Goal: Register for event/course

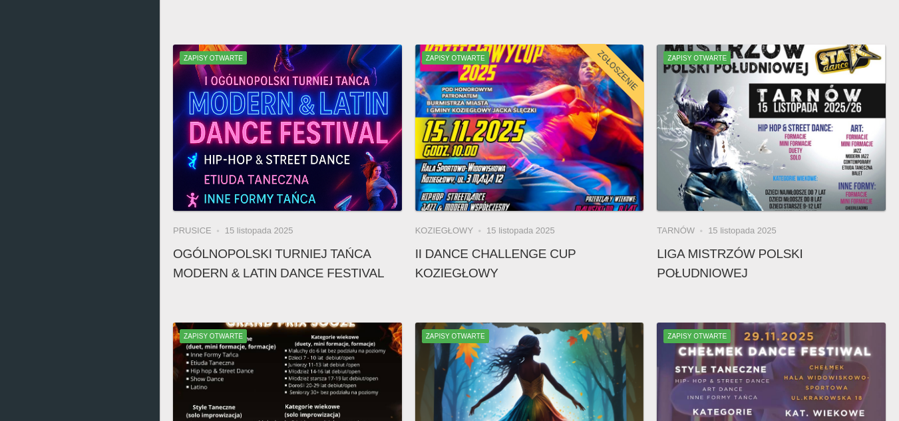
scroll to position [399, 0]
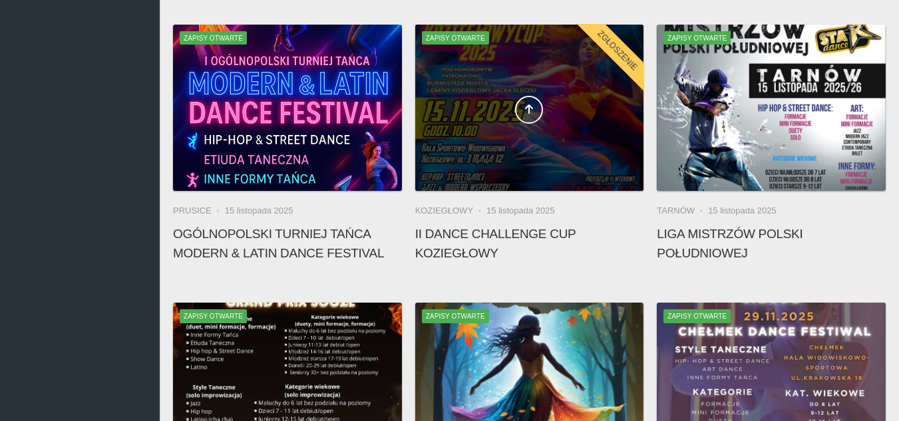
click at [459, 120] on span at bounding box center [529, 110] width 229 height 28
click at [458, 105] on span at bounding box center [529, 110] width 229 height 28
click at [499, 110] on span at bounding box center [529, 110] width 229 height 28
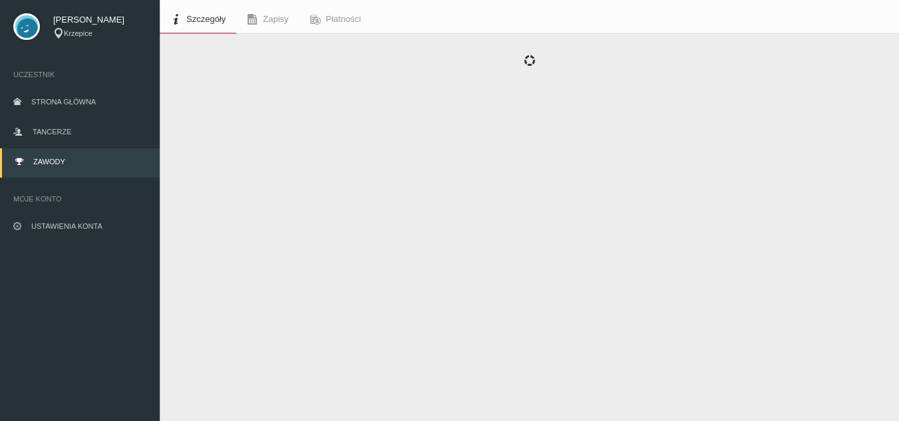
scroll to position [47, 0]
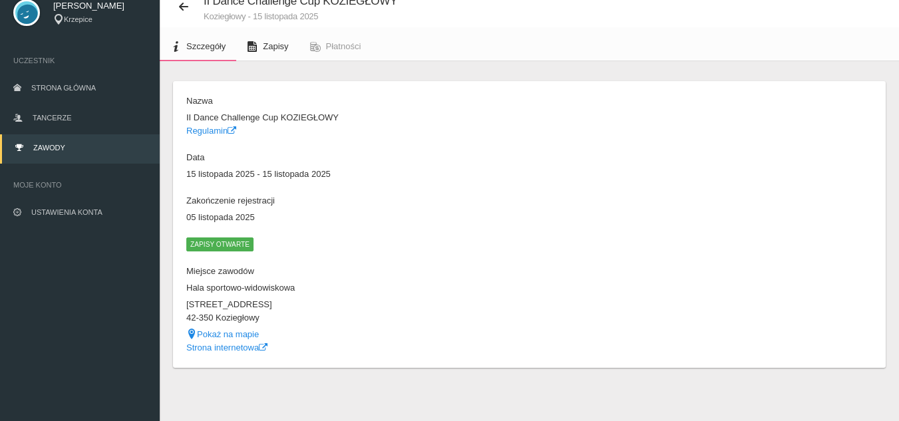
click at [256, 49] on icon at bounding box center [252, 46] width 11 height 11
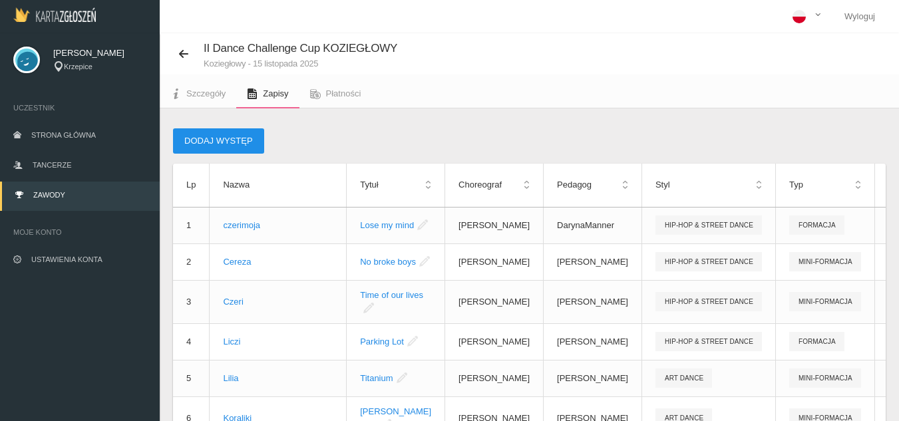
click at [196, 132] on button "Dodaj występ" at bounding box center [218, 140] width 91 height 25
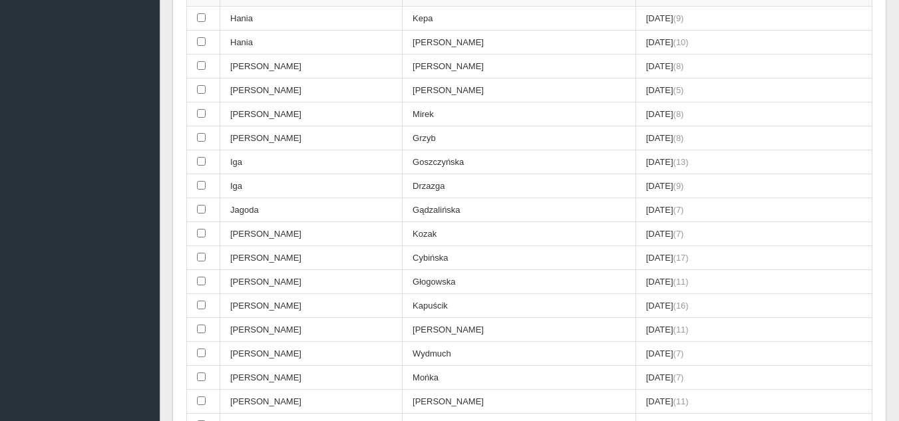
scroll to position [666, 0]
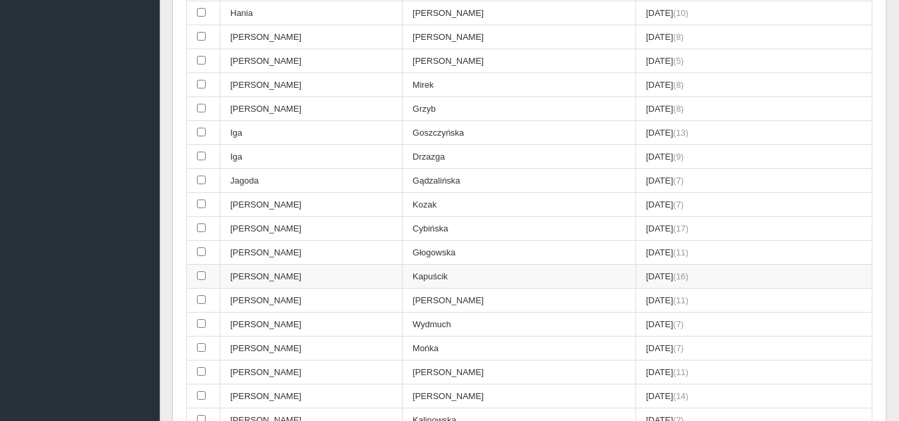
click at [201, 278] on input "checkbox" at bounding box center [201, 276] width 9 height 9
checkbox input "true"
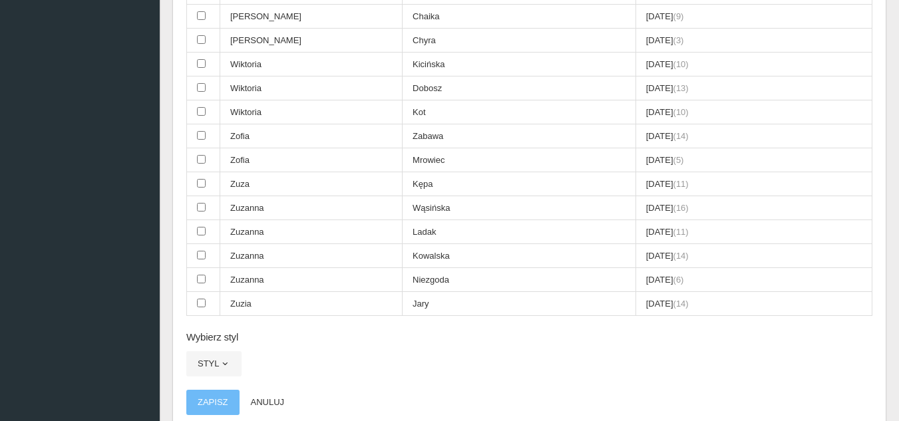
scroll to position [2596, 0]
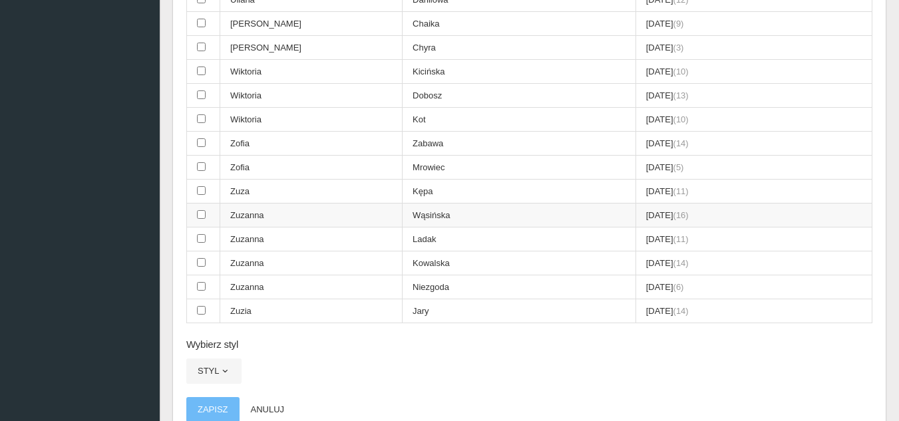
click at [203, 214] on input "checkbox" at bounding box center [201, 214] width 9 height 9
checkbox input "true"
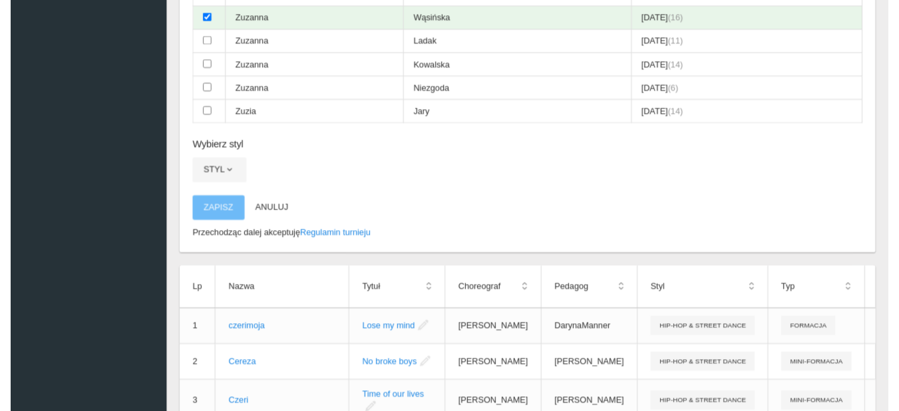
scroll to position [2796, 0]
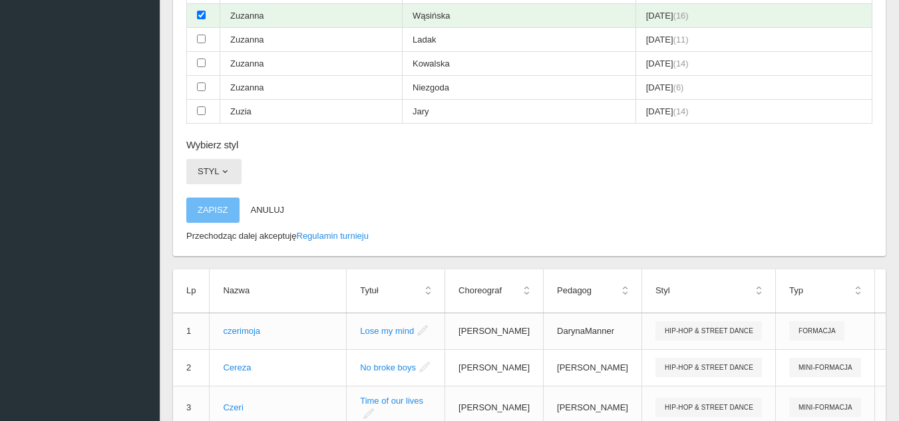
click at [213, 176] on button "Styl" at bounding box center [213, 171] width 55 height 25
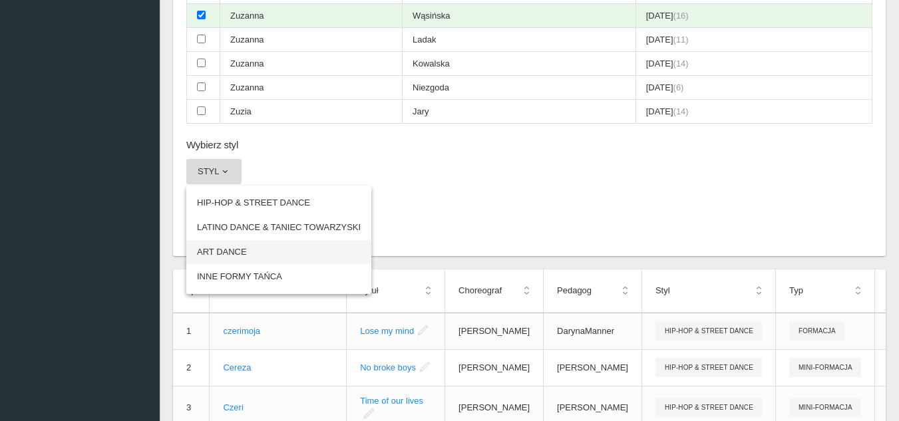
click at [226, 248] on link "ART DANCE" at bounding box center [278, 252] width 185 height 24
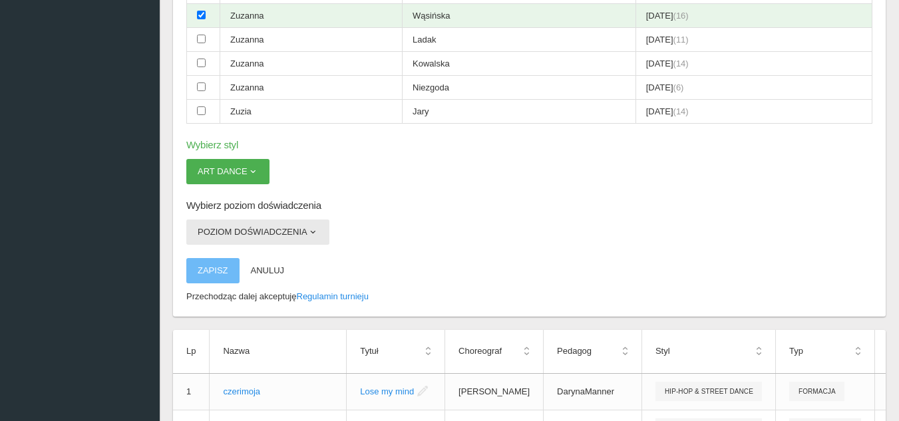
click at [286, 230] on button "Poziom doświadczenia" at bounding box center [257, 232] width 143 height 25
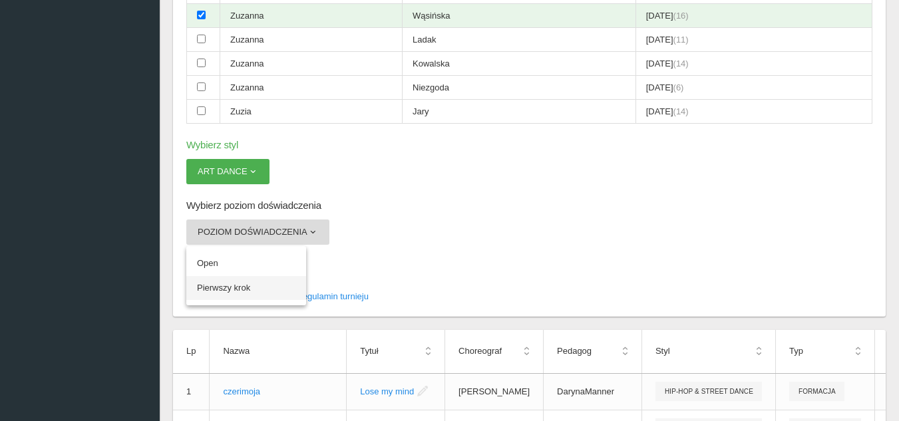
click at [210, 288] on link "Pierwszy krok" at bounding box center [246, 288] width 120 height 24
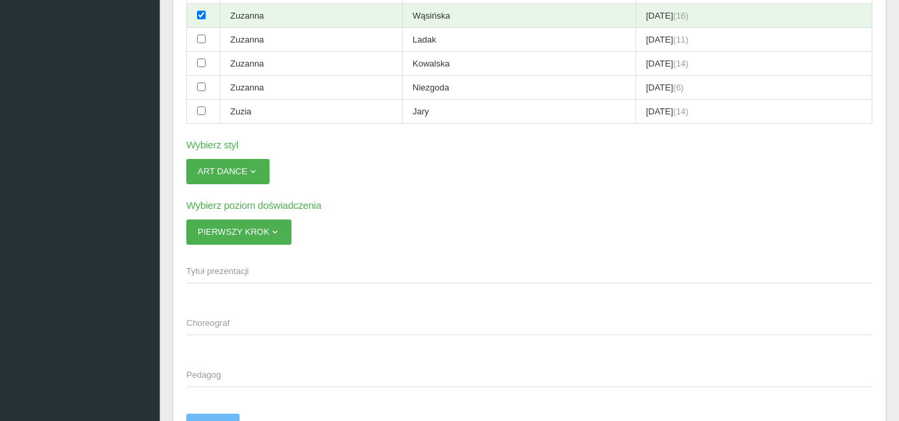
click at [224, 271] on span "Tytuł prezentacji" at bounding box center [522, 271] width 673 height 13
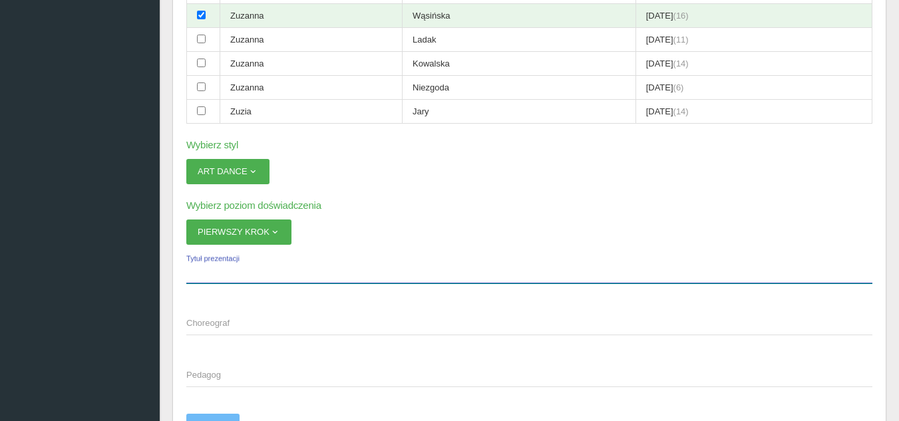
click at [224, 271] on input "Tytuł prezentacji" at bounding box center [529, 270] width 686 height 25
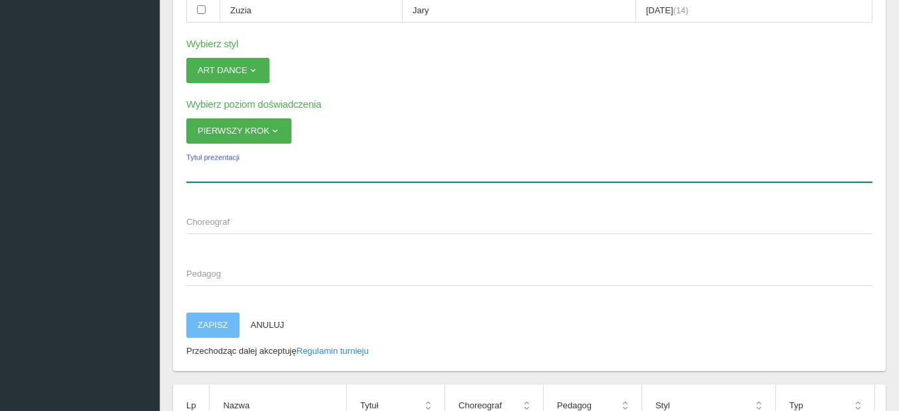
scroll to position [2929, 0]
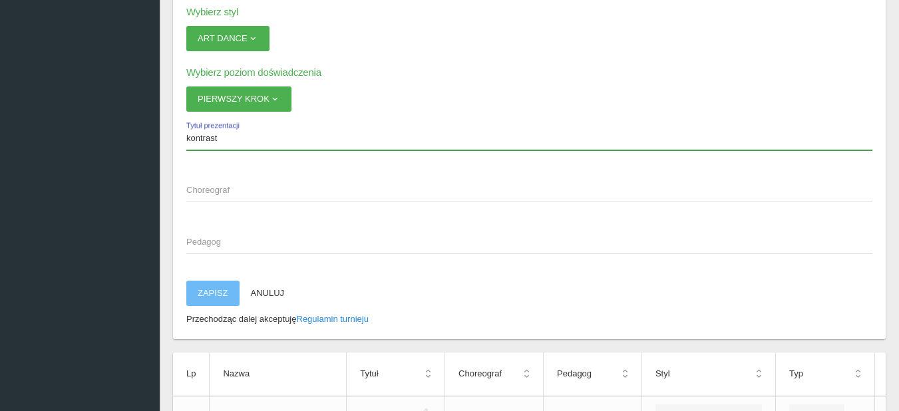
type input "kontrast"
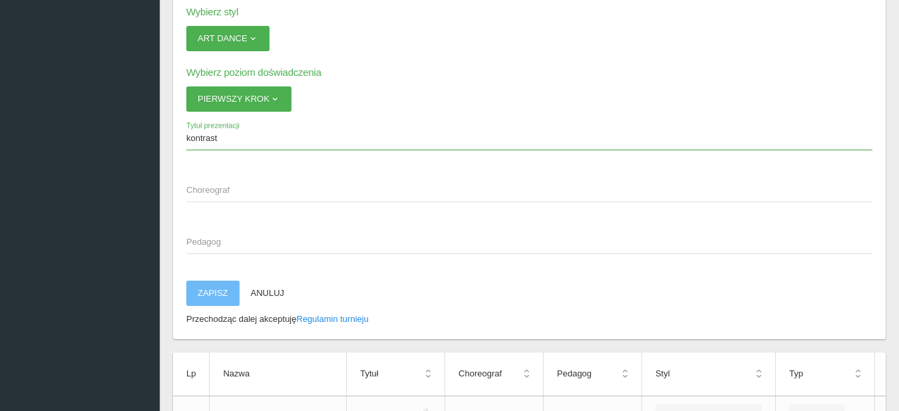
click at [238, 194] on span "Choreograf" at bounding box center [522, 190] width 673 height 13
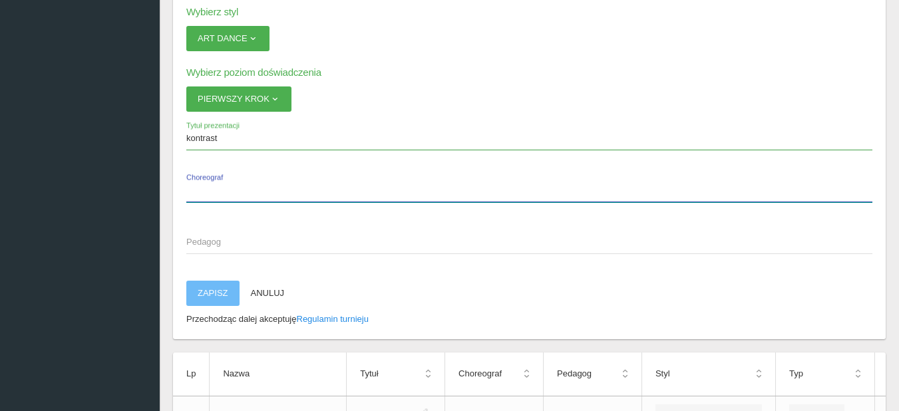
click at [238, 194] on input "Choreograf" at bounding box center [529, 189] width 686 height 25
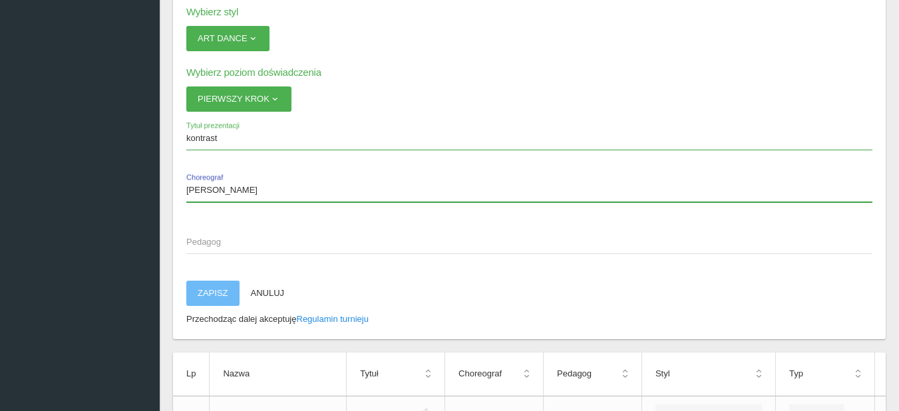
type input "[PERSON_NAME]"
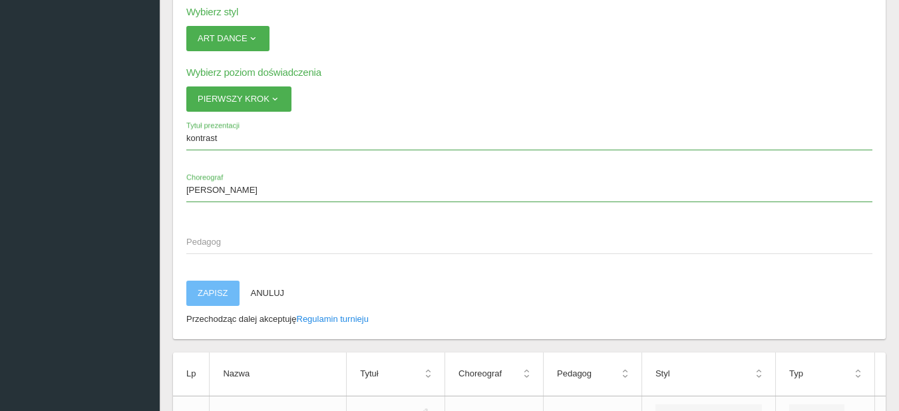
click at [218, 246] on span "Pedagog" at bounding box center [522, 242] width 673 height 13
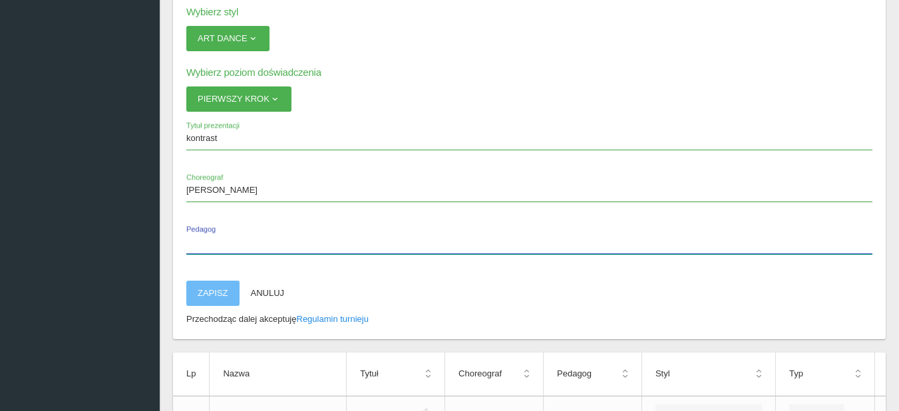
click at [218, 246] on input "Pedagog" at bounding box center [529, 241] width 686 height 25
type input "[PERSON_NAME]"
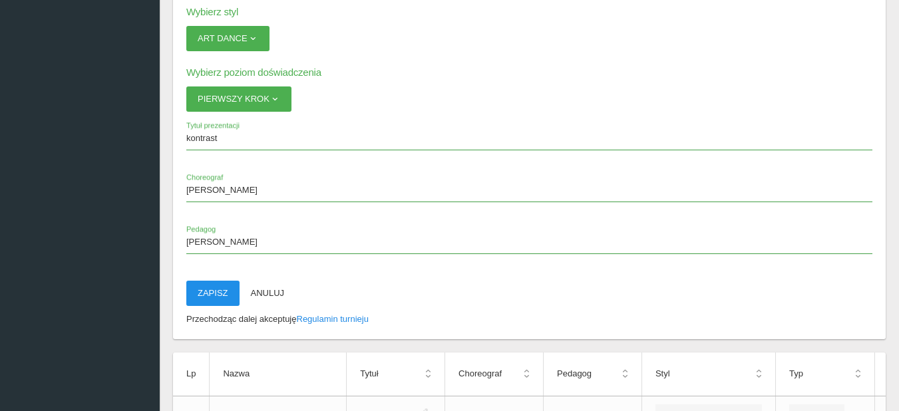
click at [224, 294] on button "Zapisz" at bounding box center [212, 293] width 53 height 25
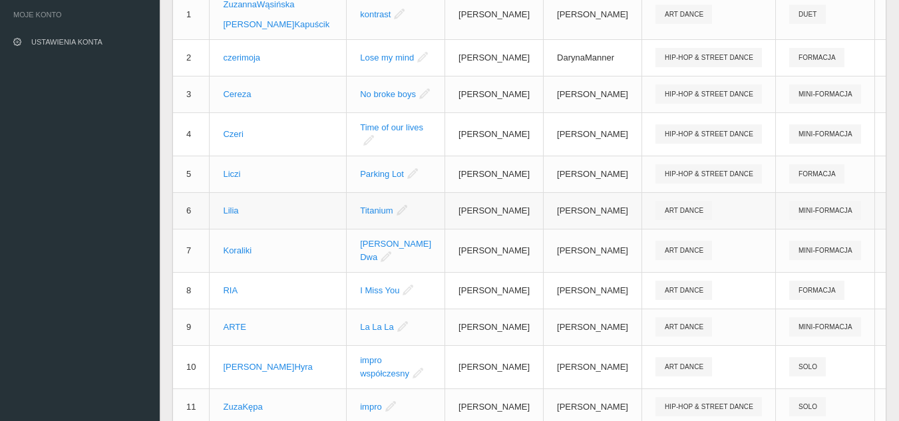
scroll to position [0, 0]
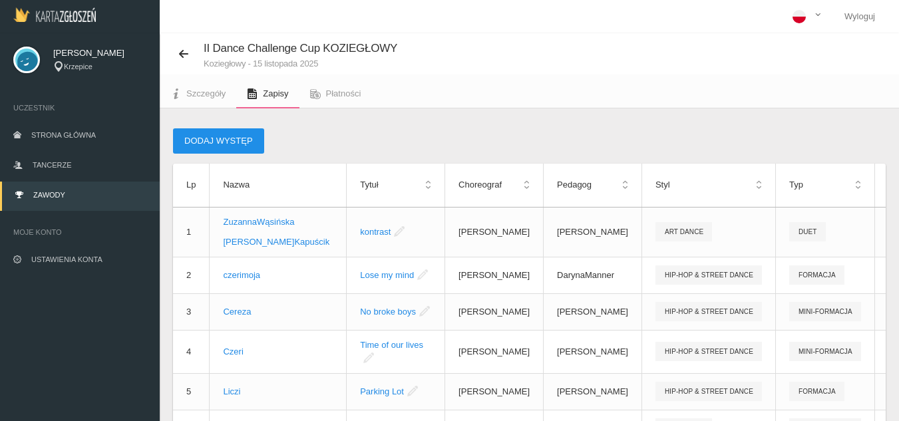
click at [230, 138] on button "Dodaj występ" at bounding box center [218, 140] width 91 height 25
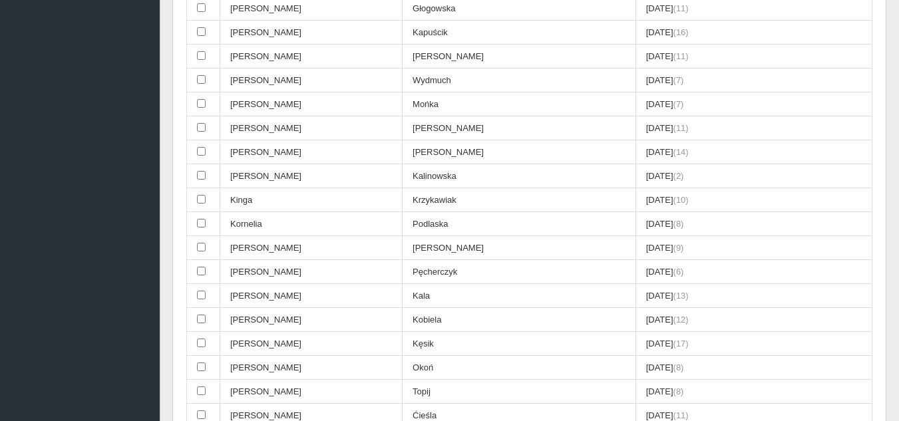
scroll to position [932, 0]
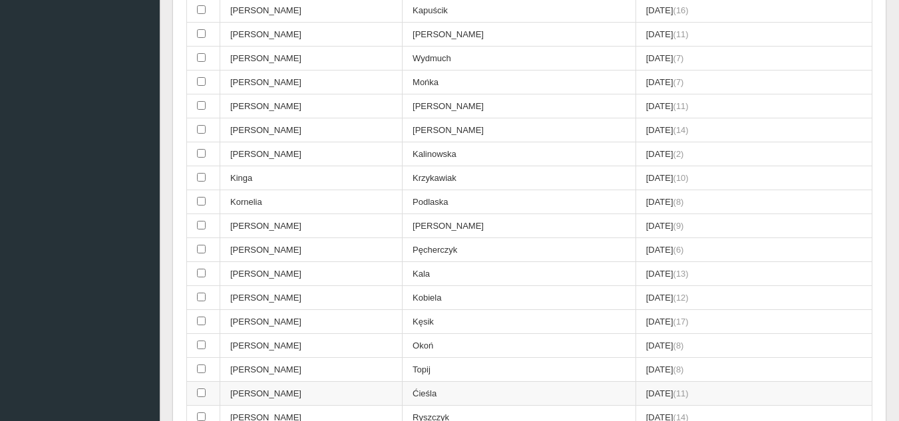
click at [201, 391] on input "checkbox" at bounding box center [201, 393] width 9 height 9
checkbox input "true"
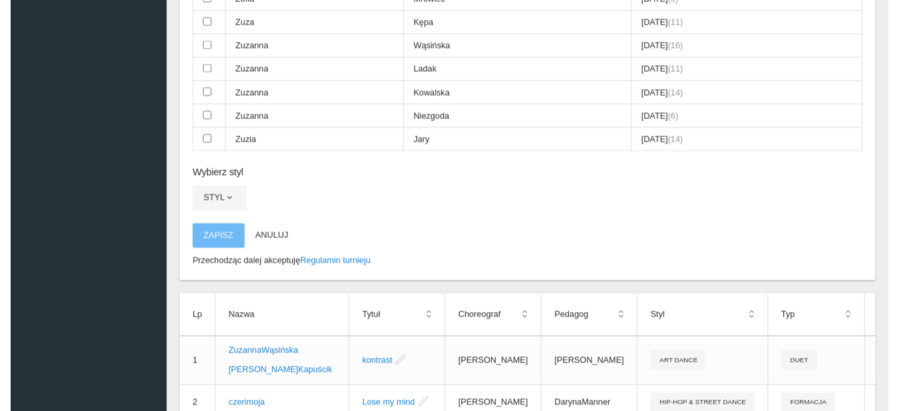
scroll to position [2796, 0]
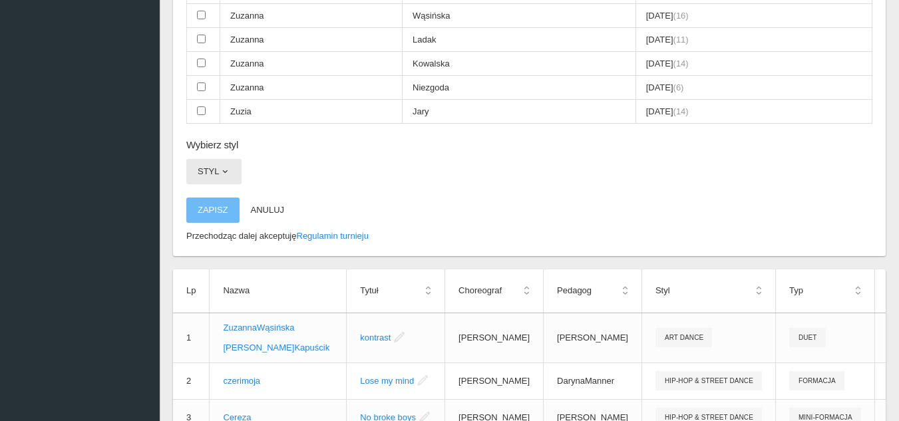
click at [231, 179] on button "Styl" at bounding box center [213, 171] width 55 height 25
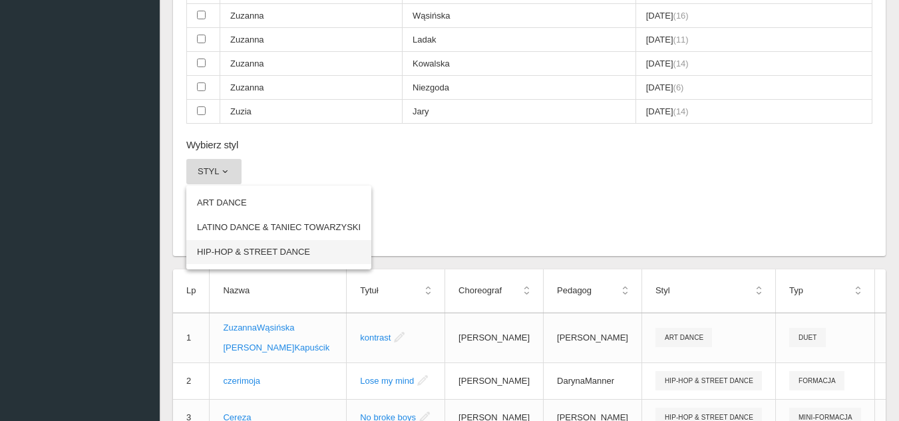
click at [230, 249] on link "HIP-HOP & STREET DANCE" at bounding box center [278, 252] width 185 height 24
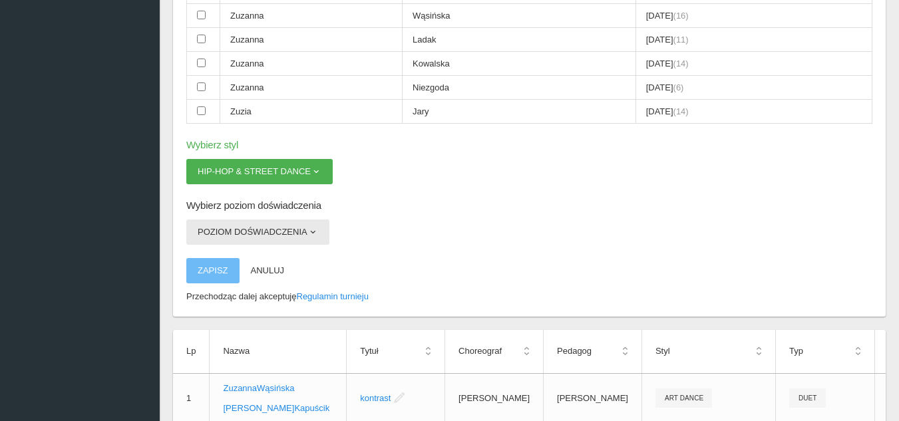
click at [232, 231] on button "Poziom doświadczenia" at bounding box center [257, 232] width 143 height 25
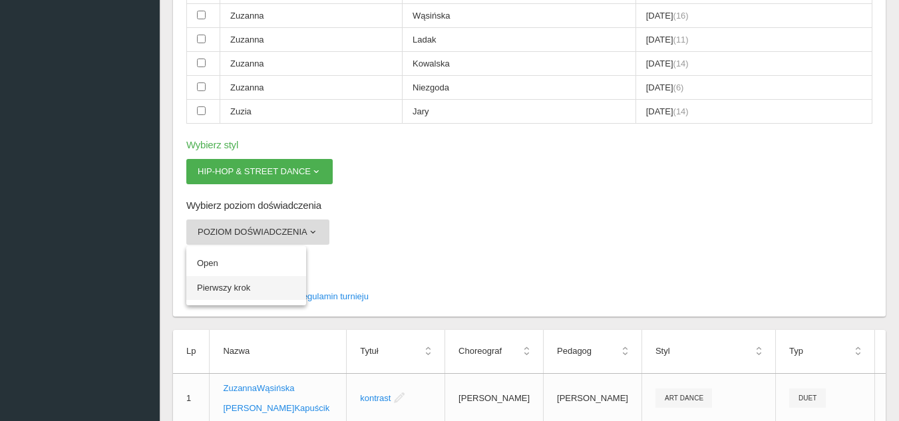
click at [218, 292] on link "Pierwszy krok" at bounding box center [246, 288] width 120 height 24
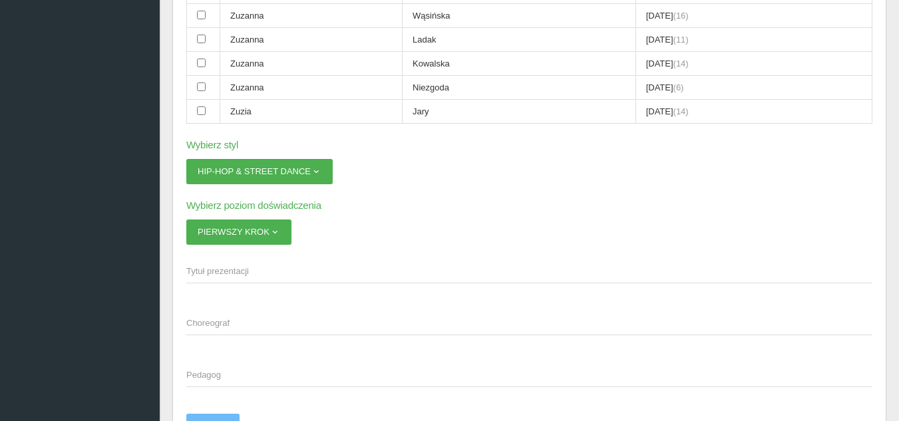
click at [224, 270] on span "Tytuł prezentacji" at bounding box center [522, 271] width 673 height 13
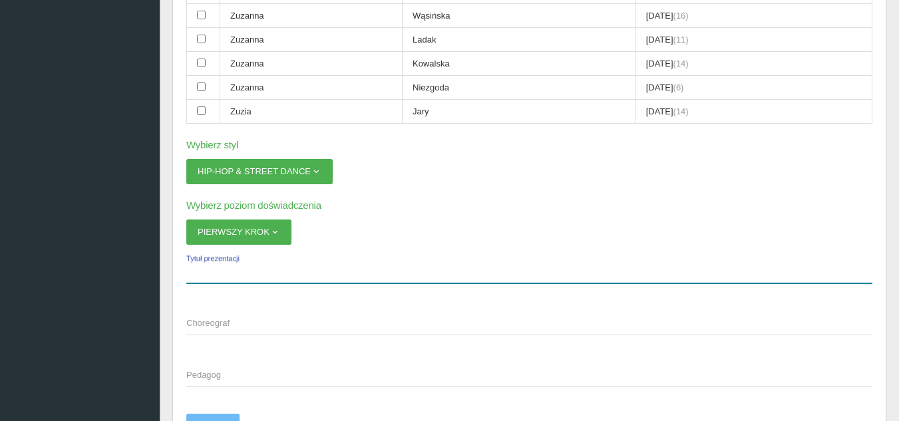
click at [224, 270] on input "Tytuł prezentacji" at bounding box center [529, 270] width 686 height 25
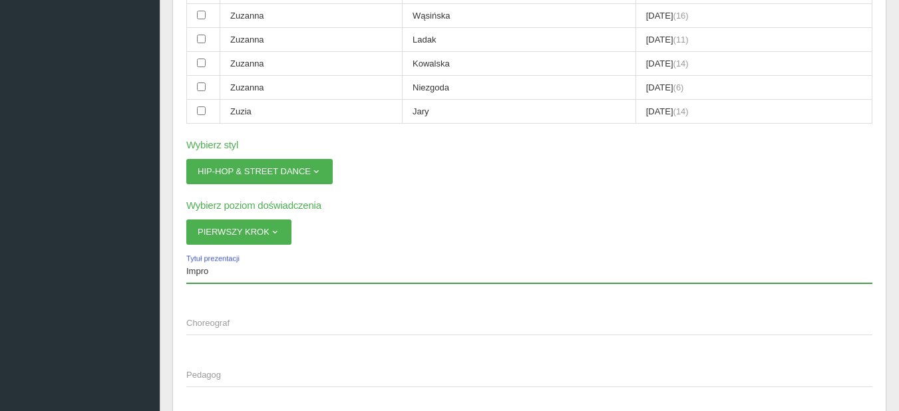
type input "Impro"
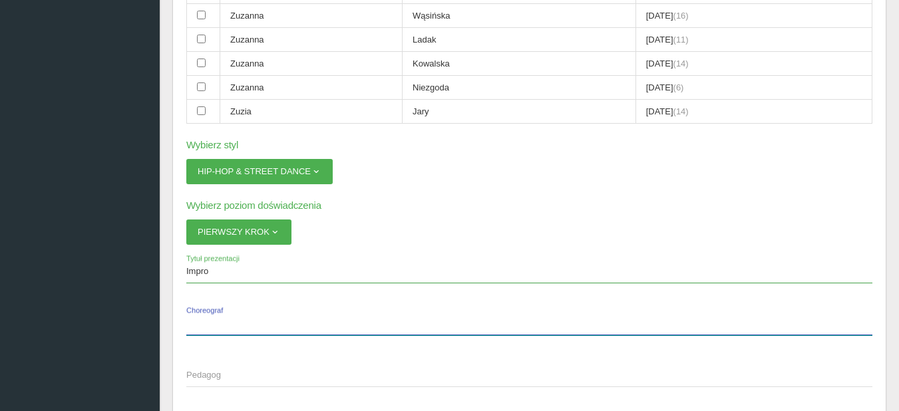
click at [212, 316] on label "Choreograf" at bounding box center [529, 322] width 686 height 25
click at [212, 316] on input "Choreograf" at bounding box center [529, 322] width 686 height 25
type input "[PERSON_NAME]"
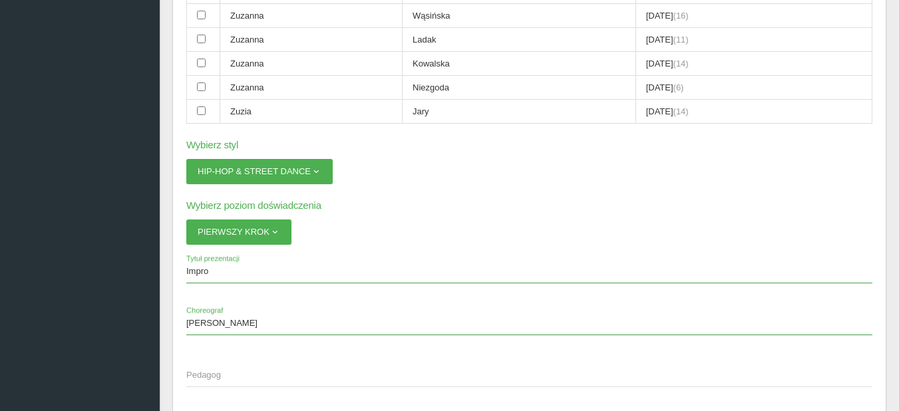
click at [214, 371] on span "Pedagog" at bounding box center [522, 375] width 673 height 13
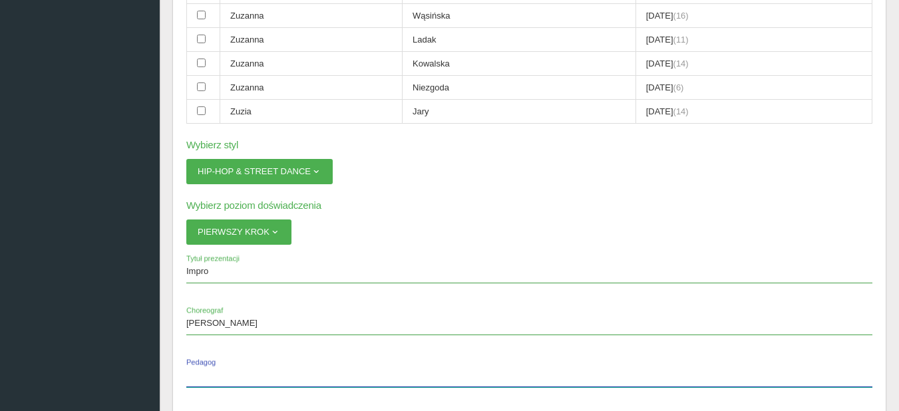
click at [214, 371] on input "Pedagog" at bounding box center [529, 374] width 686 height 25
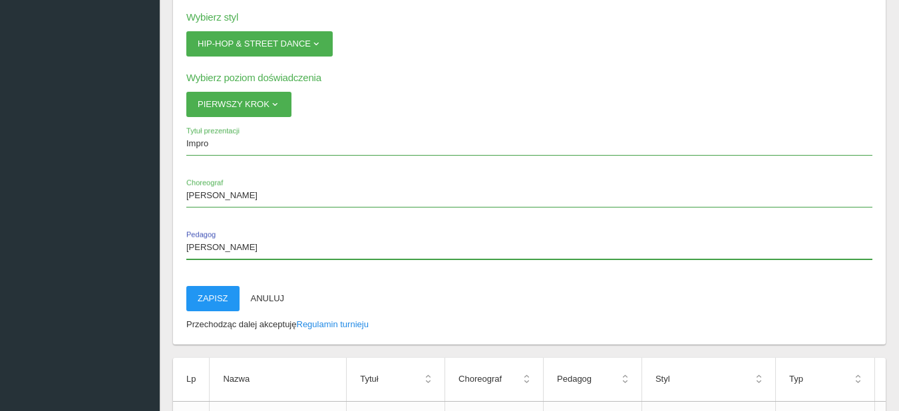
scroll to position [2929, 0]
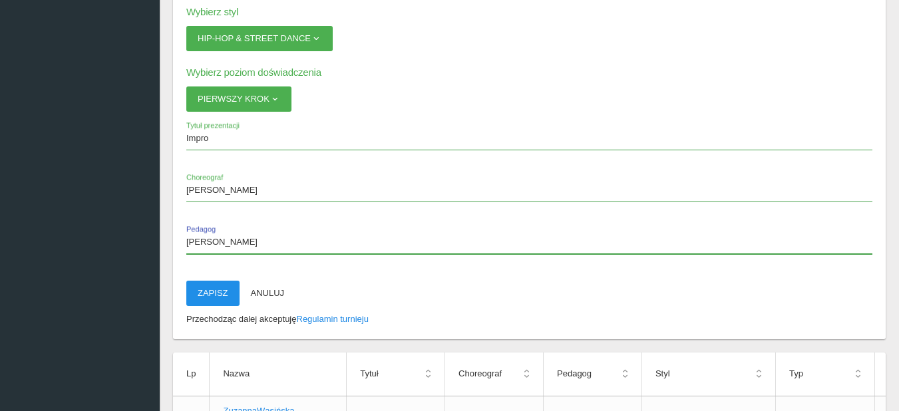
type input "[PERSON_NAME]"
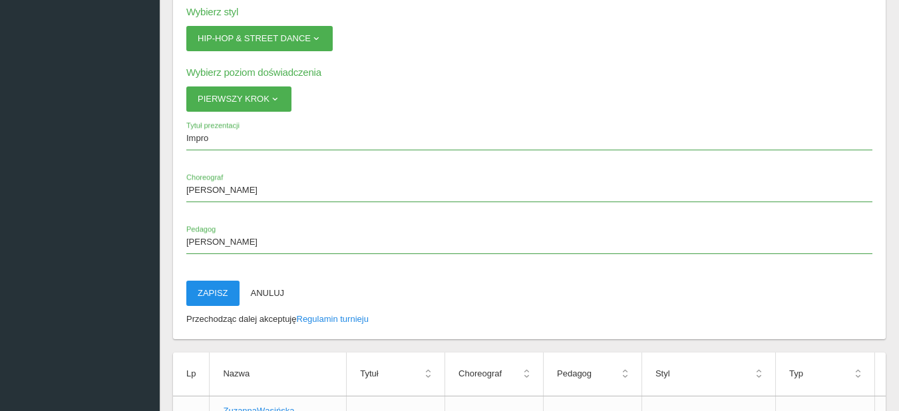
click at [208, 285] on button "Zapisz" at bounding box center [212, 293] width 53 height 25
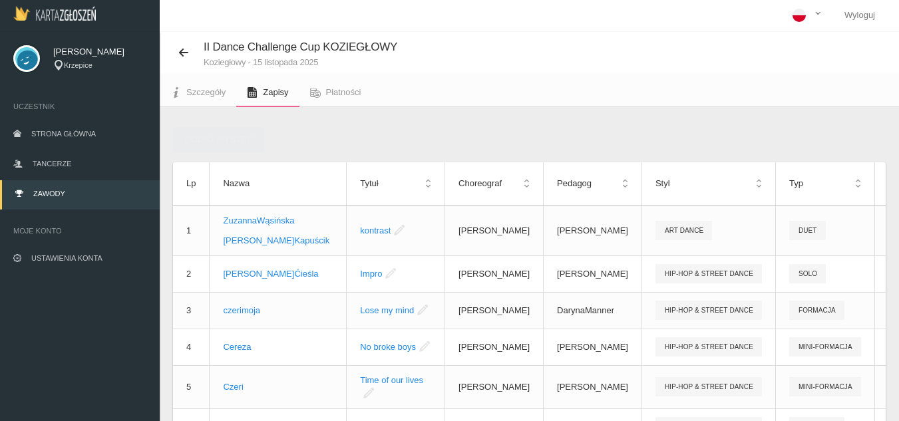
scroll to position [0, 0]
click at [252, 144] on button "Dodaj występ" at bounding box center [218, 140] width 91 height 25
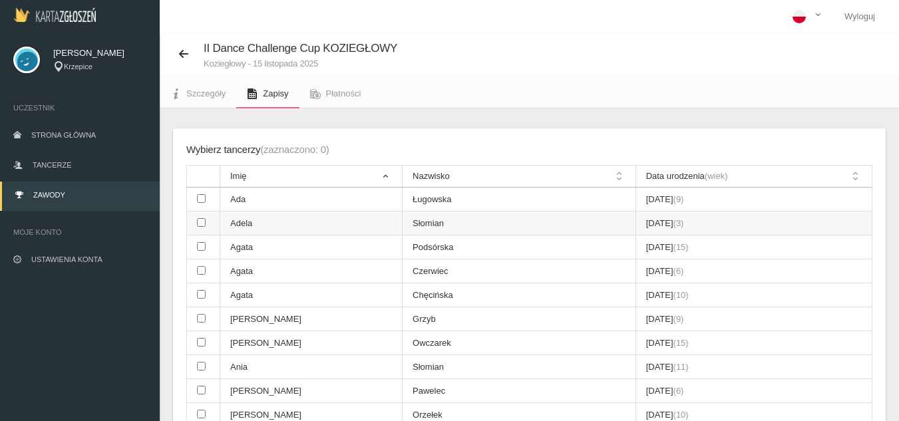
scroll to position [67, 0]
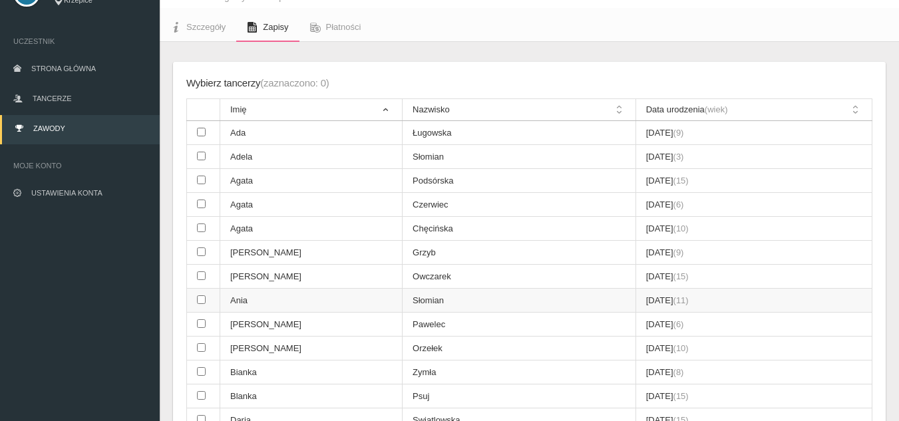
click at [206, 302] on td at bounding box center [203, 301] width 33 height 24
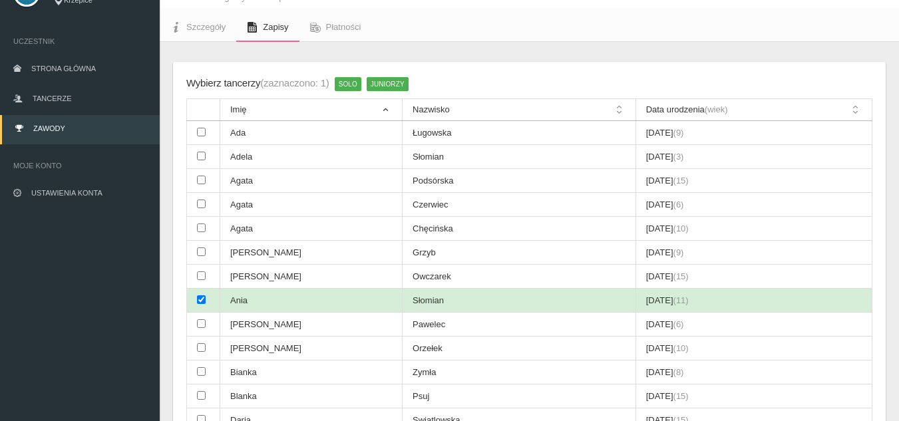
checkbox input "true"
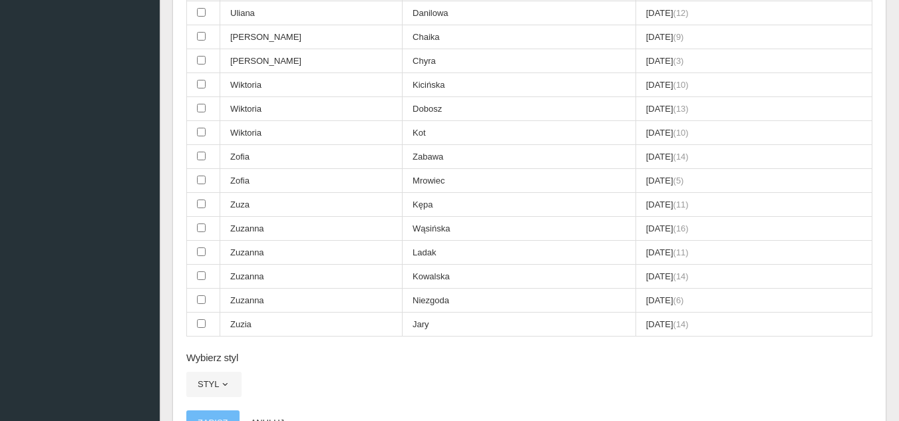
scroll to position [2596, 0]
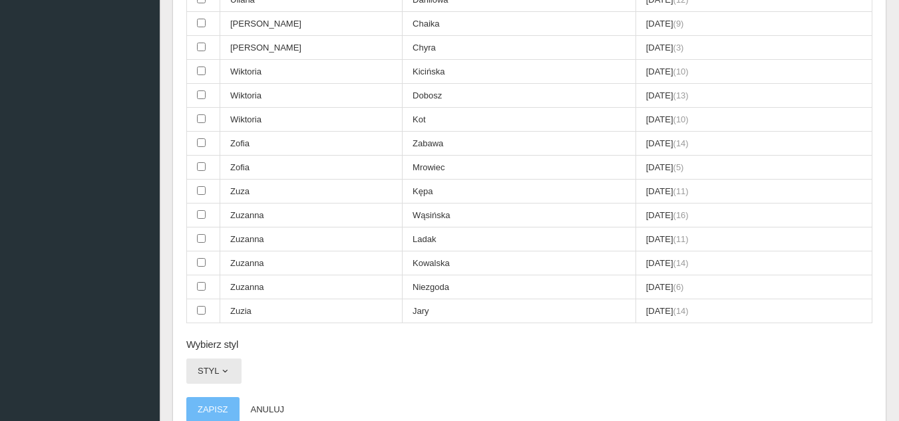
click at [202, 373] on button "Styl" at bounding box center [213, 371] width 55 height 25
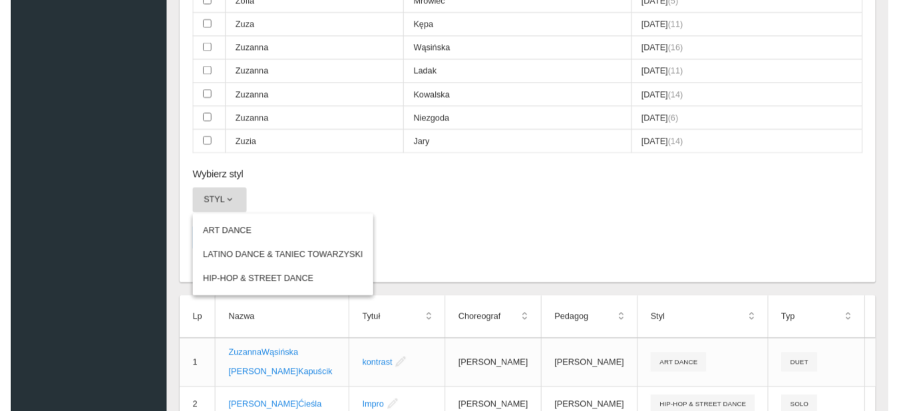
scroll to position [2796, 0]
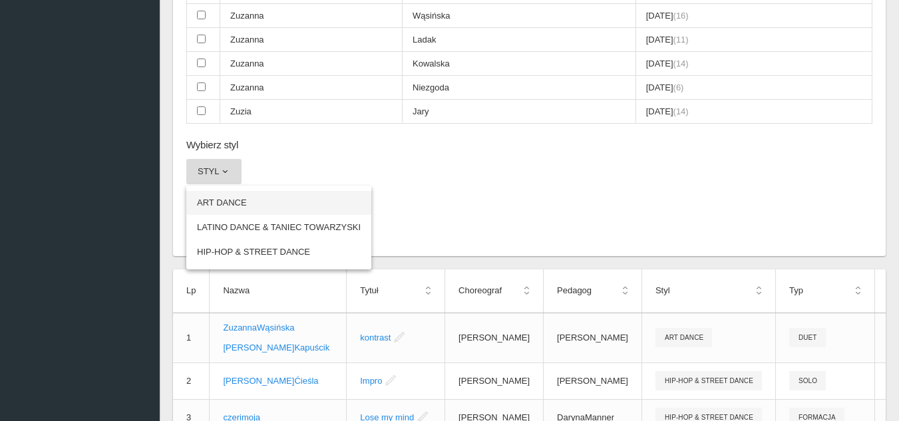
click at [238, 203] on link "ART DANCE" at bounding box center [278, 203] width 185 height 24
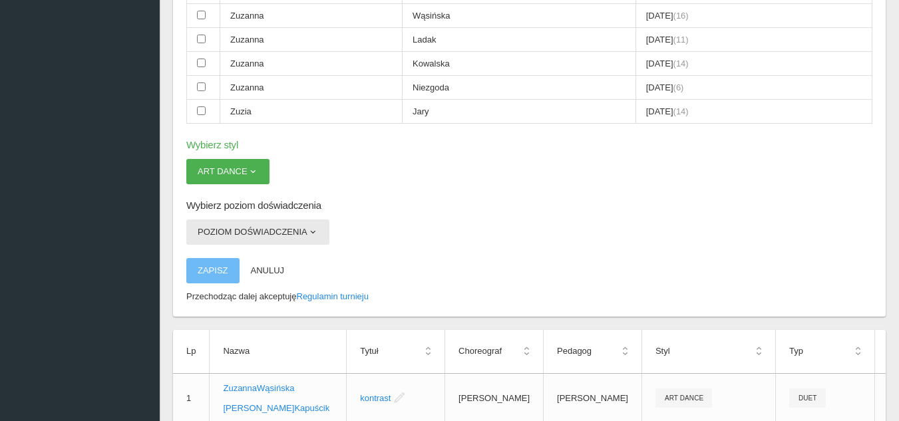
click at [275, 238] on button "Poziom doświadczenia" at bounding box center [257, 232] width 143 height 25
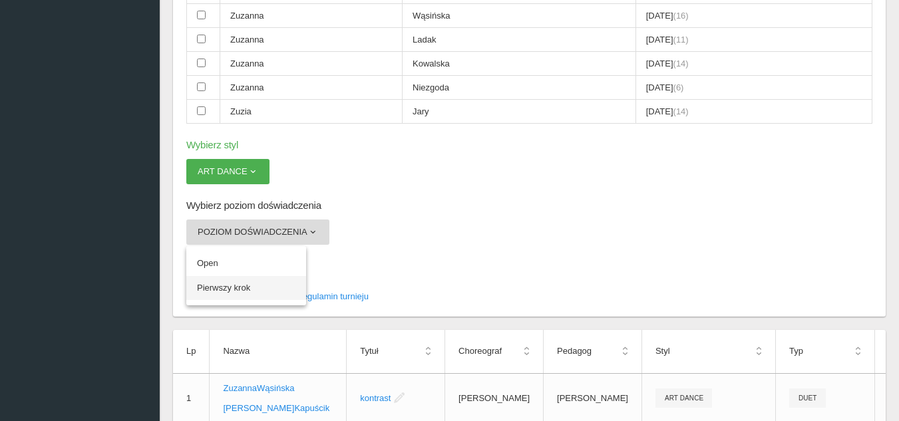
click at [221, 286] on link "Pierwszy krok" at bounding box center [246, 288] width 120 height 24
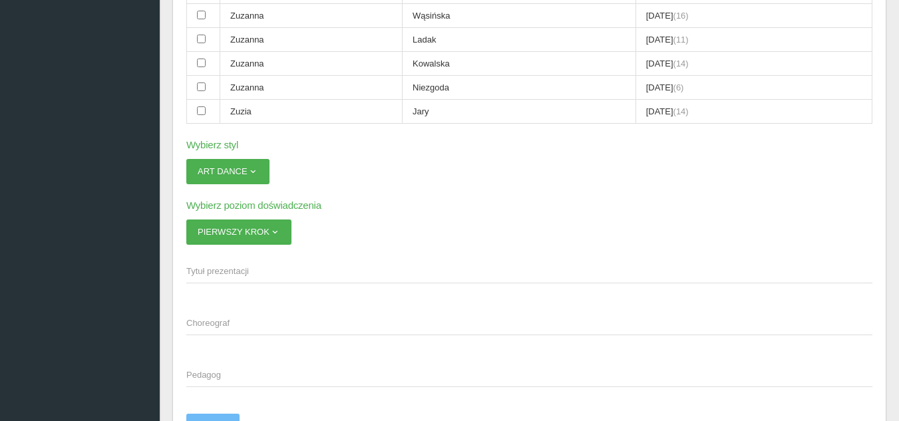
click at [241, 274] on span "Tytuł prezentacji" at bounding box center [522, 271] width 673 height 13
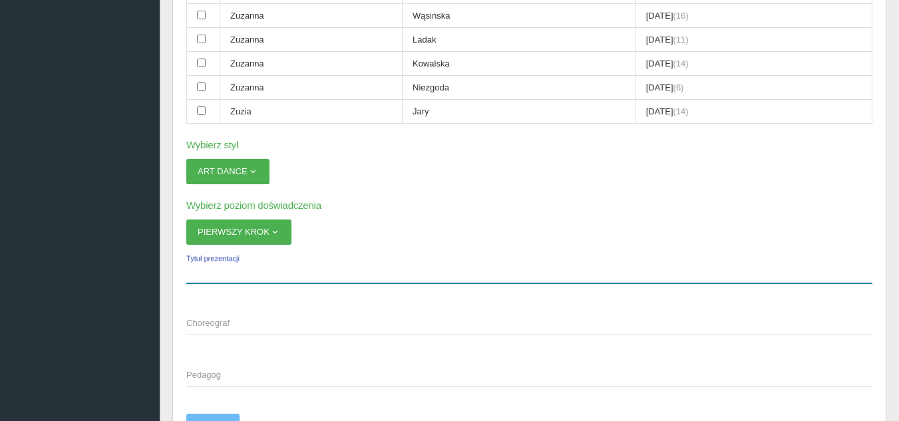
click at [241, 274] on input "Tytuł prezentacji" at bounding box center [529, 270] width 686 height 25
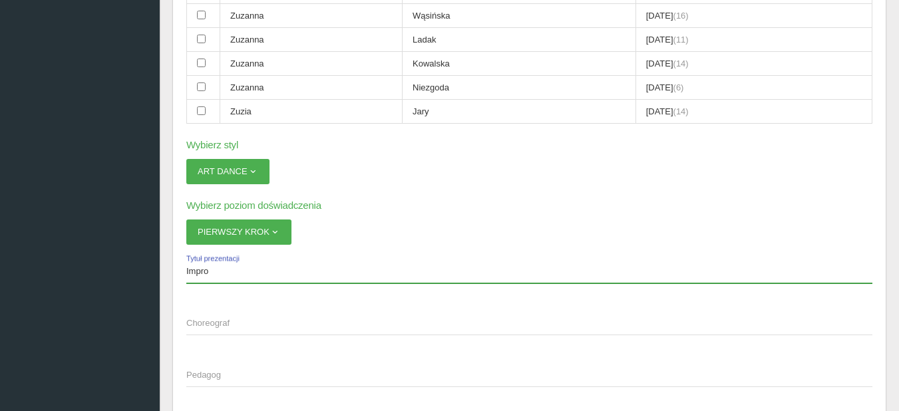
type input "Impro"
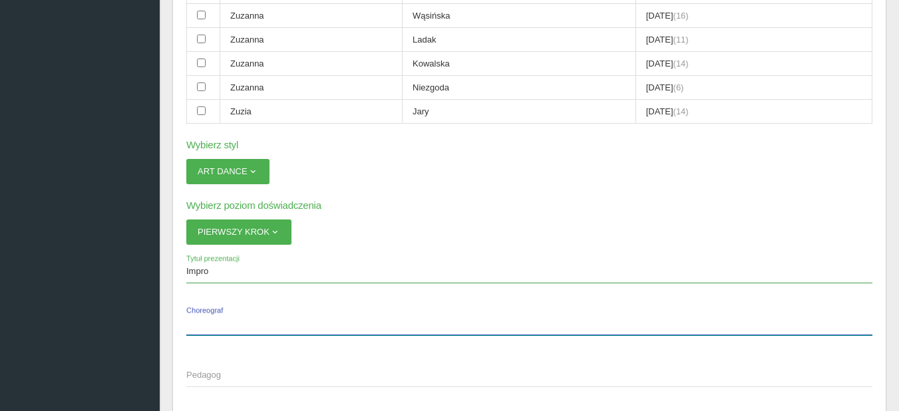
click at [208, 316] on label "Choreograf" at bounding box center [529, 322] width 686 height 25
click at [208, 316] on input "Choreograf" at bounding box center [529, 322] width 686 height 25
type input "[PERSON_NAME]"
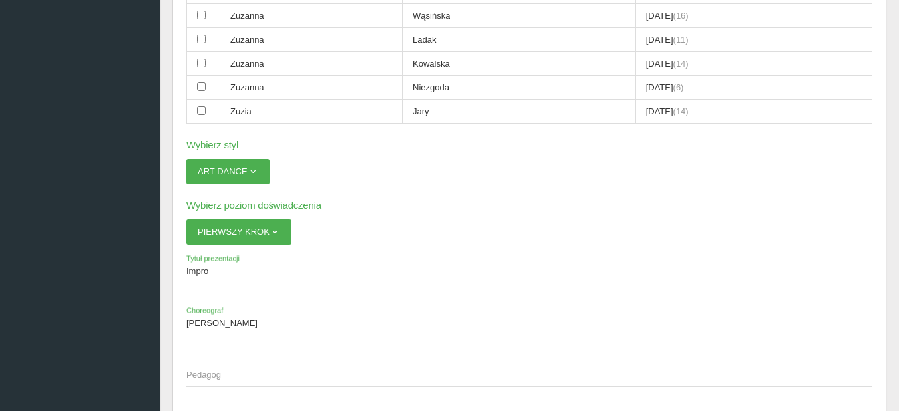
click at [224, 370] on span "Pedagog" at bounding box center [522, 375] width 673 height 13
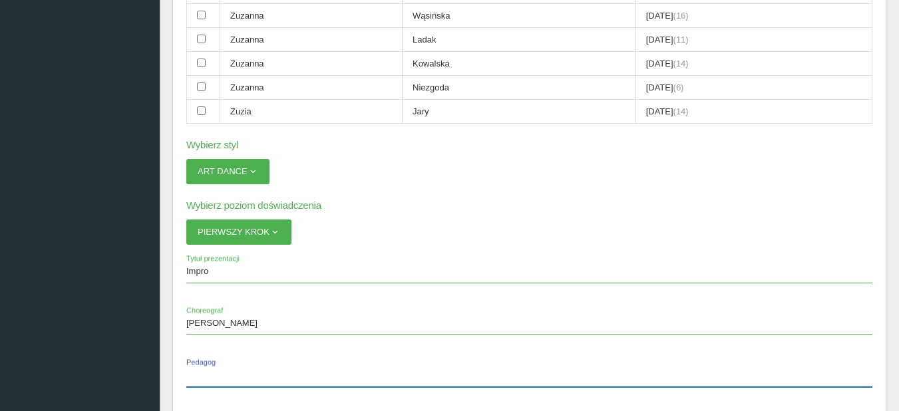
click at [224, 370] on input "Pedagog" at bounding box center [529, 374] width 686 height 25
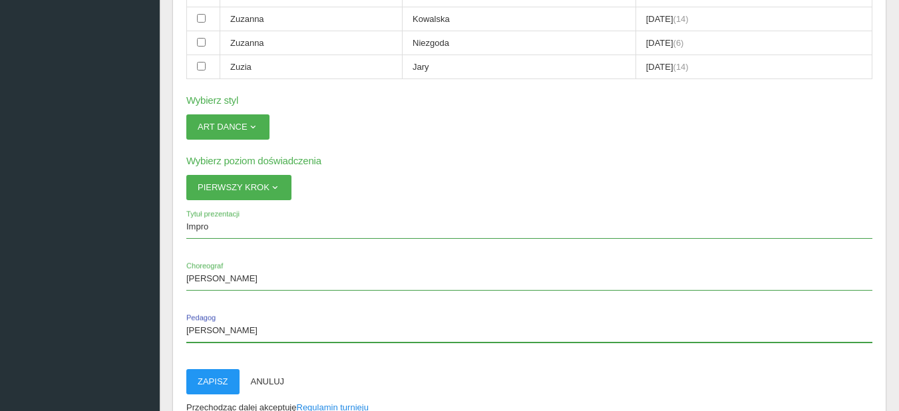
scroll to position [2929, 0]
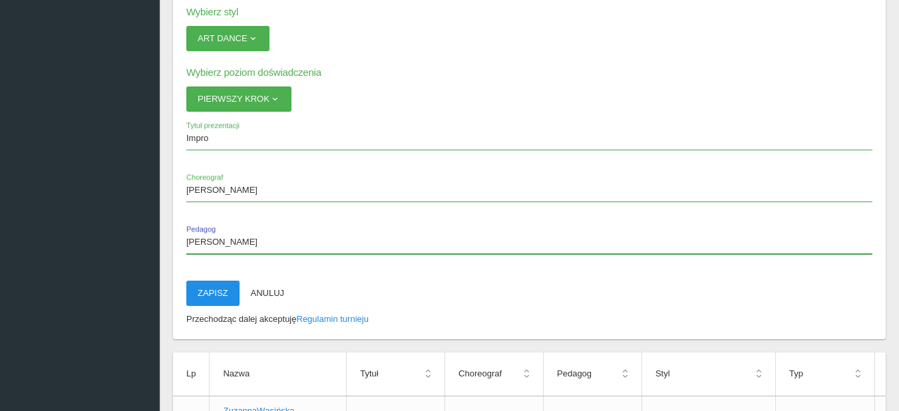
type input "[PERSON_NAME]"
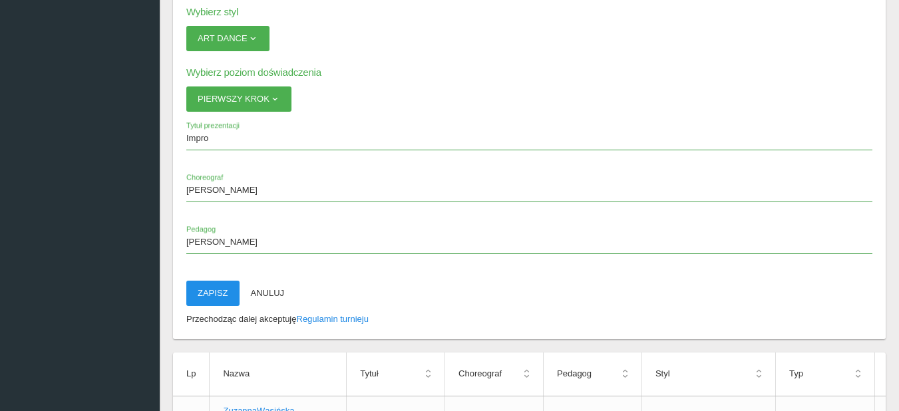
click at [206, 294] on button "Zapisz" at bounding box center [212, 293] width 53 height 25
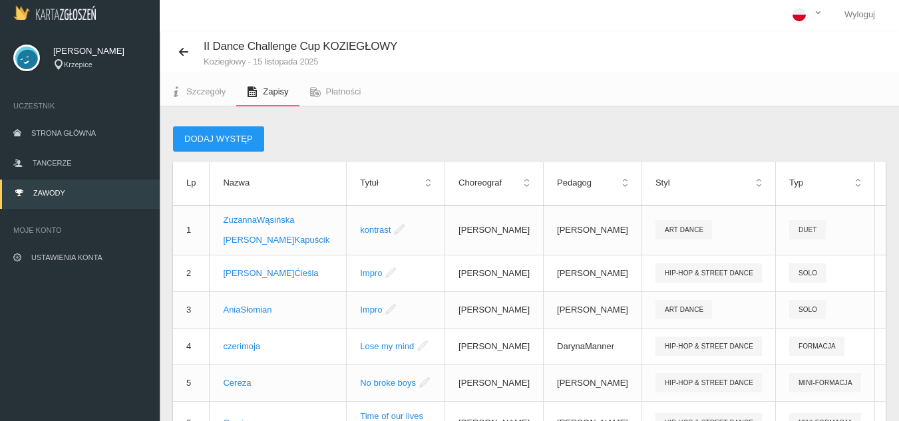
scroll to position [0, 0]
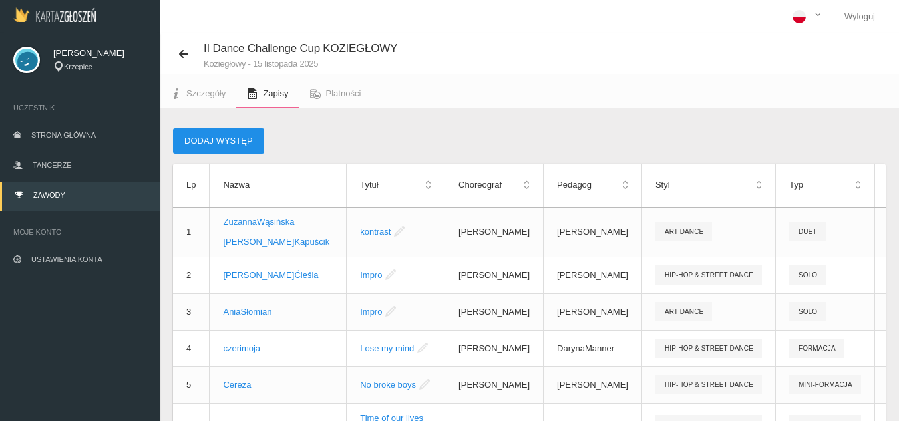
click at [228, 142] on button "Dodaj występ" at bounding box center [218, 140] width 91 height 25
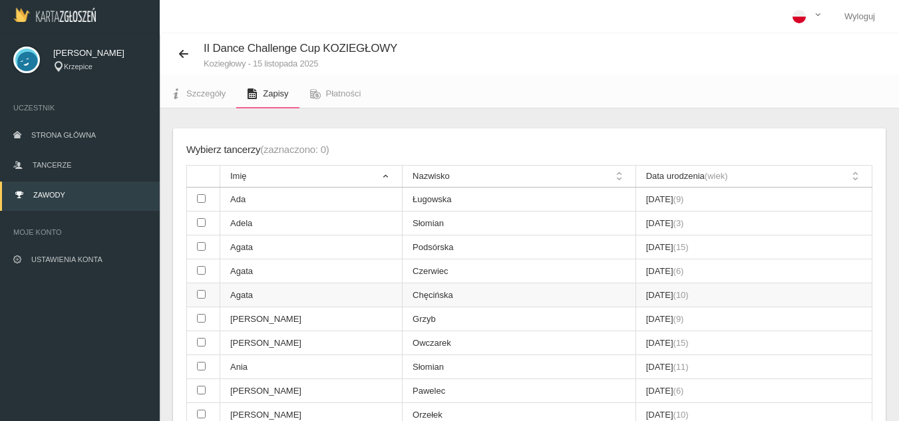
click at [204, 296] on input "checkbox" at bounding box center [201, 294] width 9 height 9
checkbox input "true"
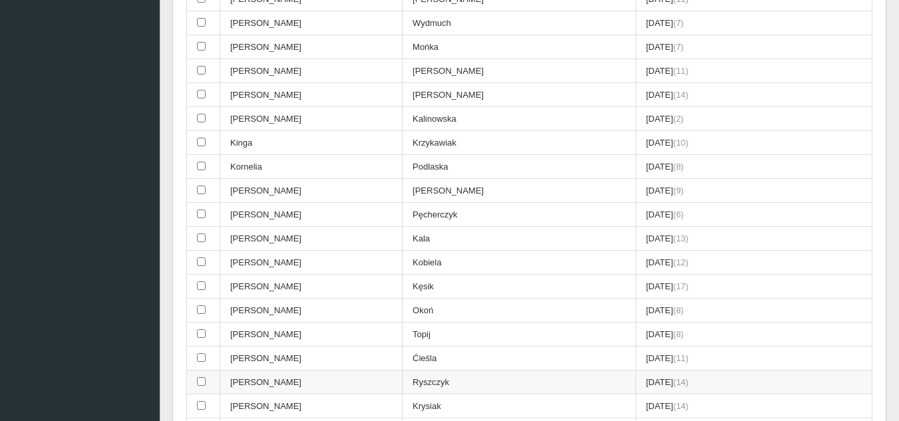
scroll to position [865, 0]
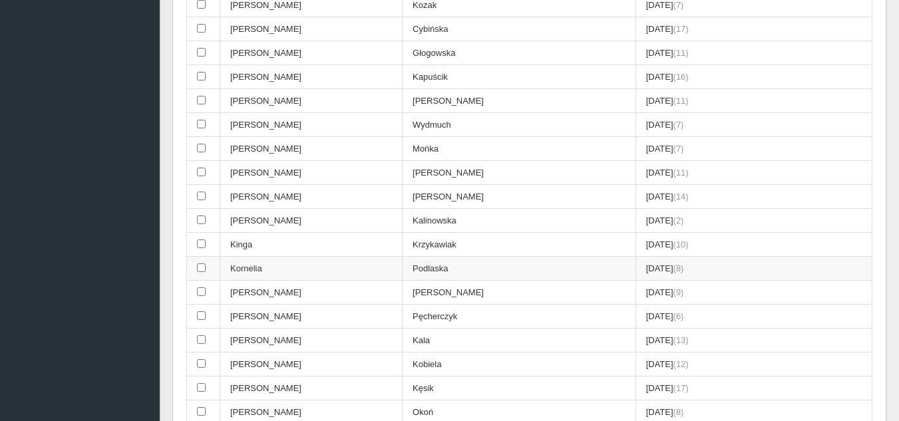
click at [200, 266] on input "checkbox" at bounding box center [201, 268] width 9 height 9
checkbox input "true"
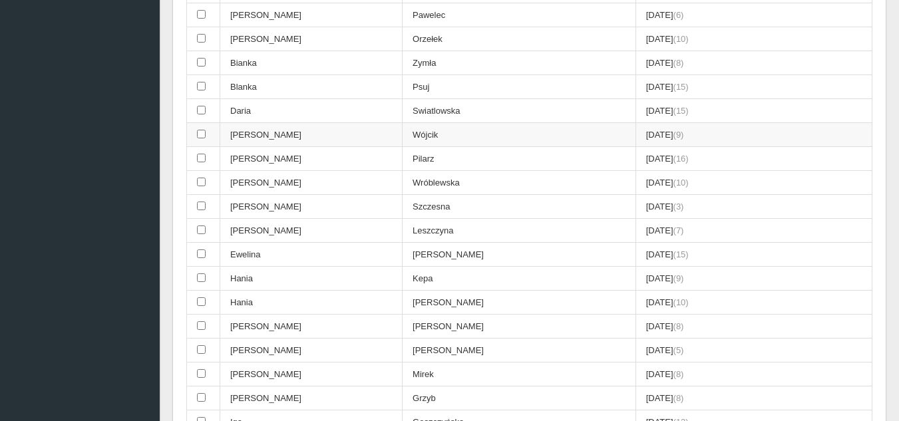
scroll to position [399, 0]
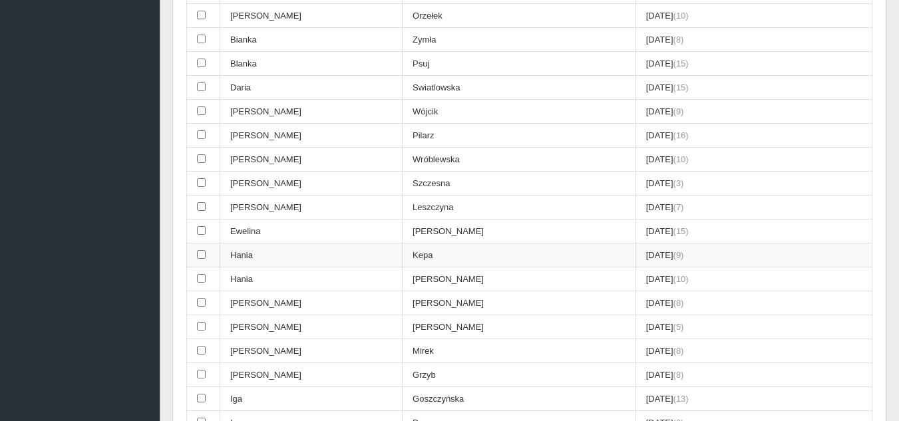
click at [196, 255] on td at bounding box center [203, 256] width 33 height 24
checkbox input "true"
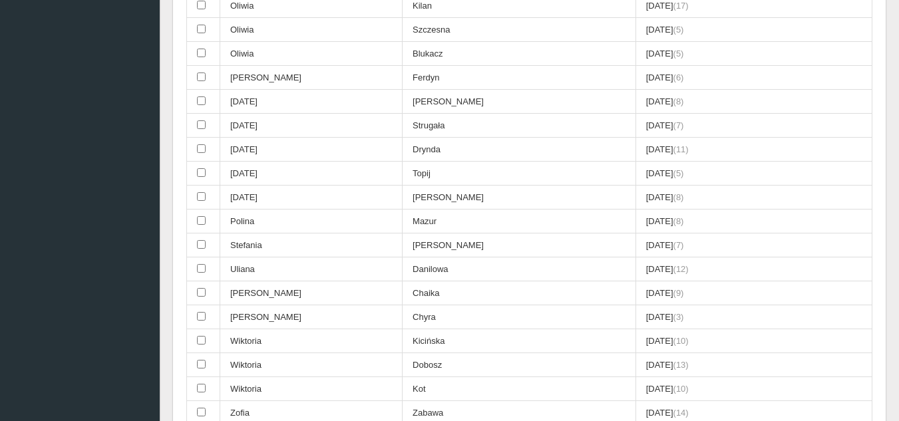
scroll to position [2330, 0]
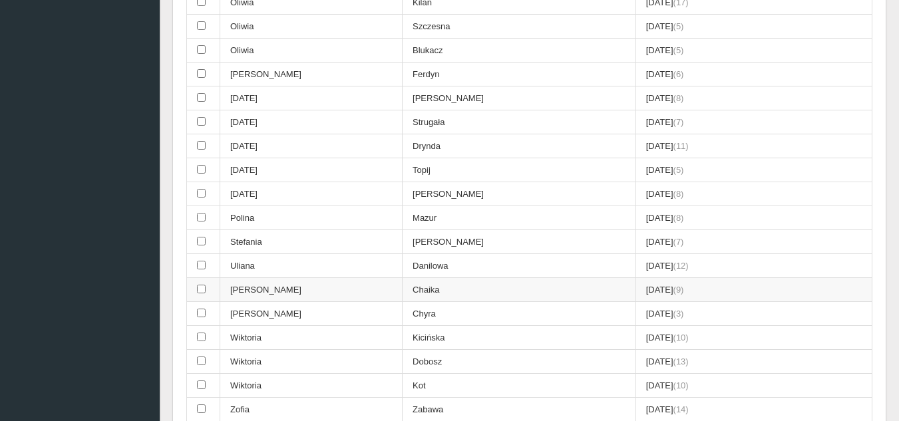
click at [207, 290] on td at bounding box center [203, 290] width 33 height 24
checkbox input "true"
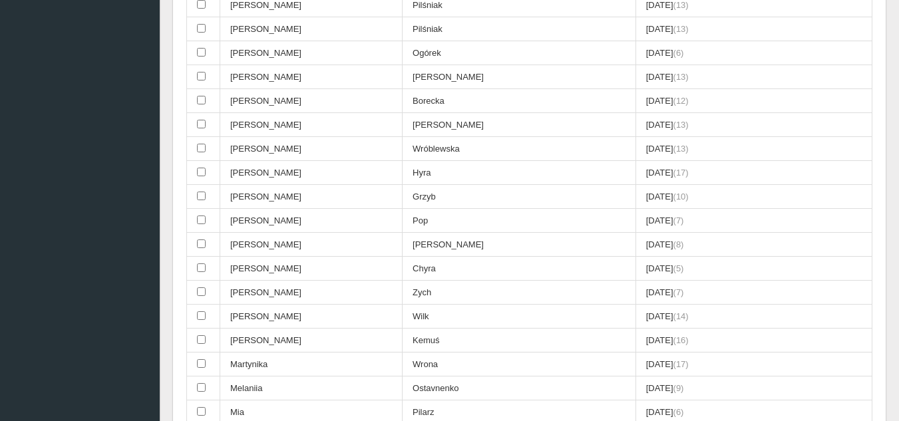
scroll to position [1531, 0]
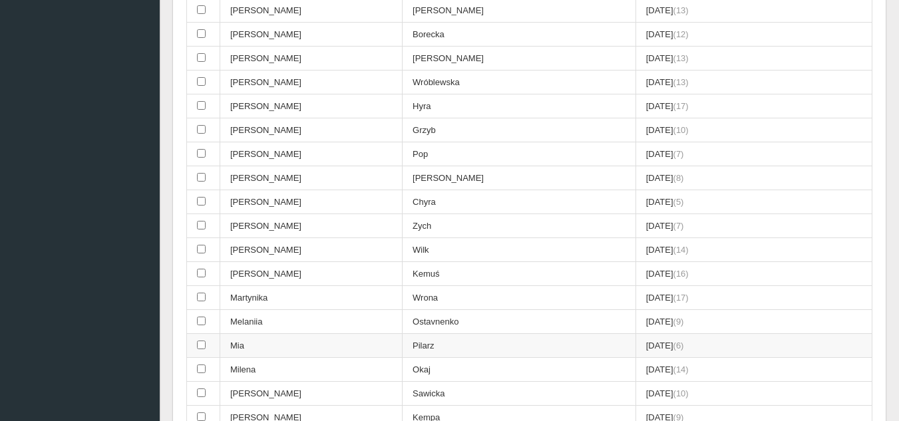
click at [201, 345] on input "checkbox" at bounding box center [201, 345] width 9 height 9
checkbox input "true"
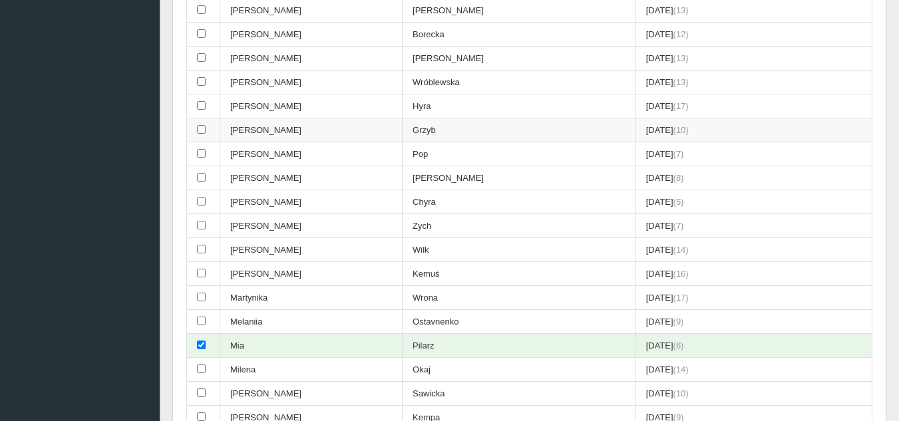
click at [196, 132] on td at bounding box center [203, 130] width 33 height 24
checkbox input "true"
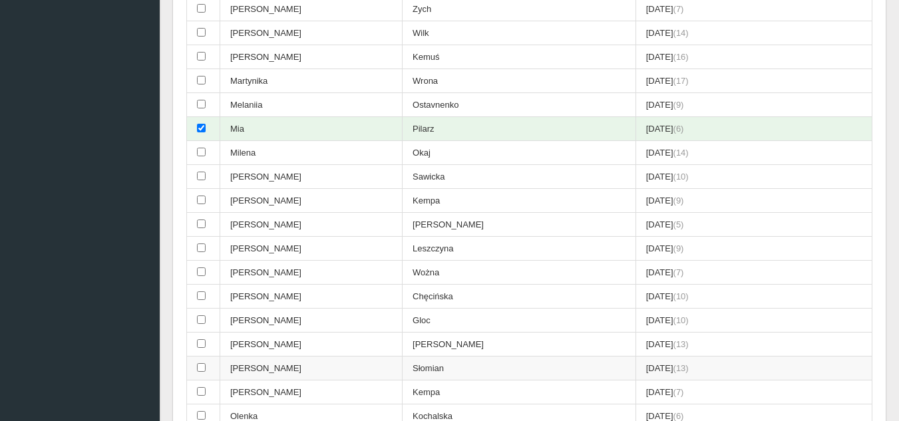
scroll to position [1797, 0]
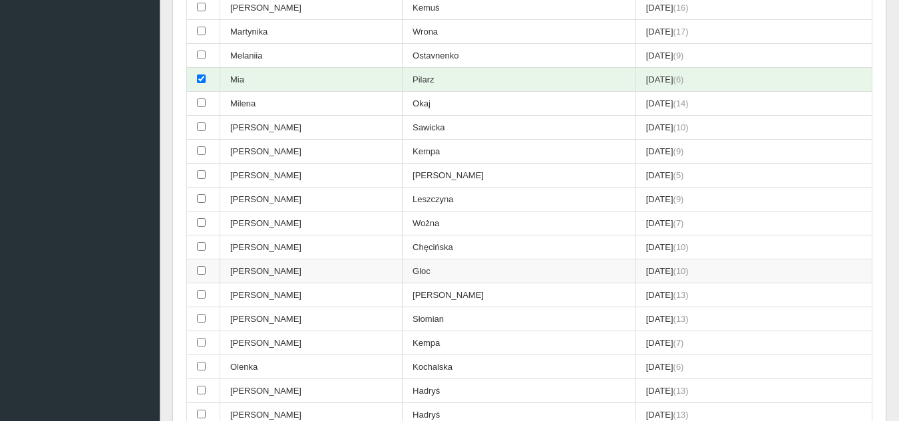
click at [206, 274] on td at bounding box center [203, 272] width 33 height 24
checkbox input "true"
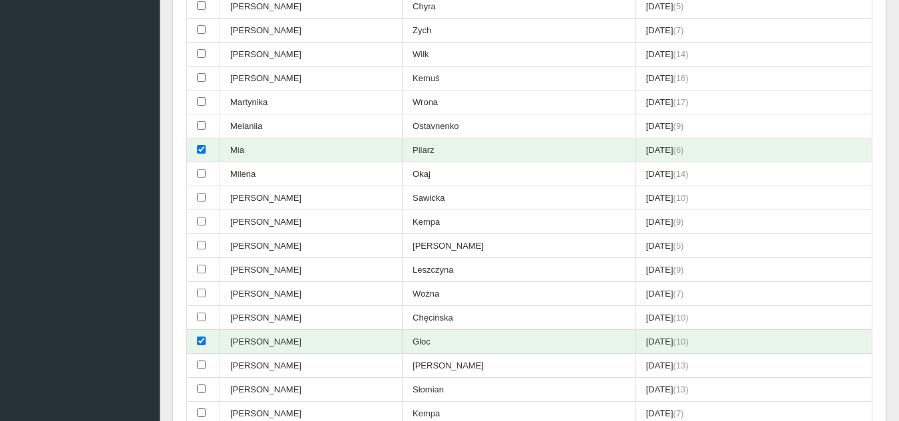
scroll to position [1731, 0]
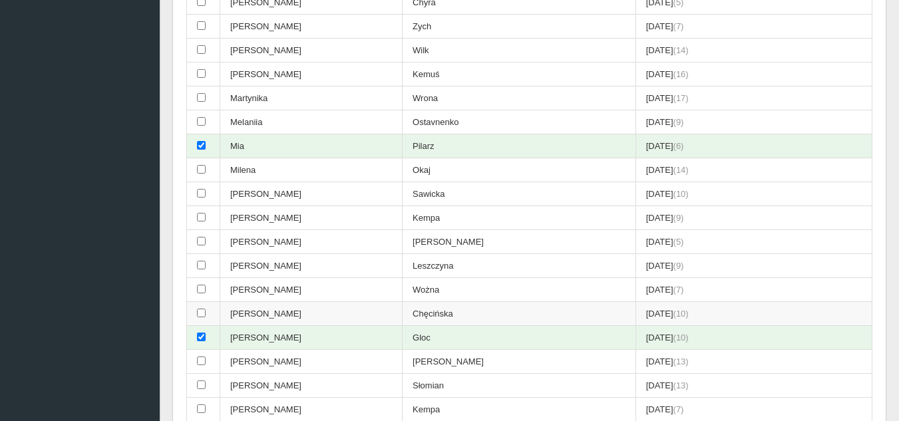
click at [201, 315] on input "checkbox" at bounding box center [201, 313] width 9 height 9
checkbox input "true"
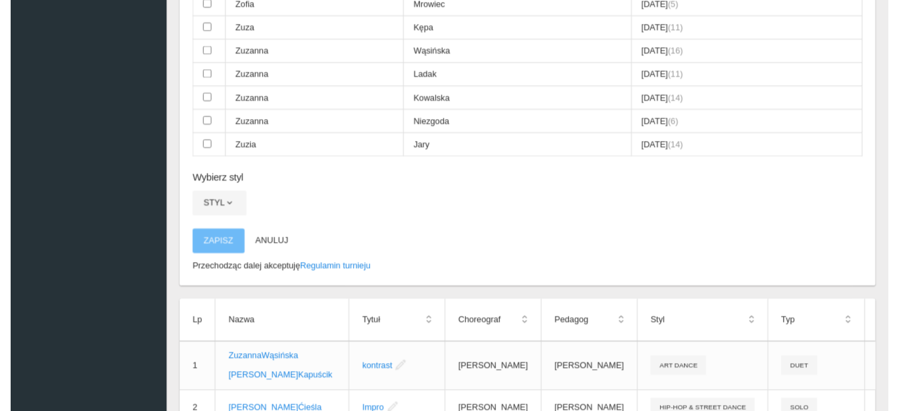
scroll to position [2729, 0]
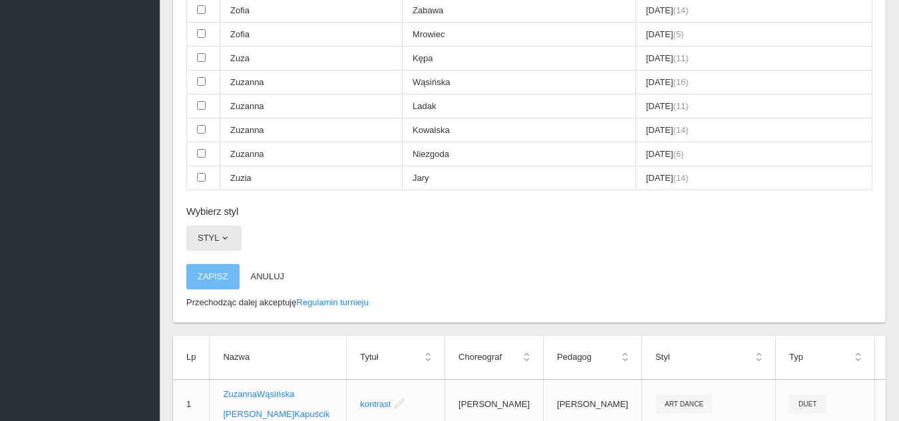
click at [216, 246] on button "Styl" at bounding box center [213, 238] width 55 height 25
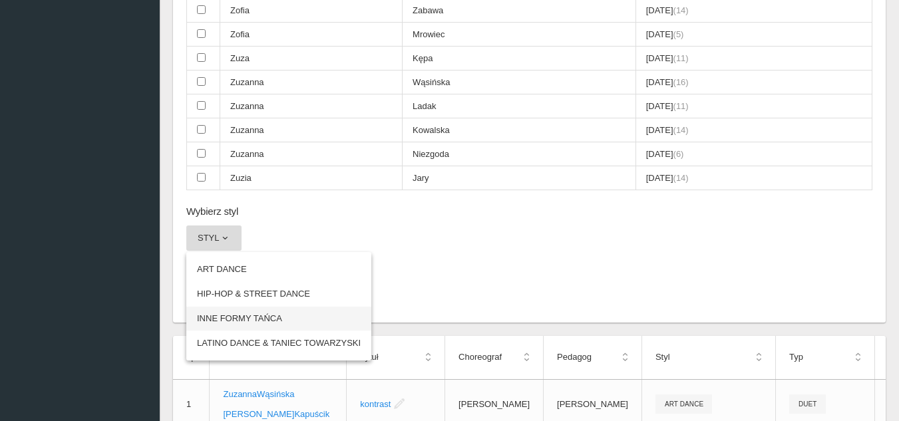
click at [245, 318] on link "INNE FORMY TAŃCA" at bounding box center [278, 319] width 185 height 24
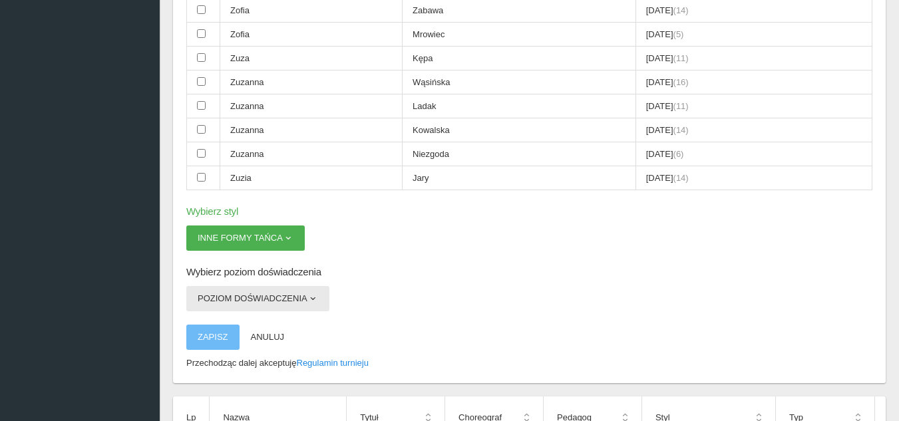
click at [284, 301] on button "Poziom doświadczenia" at bounding box center [257, 298] width 143 height 25
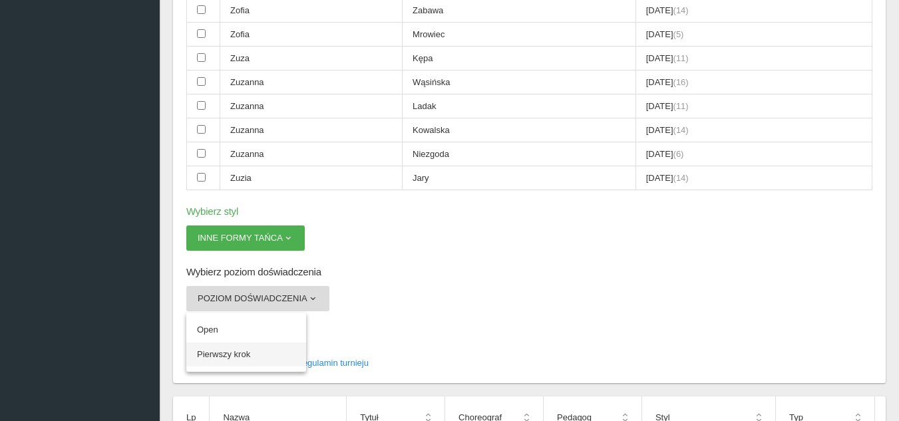
click at [230, 355] on link "Pierwszy krok" at bounding box center [246, 355] width 120 height 24
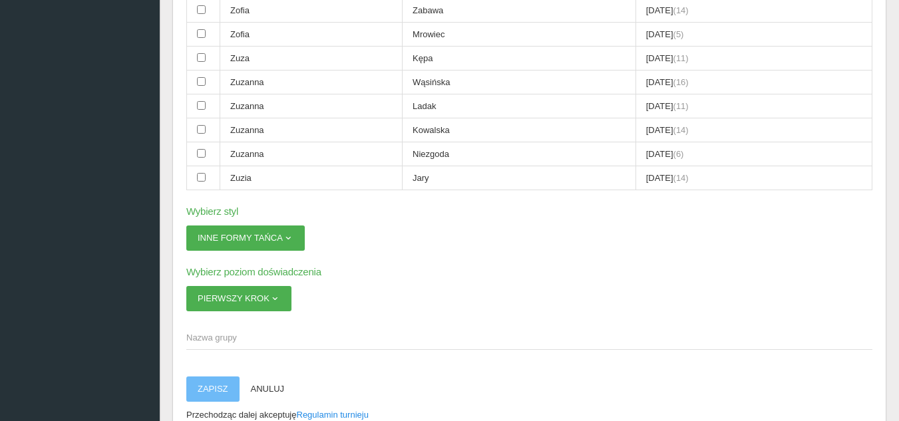
click at [256, 335] on span "Nazwa grupy" at bounding box center [522, 338] width 673 height 13
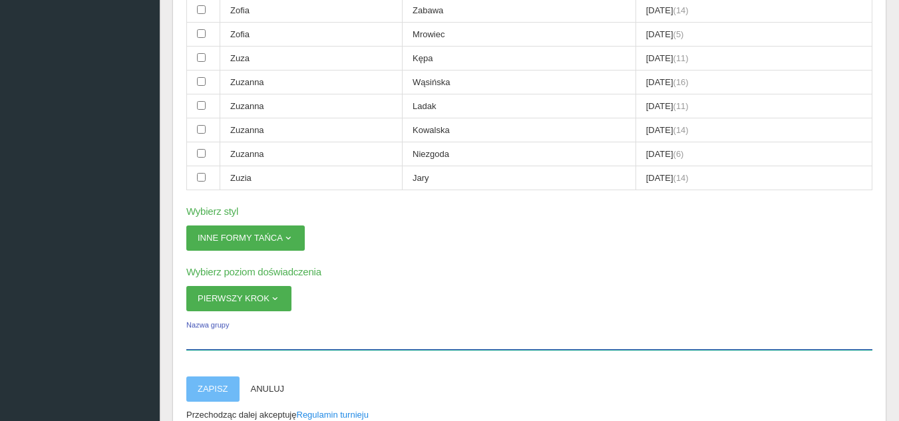
click at [256, 335] on input "Nazwa grupy" at bounding box center [529, 337] width 686 height 25
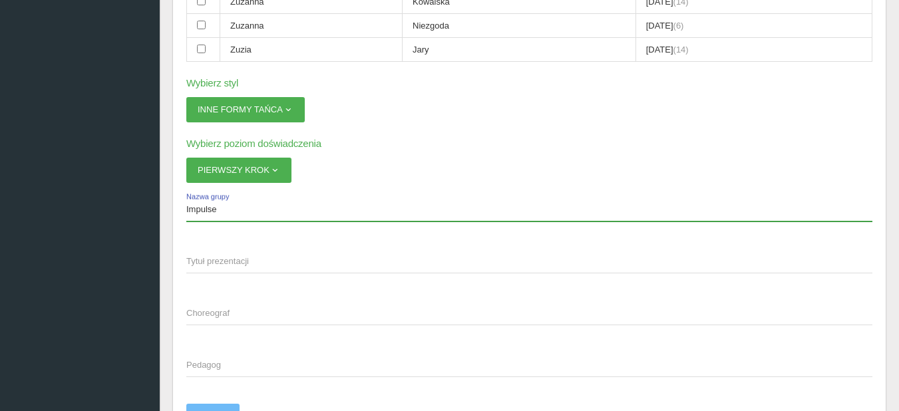
scroll to position [2862, 0]
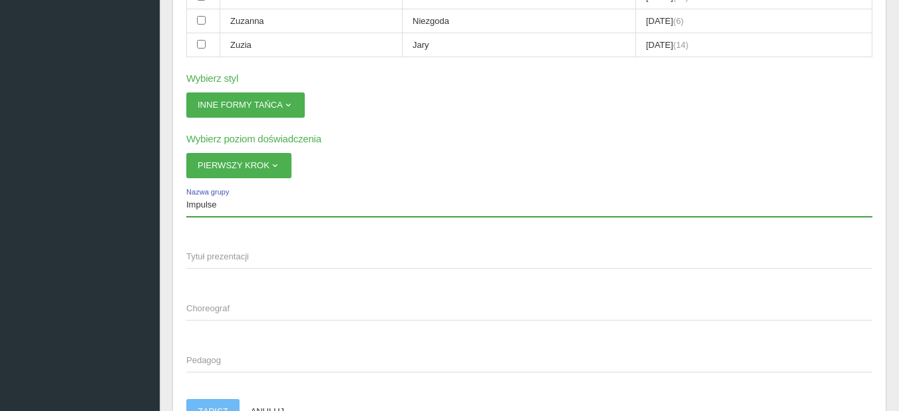
type input "Impulse"
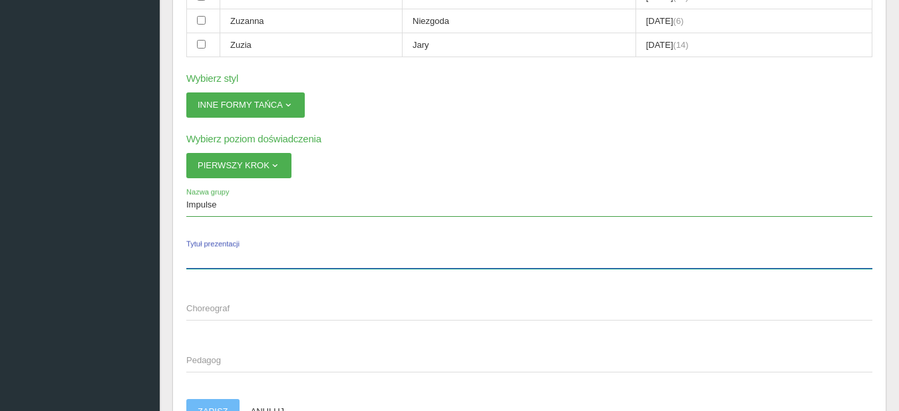
click at [223, 250] on label "Tytuł prezentacji" at bounding box center [529, 256] width 686 height 25
click at [223, 250] on input "Tytuł prezentacji" at bounding box center [529, 256] width 686 height 25
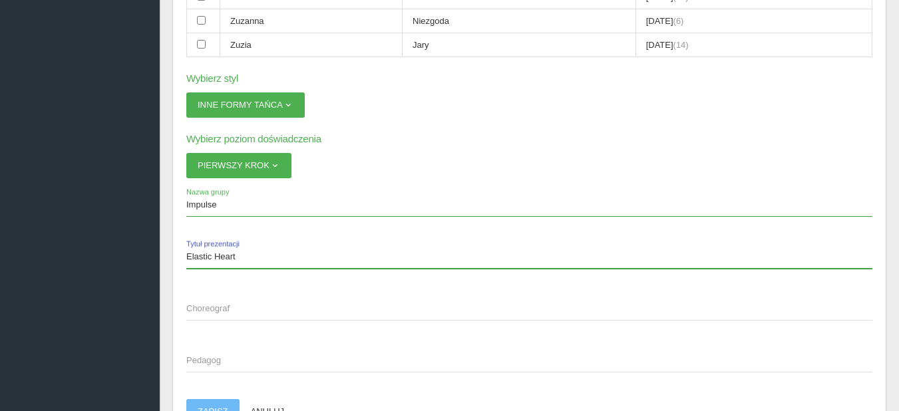
type input "Elastic Heart"
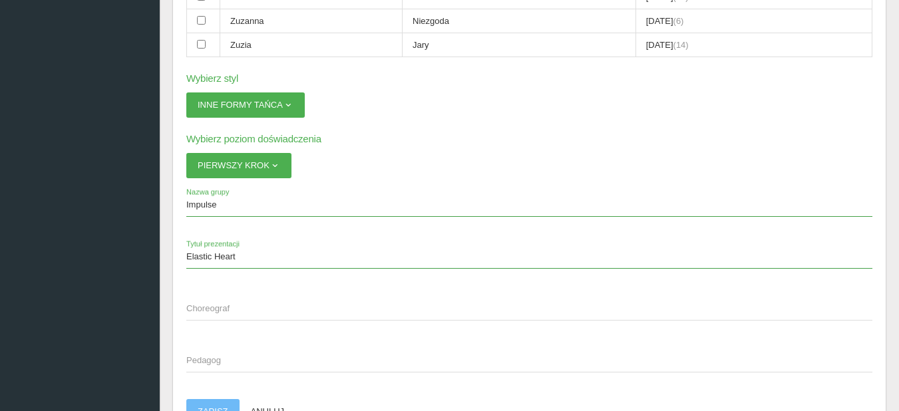
click at [238, 306] on span "Choreograf" at bounding box center [522, 308] width 673 height 13
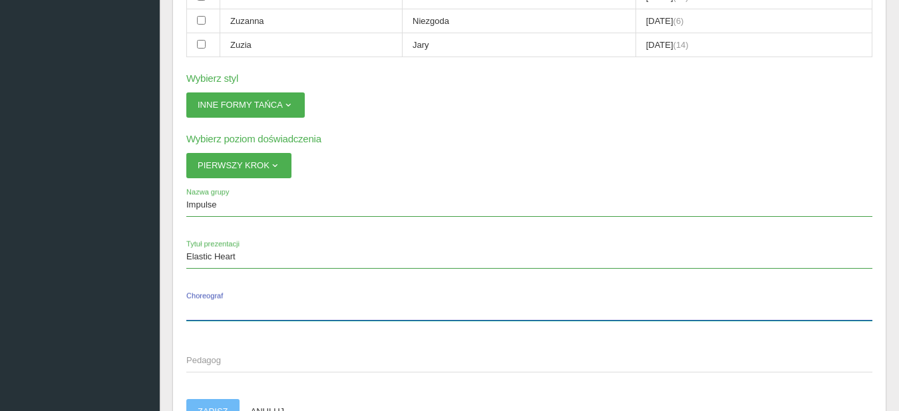
click at [238, 306] on input "Choreograf" at bounding box center [529, 308] width 686 height 25
type input "[PERSON_NAME]"
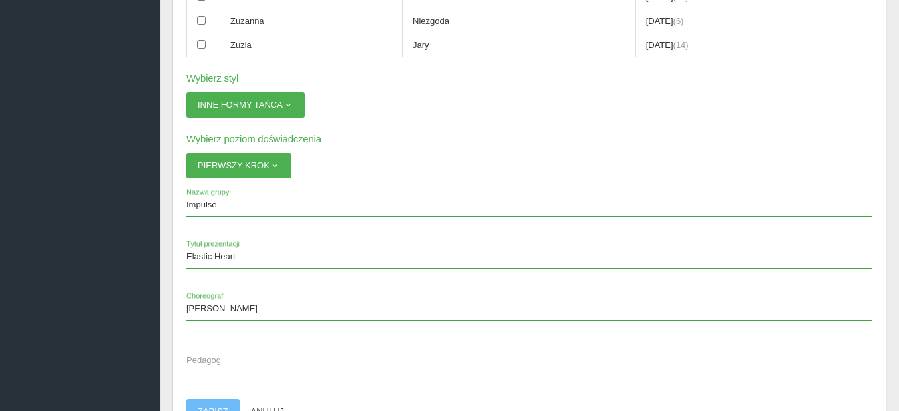
click at [208, 356] on span "Pedagog" at bounding box center [522, 360] width 673 height 13
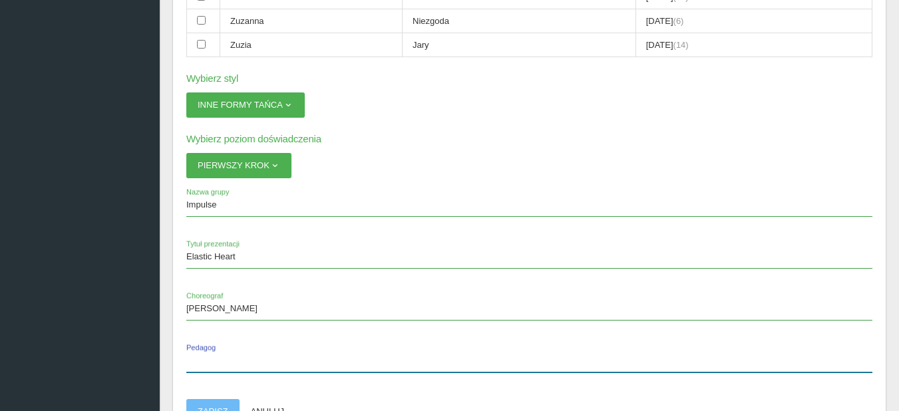
click at [208, 356] on input "Pedagog" at bounding box center [529, 359] width 686 height 25
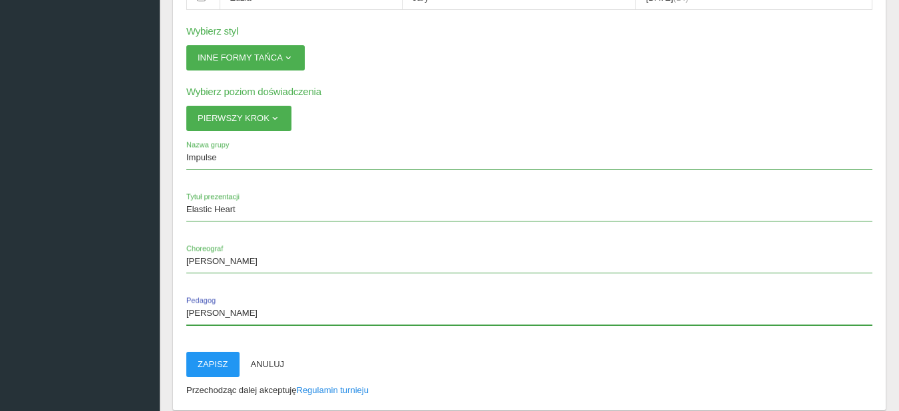
scroll to position [2929, 0]
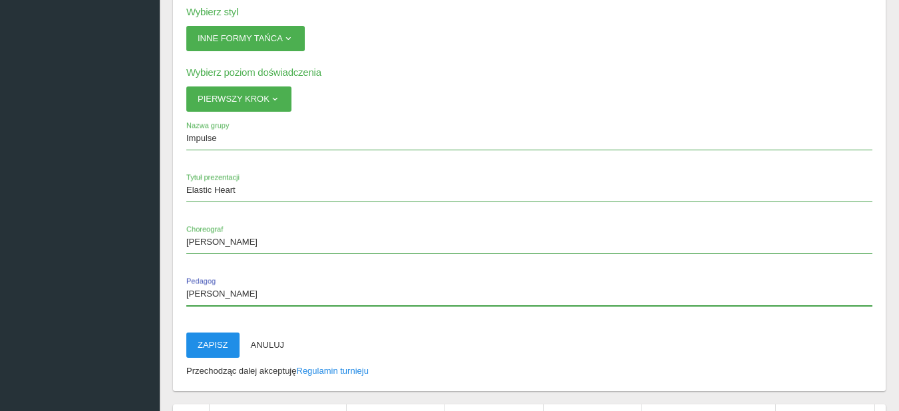
type input "[PERSON_NAME]"
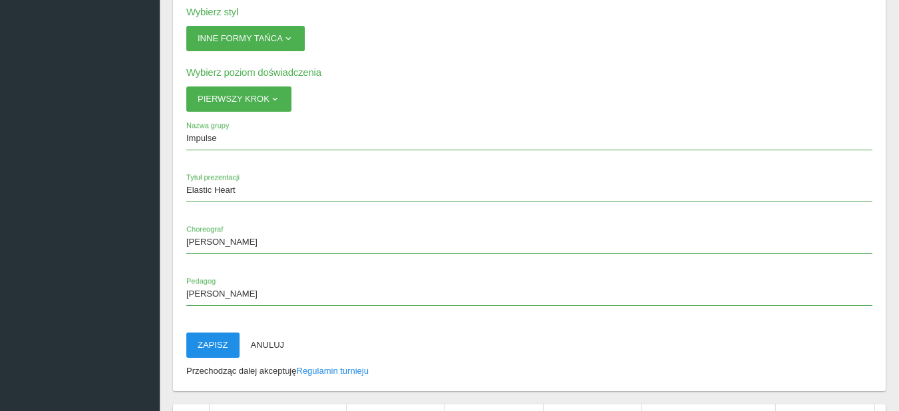
click at [211, 350] on button "Zapisz" at bounding box center [212, 345] width 53 height 25
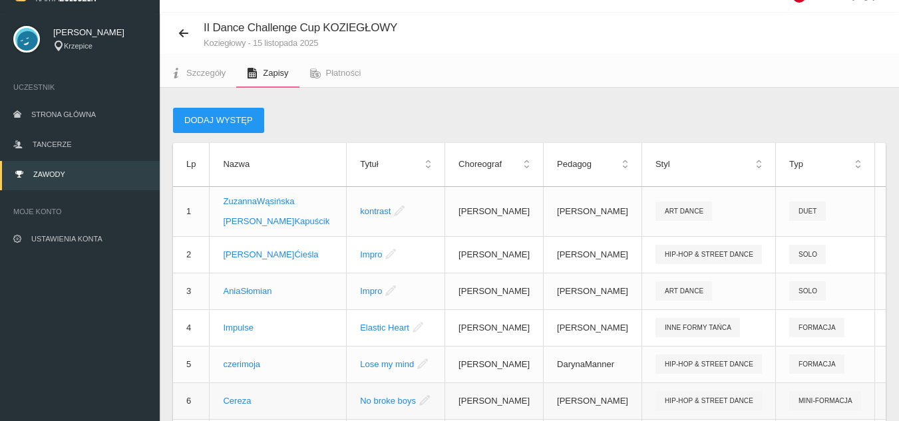
scroll to position [0, 0]
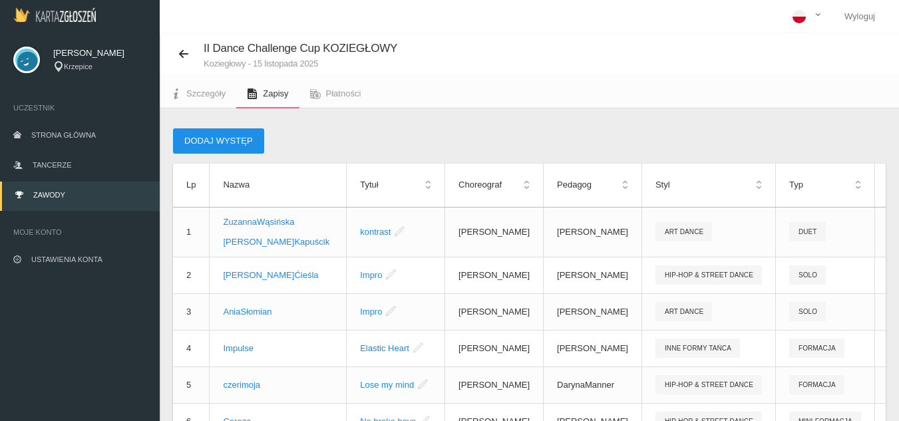
click at [234, 140] on button "Dodaj występ" at bounding box center [218, 140] width 91 height 25
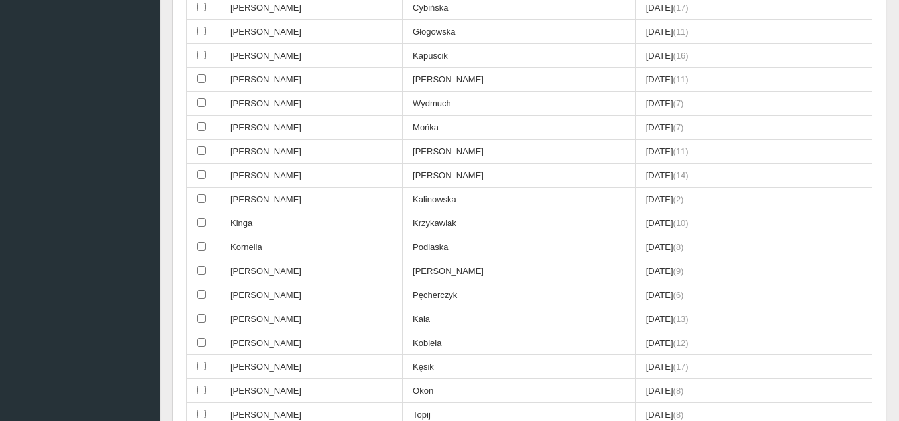
scroll to position [932, 0]
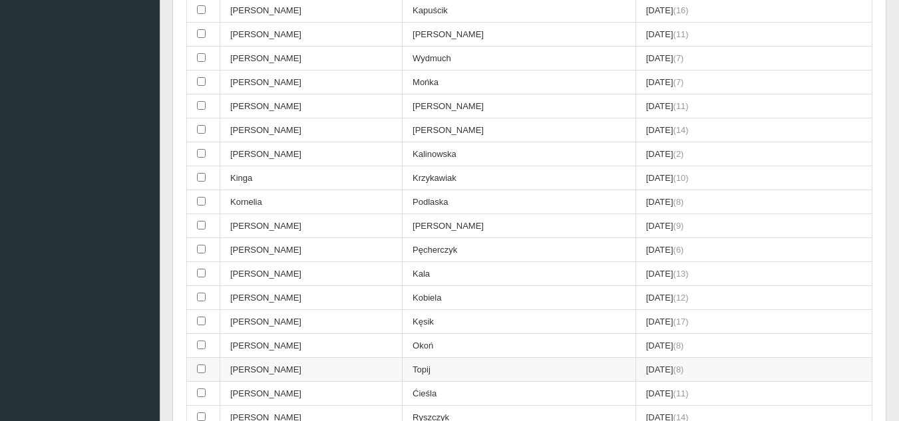
click at [206, 367] on td at bounding box center [203, 370] width 33 height 24
checkbox input "true"
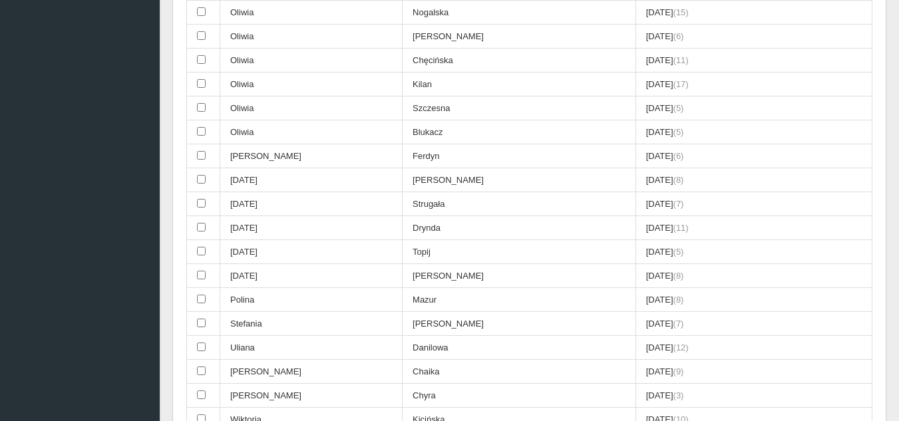
scroll to position [2263, 0]
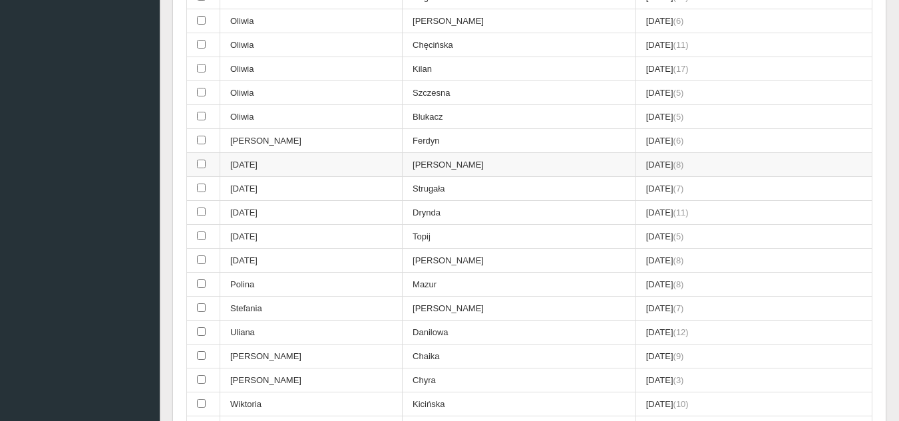
click at [209, 166] on td at bounding box center [203, 165] width 33 height 24
checkbox input "true"
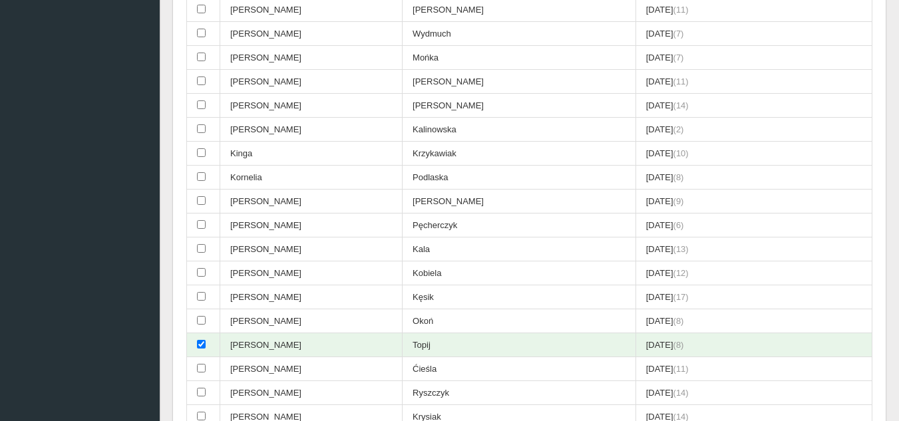
scroll to position [932, 0]
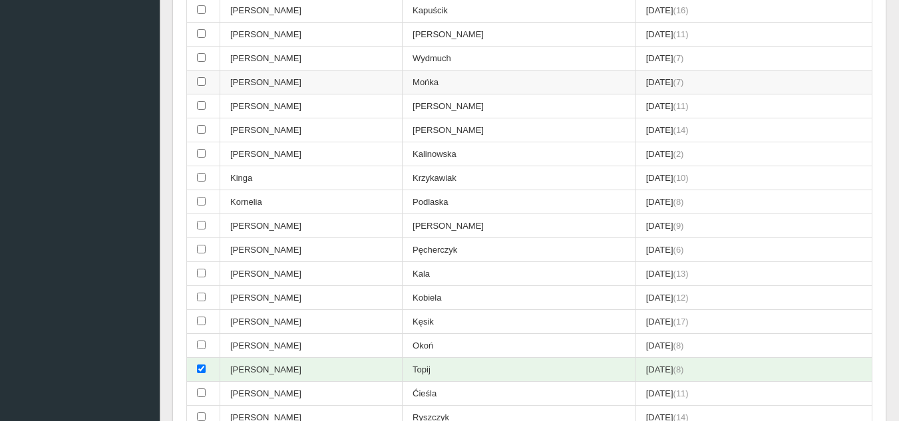
click at [202, 81] on input "checkbox" at bounding box center [201, 81] width 9 height 9
checkbox input "true"
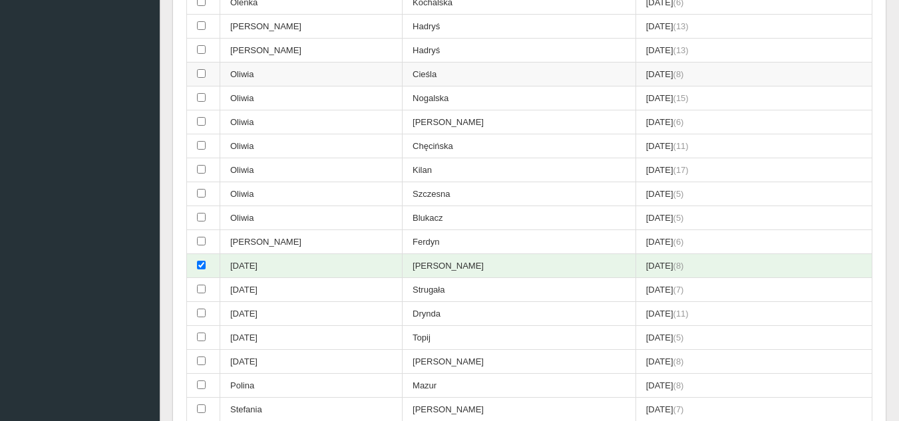
scroll to position [2197, 0]
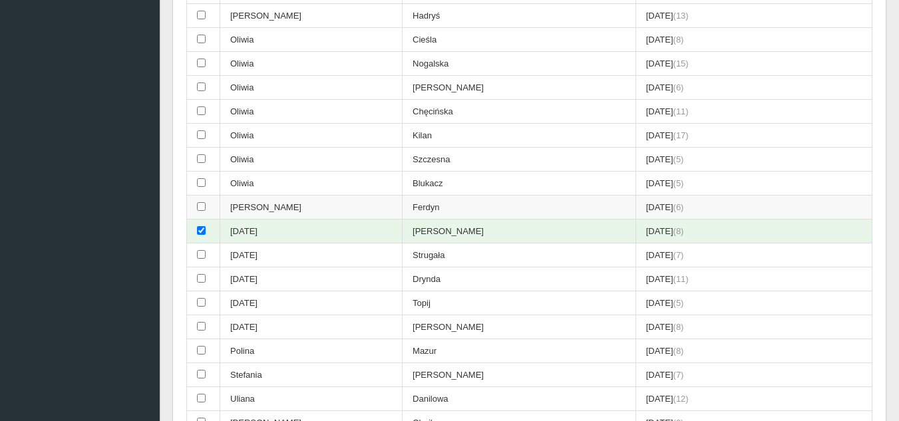
click at [320, 210] on td "[PERSON_NAME]" at bounding box center [311, 208] width 182 height 24
checkbox input "true"
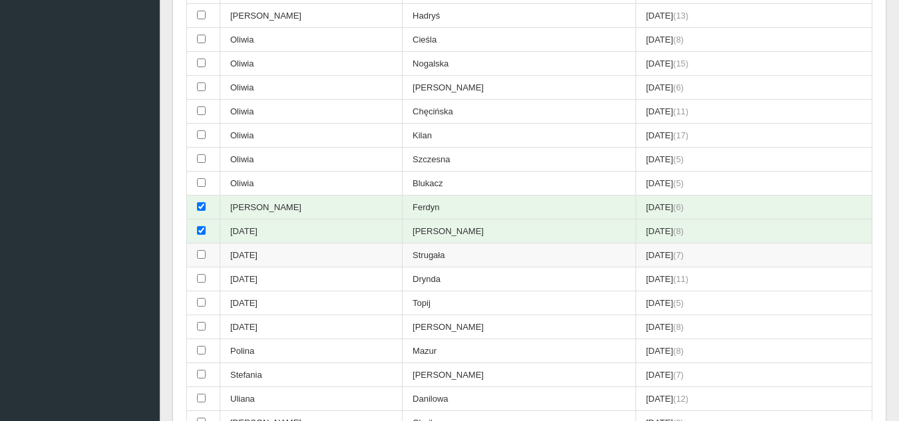
click at [214, 256] on td at bounding box center [203, 256] width 33 height 24
checkbox input "true"
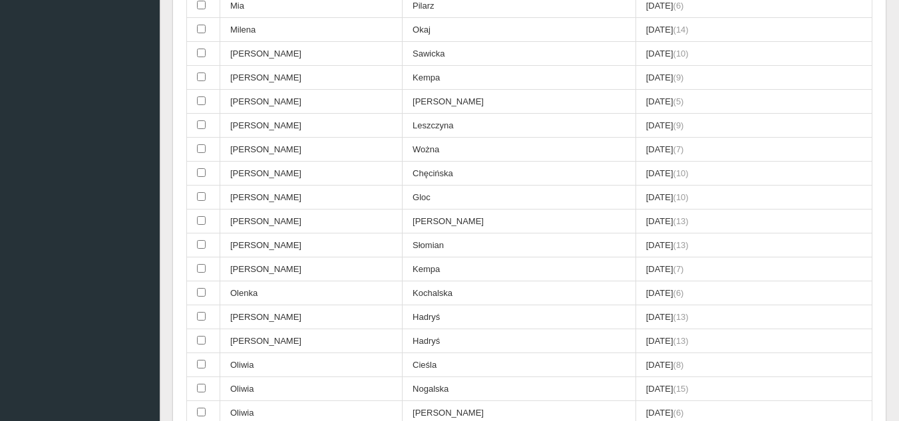
scroll to position [1864, 0]
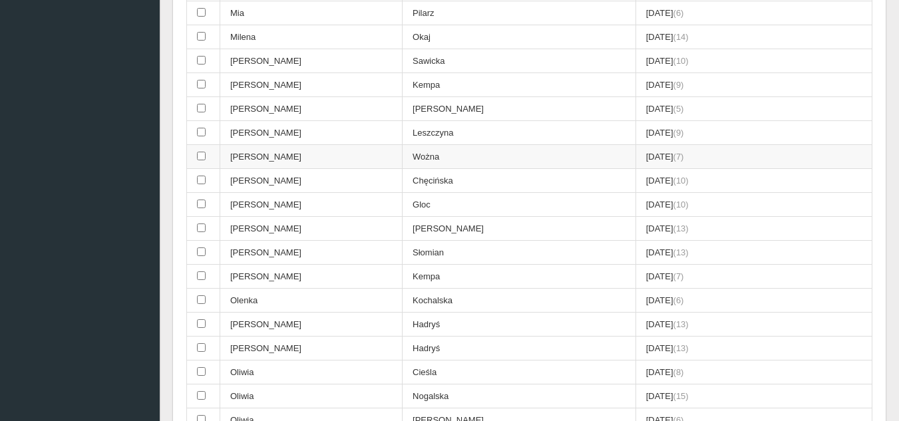
click at [204, 152] on input "checkbox" at bounding box center [201, 156] width 9 height 9
checkbox input "true"
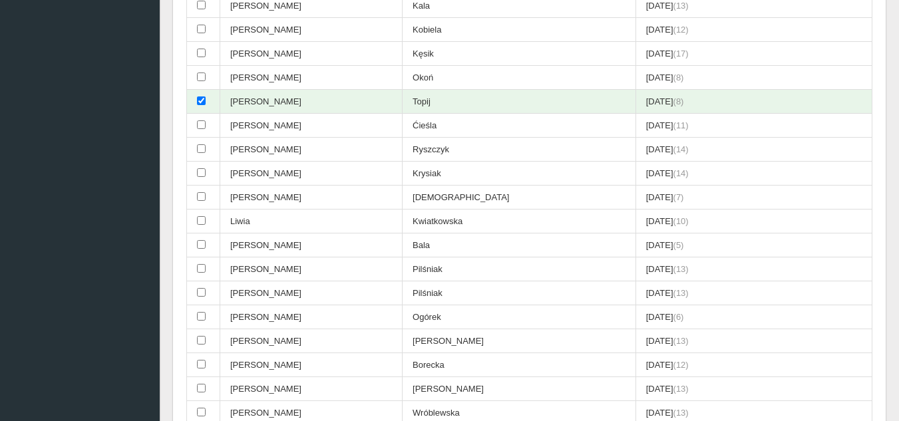
scroll to position [1198, 0]
click at [309, 197] on td "[PERSON_NAME]" at bounding box center [311, 200] width 182 height 24
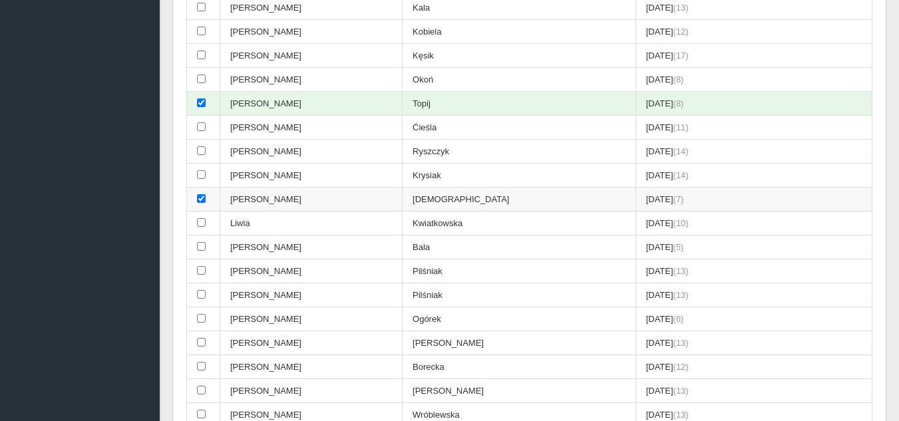
checkbox input "true"
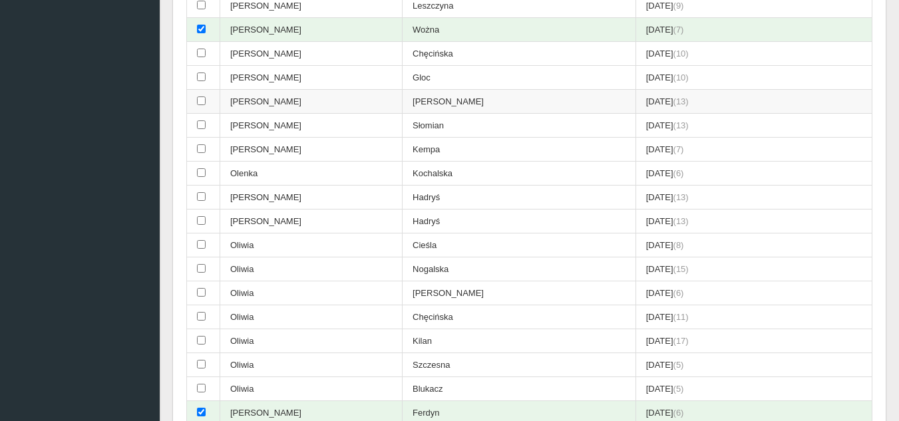
scroll to position [1997, 0]
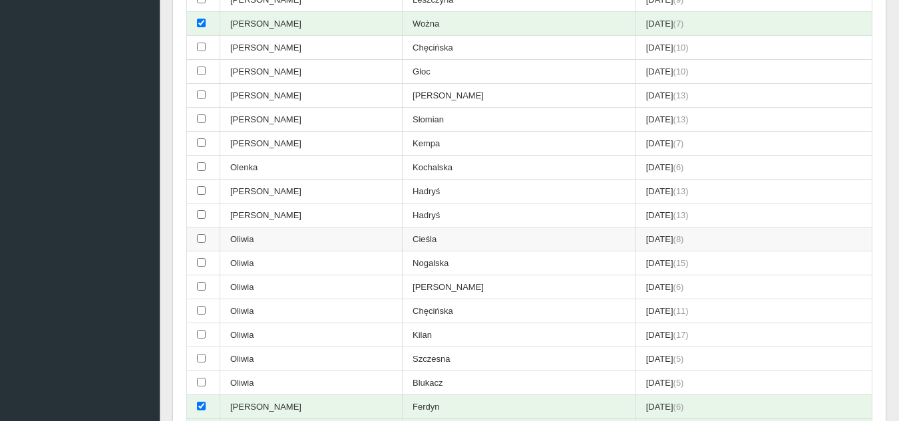
click at [200, 234] on td at bounding box center [203, 240] width 33 height 24
checkbox input "true"
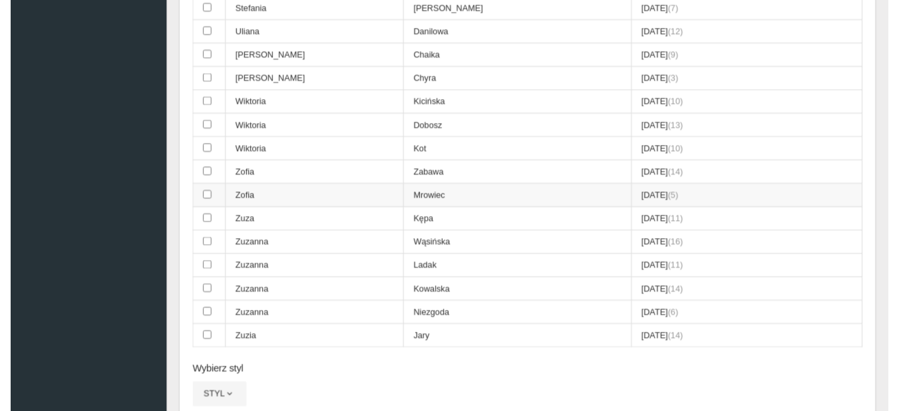
scroll to position [2729, 0]
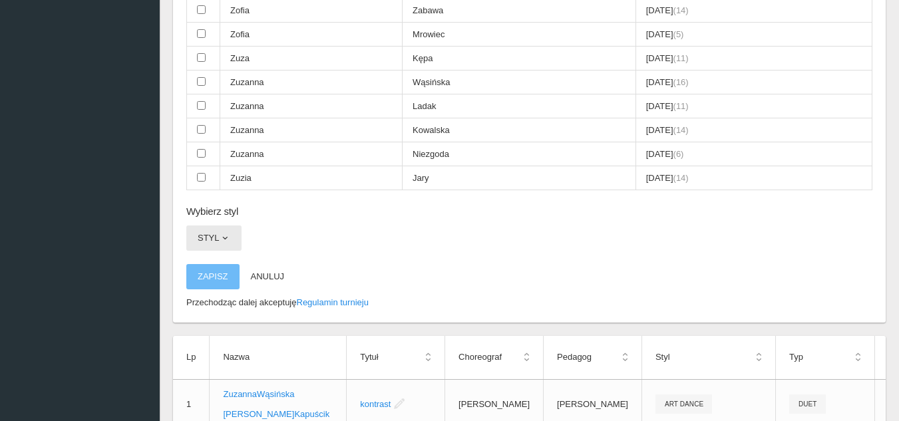
click at [222, 238] on span "button" at bounding box center [225, 238] width 11 height 11
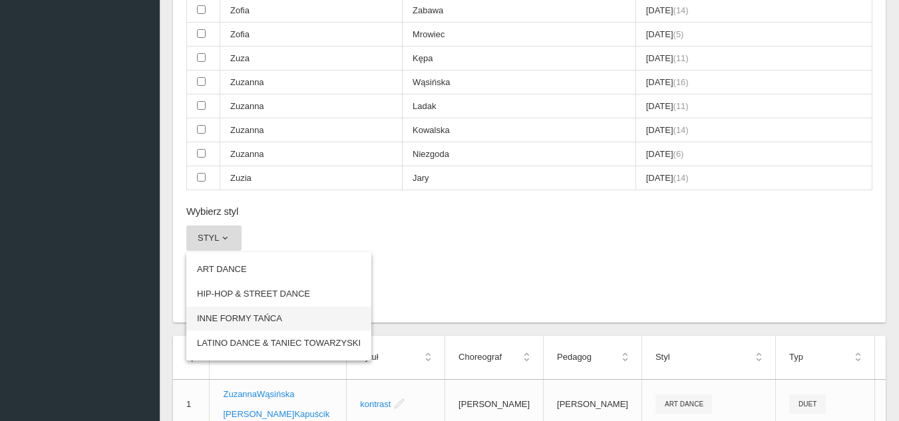
click at [230, 319] on link "INNE FORMY TAŃCA" at bounding box center [278, 319] width 185 height 24
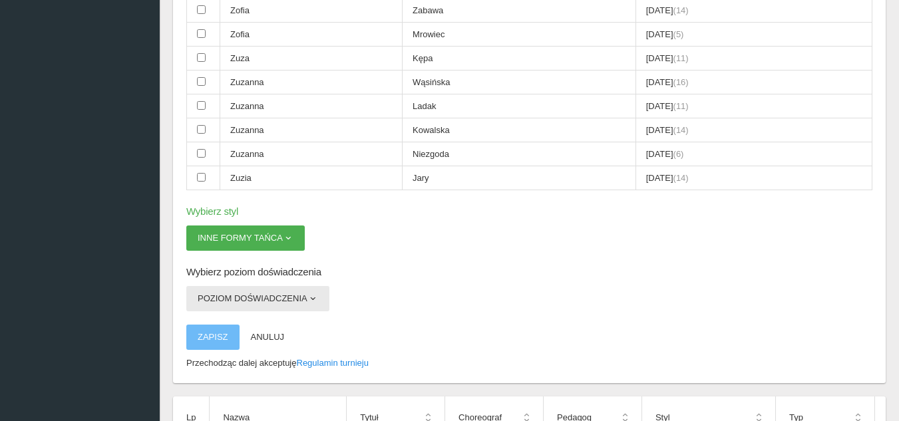
click at [283, 301] on button "Poziom doświadczenia" at bounding box center [257, 298] width 143 height 25
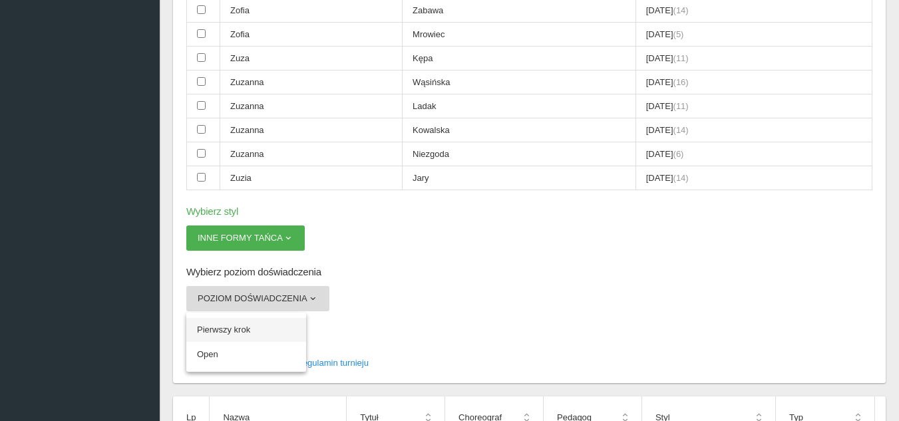
click at [229, 332] on link "Pierwszy krok" at bounding box center [246, 330] width 120 height 24
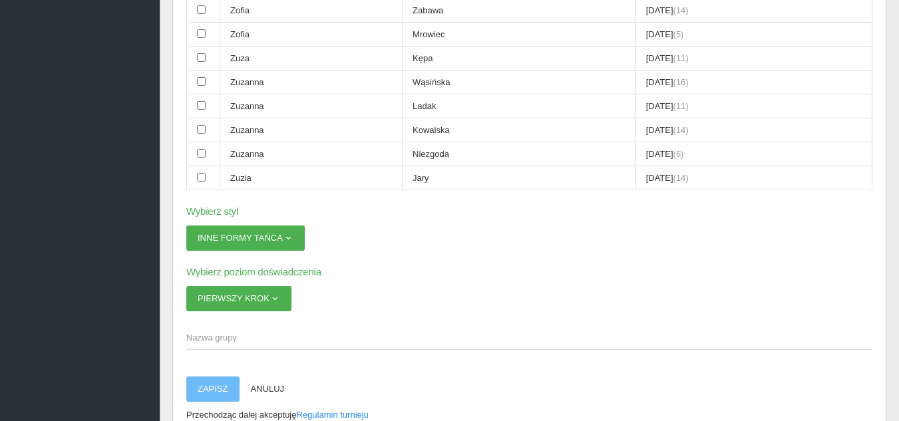
click at [250, 340] on span "Nazwa grupy" at bounding box center [522, 338] width 673 height 13
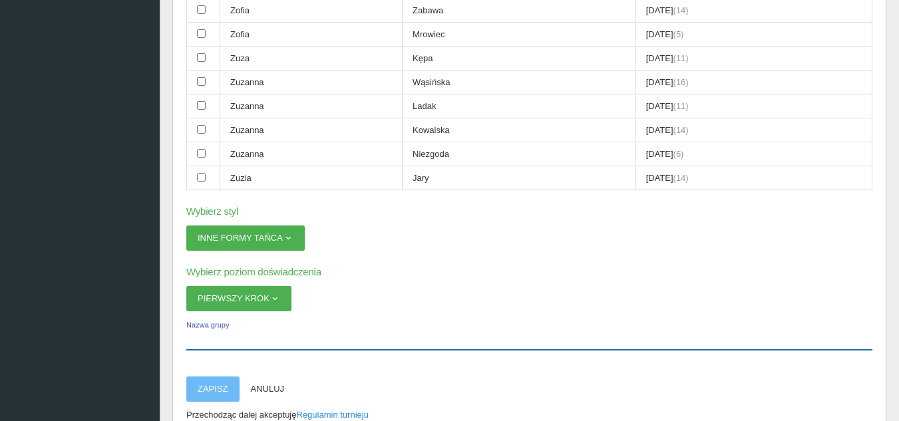
click at [250, 340] on input "Nazwa grupy" at bounding box center [529, 337] width 686 height 25
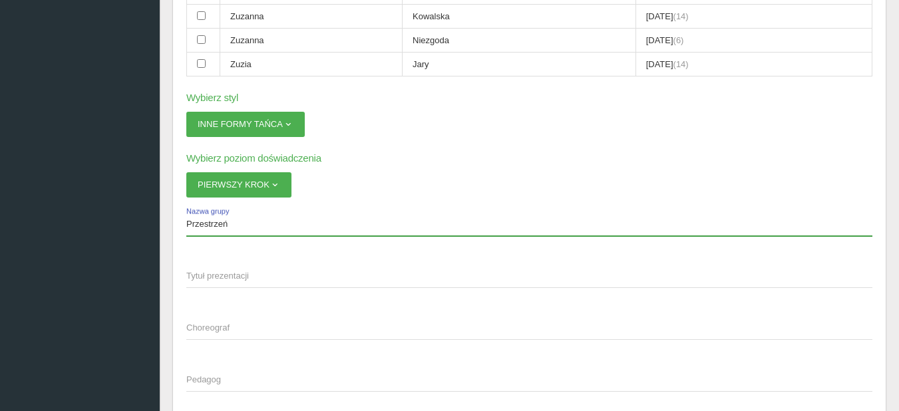
scroll to position [2862, 0]
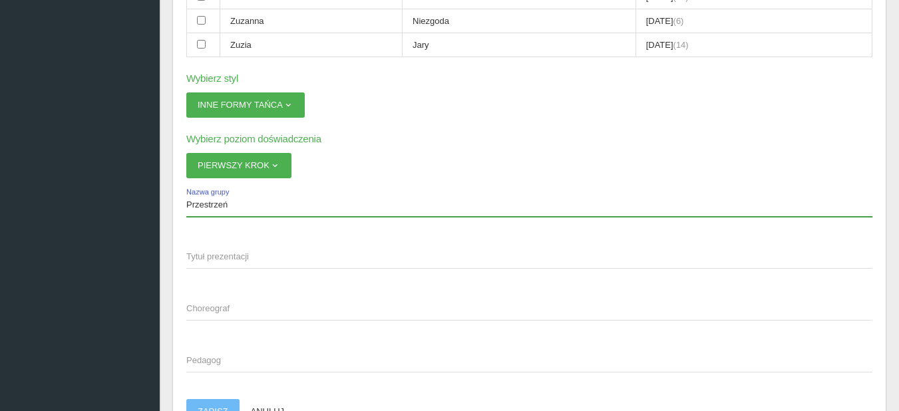
type input "Przestrzeń"
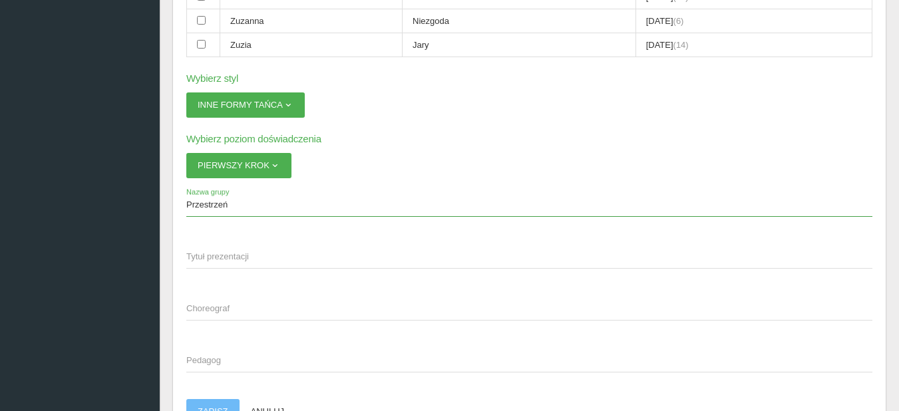
click at [222, 254] on span "Tytuł prezentacji" at bounding box center [522, 256] width 673 height 13
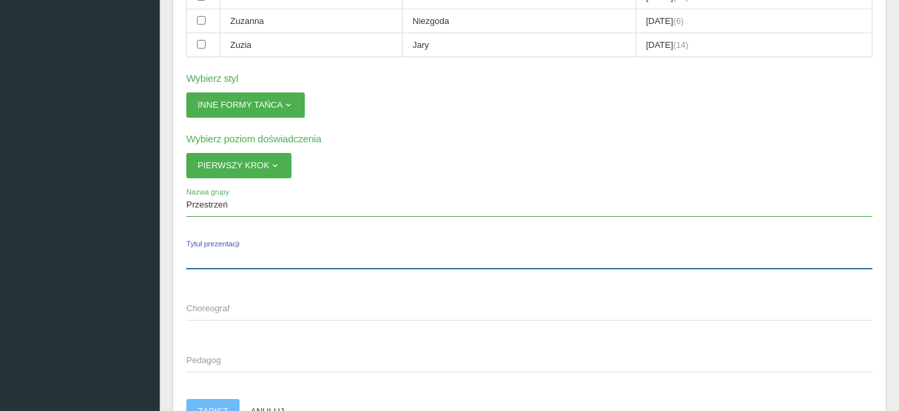
click at [222, 254] on input "Tytuł prezentacji" at bounding box center [529, 256] width 686 height 25
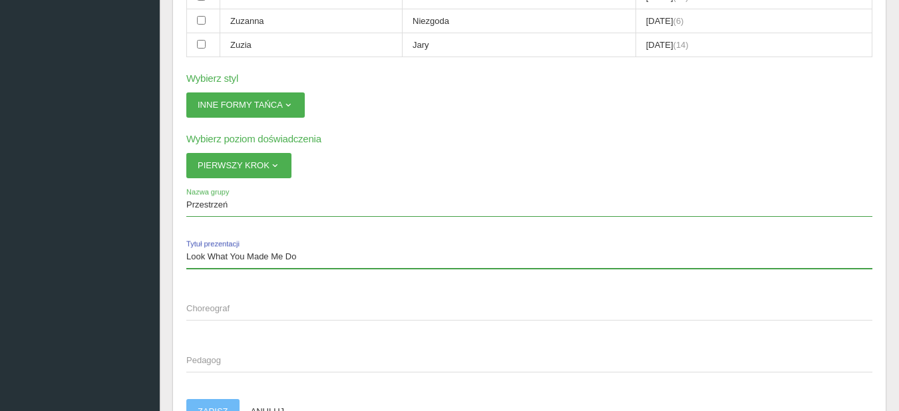
type input "Look What You Made Me Do"
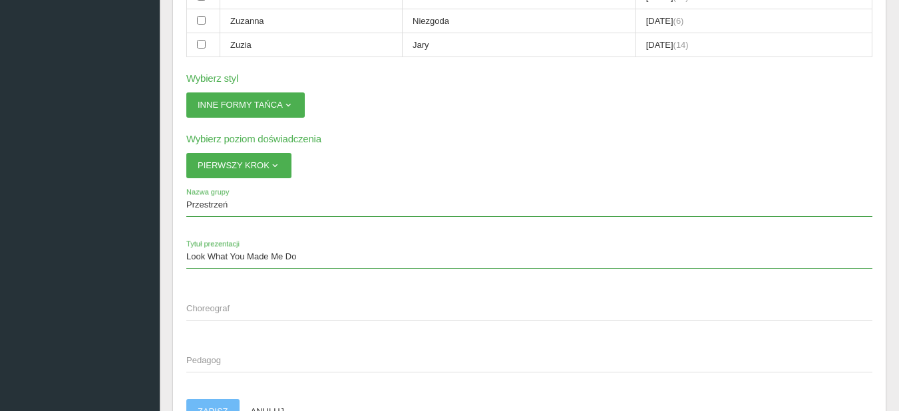
click at [202, 310] on span "Choreograf" at bounding box center [522, 308] width 673 height 13
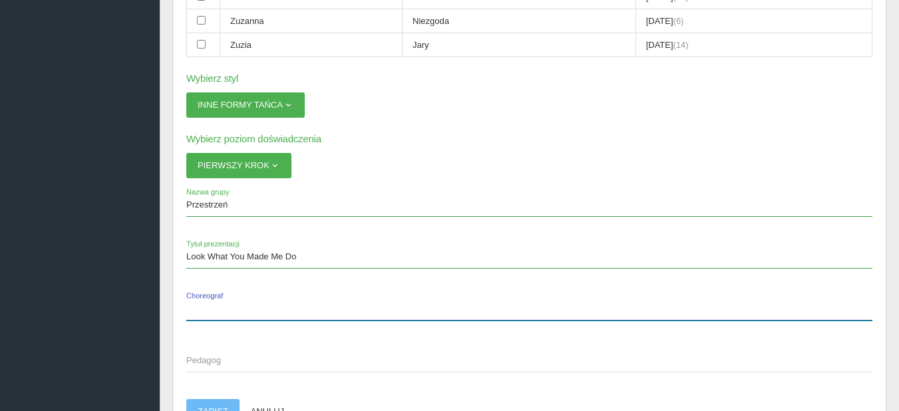
click at [202, 310] on input "Choreograf" at bounding box center [529, 308] width 686 height 25
type input "[PERSON_NAME]"
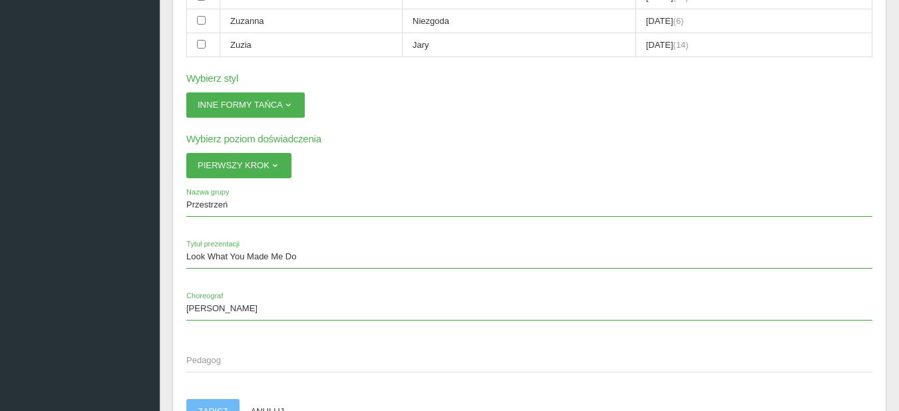
click at [240, 363] on span "Pedagog" at bounding box center [522, 360] width 673 height 13
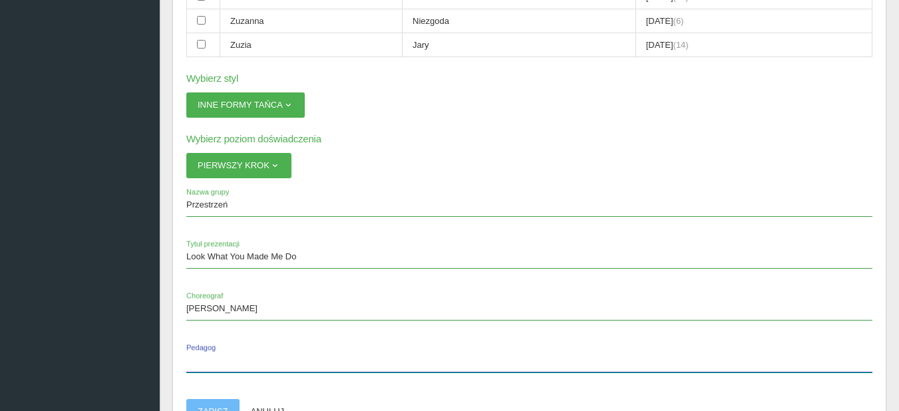
click at [240, 363] on input "Pedagog" at bounding box center [529, 359] width 686 height 25
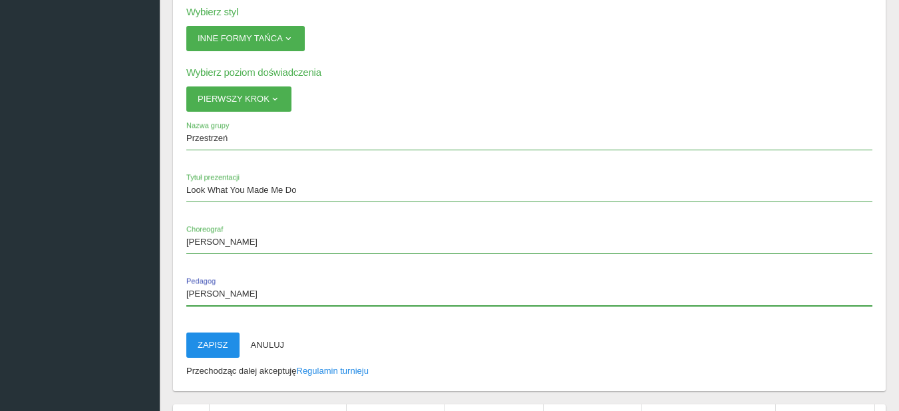
type input "[PERSON_NAME]"
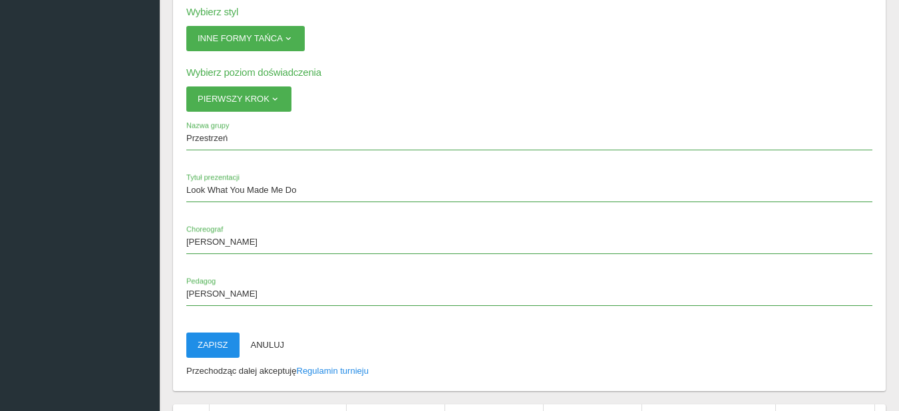
click at [228, 346] on button "Zapisz" at bounding box center [212, 345] width 53 height 25
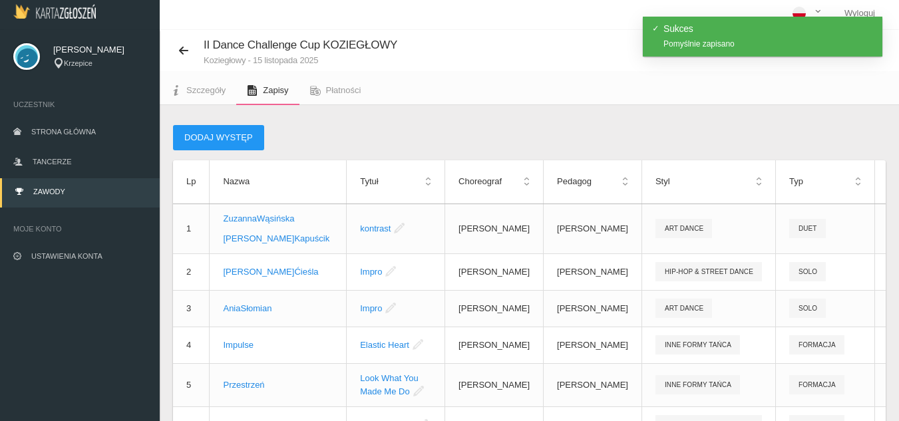
scroll to position [0, 0]
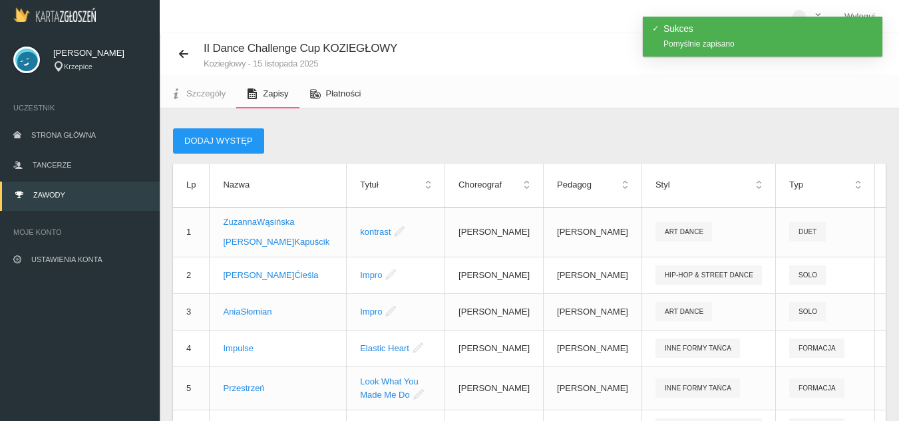
click at [352, 91] on span "Płatności" at bounding box center [343, 94] width 35 height 10
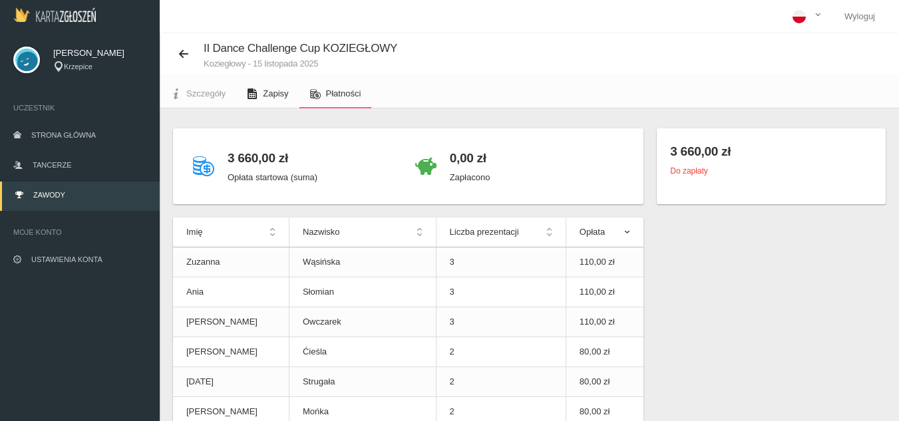
click at [267, 97] on span "Zapisy" at bounding box center [275, 94] width 25 height 10
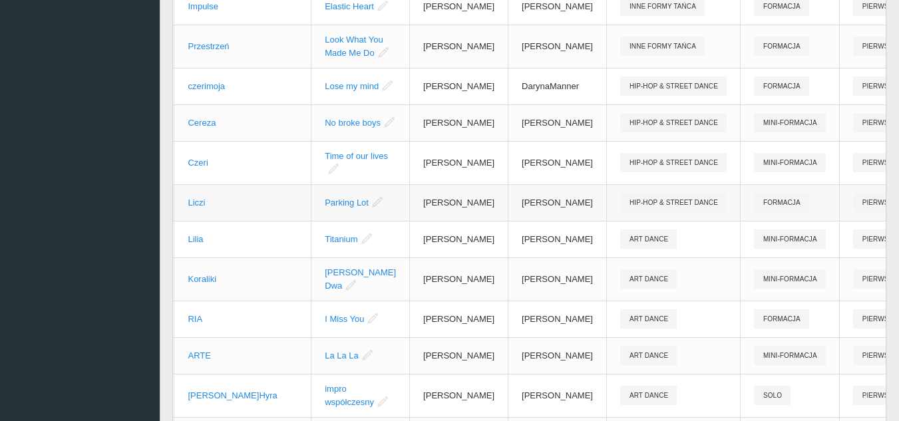
scroll to position [355, 0]
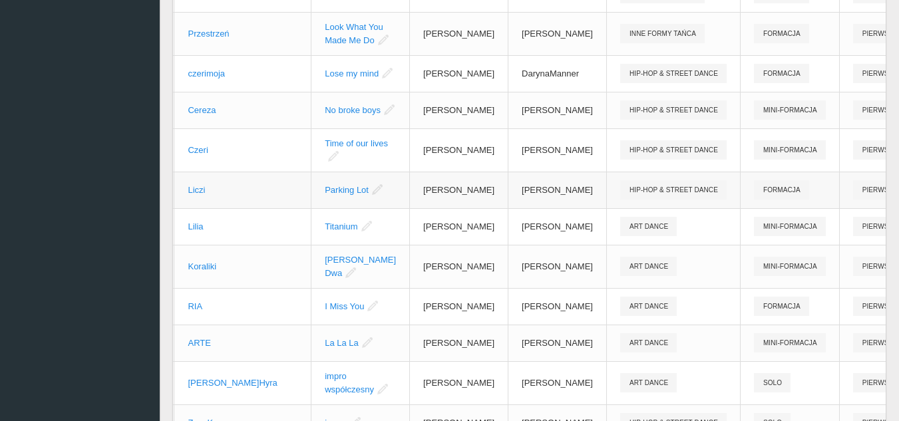
click at [372, 195] on icon at bounding box center [377, 189] width 11 height 11
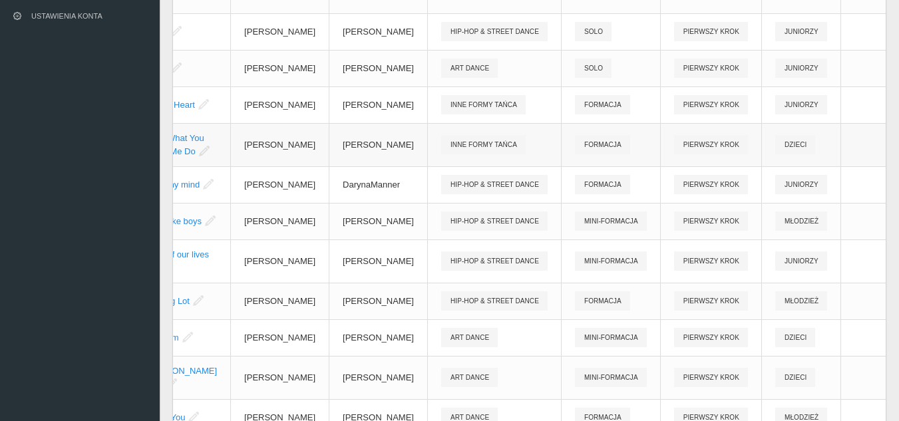
scroll to position [266, 0]
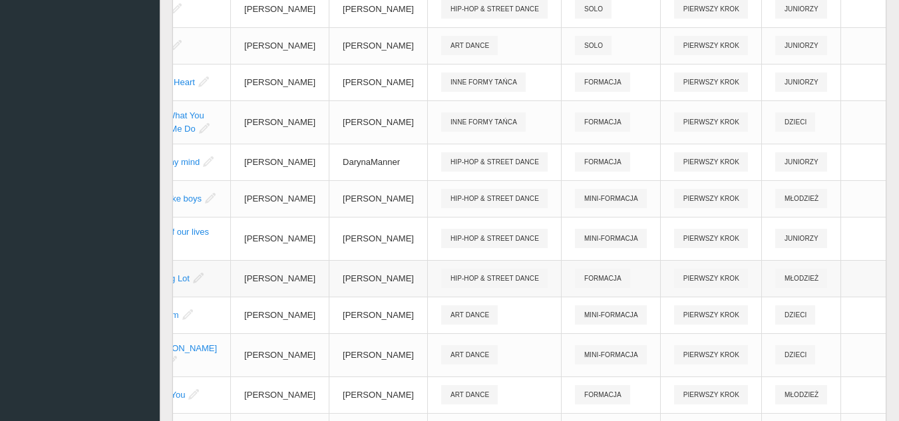
click at [810, 381] on link "Edytuj" at bounding box center [795, 379] width 133 height 24
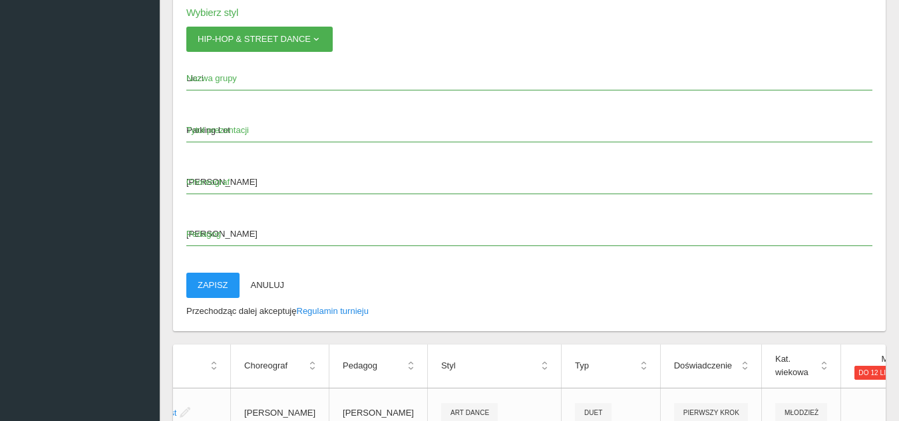
scroll to position [2929, 0]
click at [208, 280] on button "Zapisz" at bounding box center [212, 284] width 53 height 25
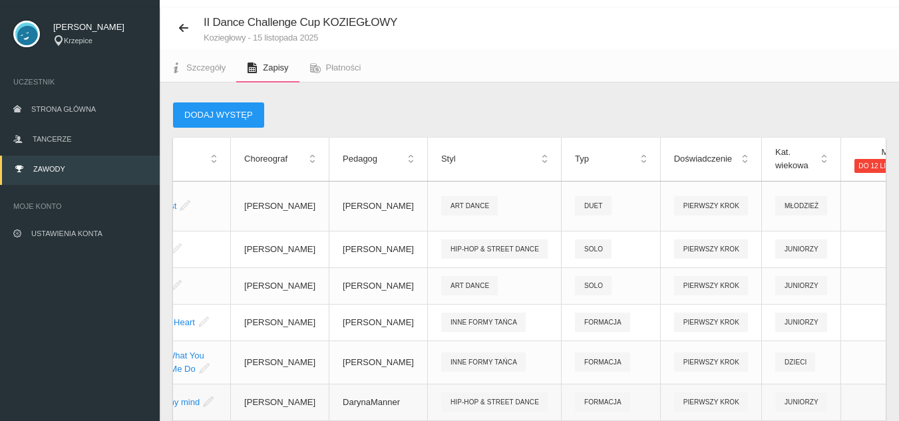
scroll to position [0, 0]
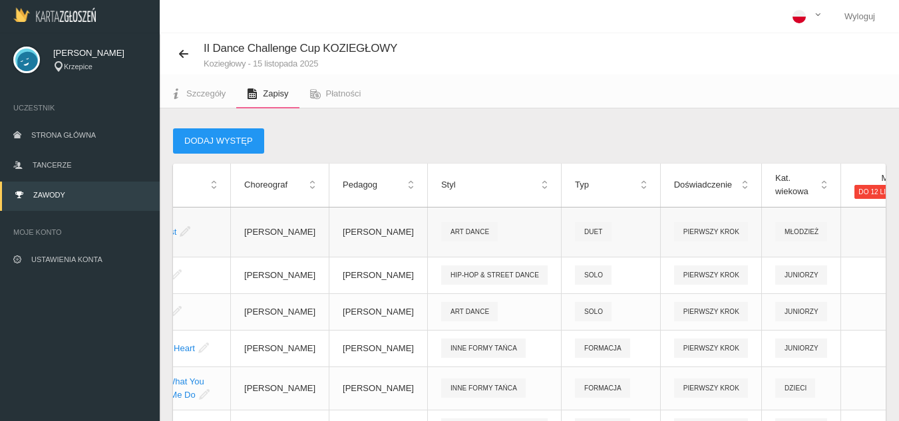
click at [650, 129] on div "Dodaj występ" at bounding box center [529, 140] width 713 height 25
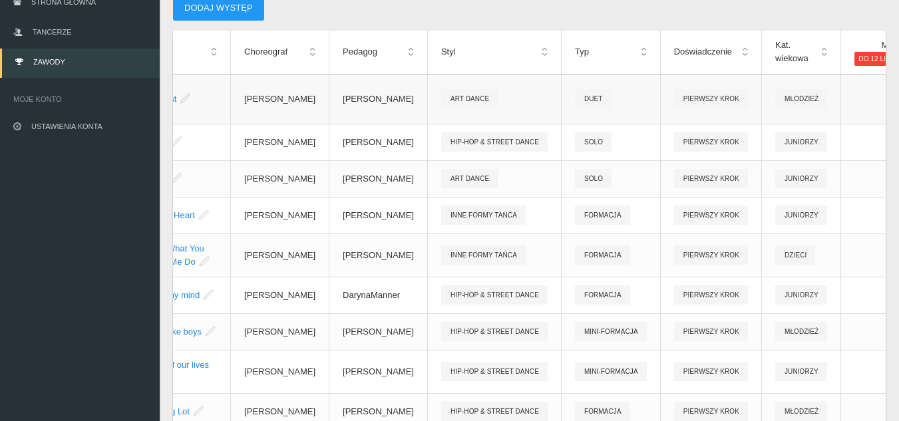
scroll to position [200, 0]
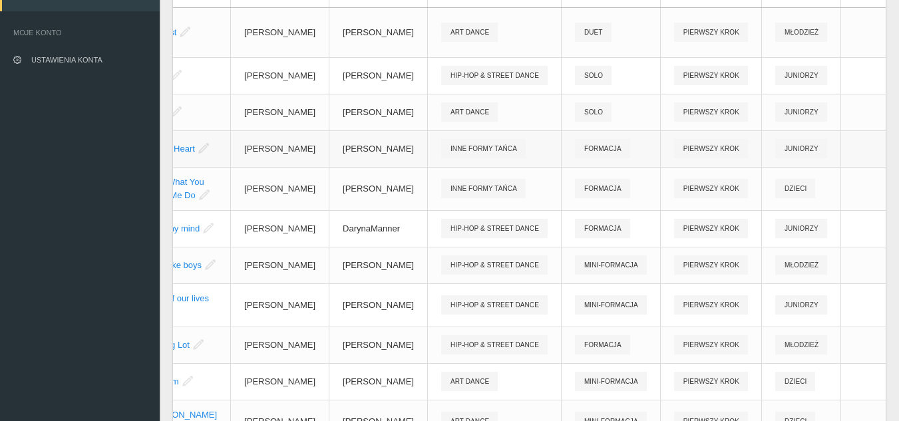
click at [762, 214] on link "Edytuj" at bounding box center [795, 216] width 133 height 24
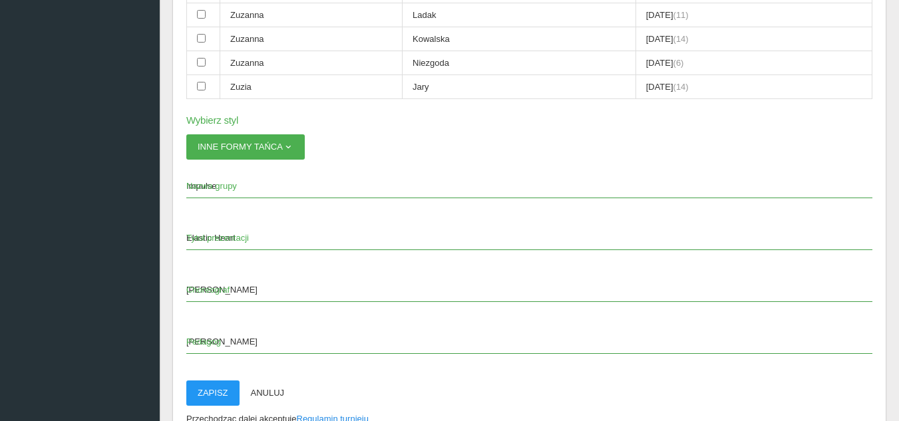
scroll to position [2996, 0]
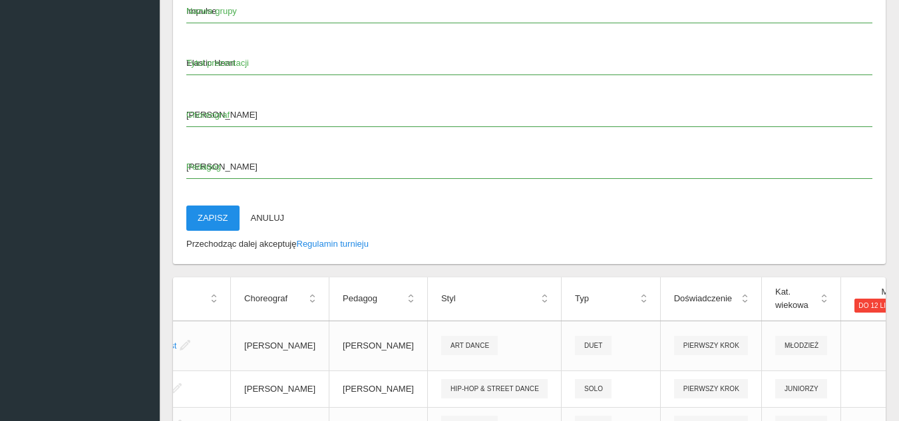
click at [204, 214] on button "Zapisz" at bounding box center [212, 218] width 53 height 25
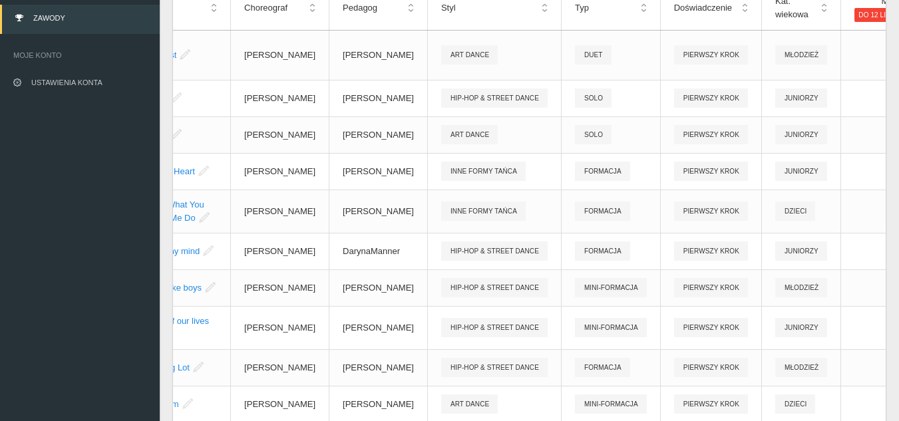
scroll to position [200, 0]
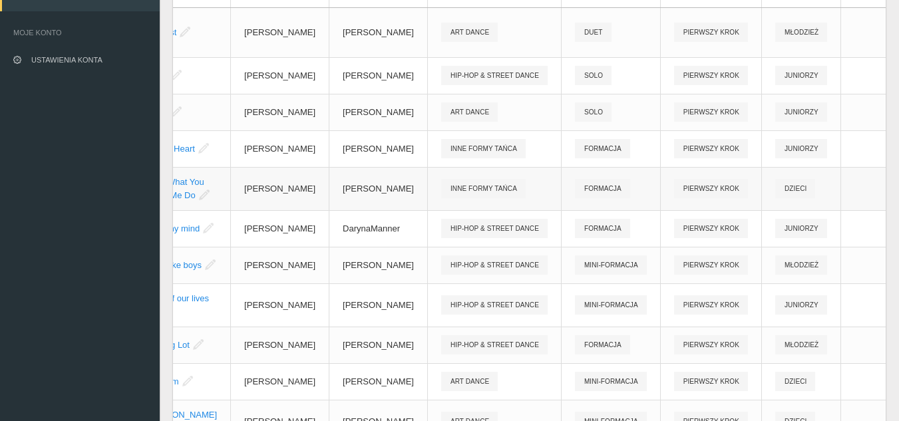
click at [794, 264] on link "Edytuj" at bounding box center [795, 266] width 133 height 24
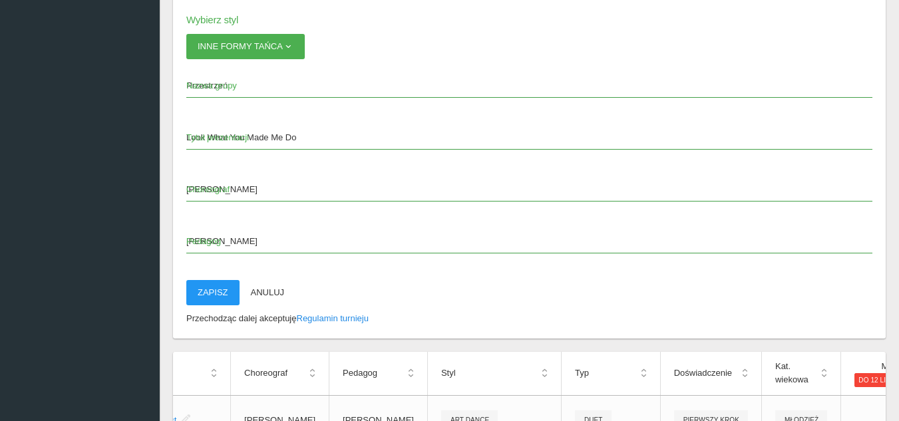
scroll to position [2929, 0]
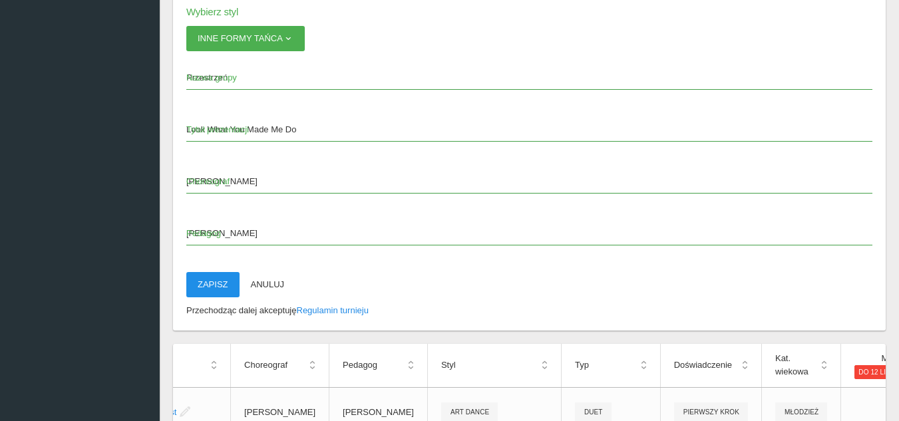
click at [220, 291] on button "Zapisz" at bounding box center [212, 284] width 53 height 25
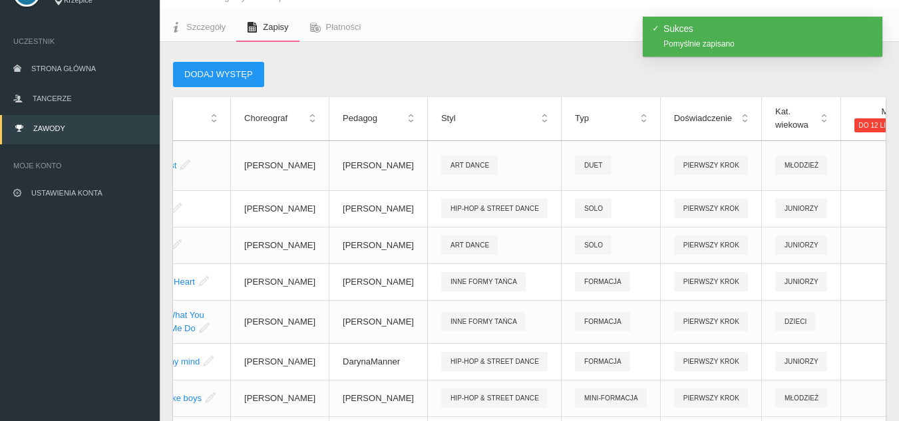
scroll to position [133, 0]
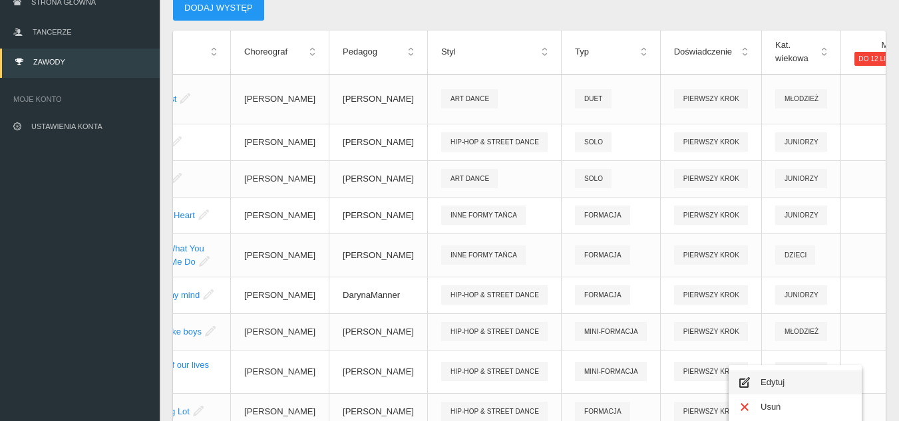
click at [780, 383] on link "Edytuj" at bounding box center [795, 383] width 133 height 24
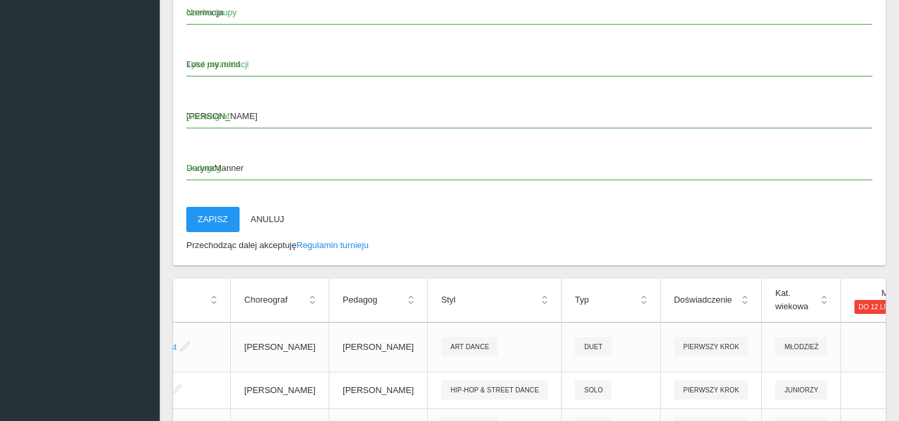
scroll to position [2996, 0]
click at [202, 216] on button "Zapisz" at bounding box center [212, 218] width 53 height 25
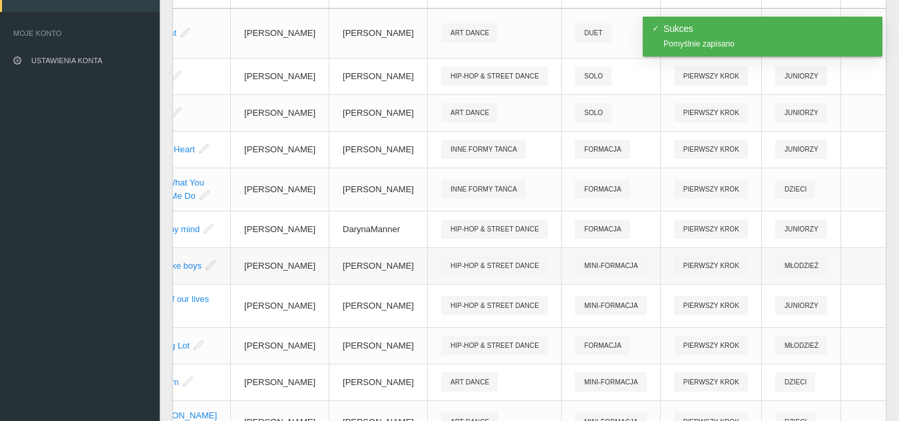
scroll to position [222, 0]
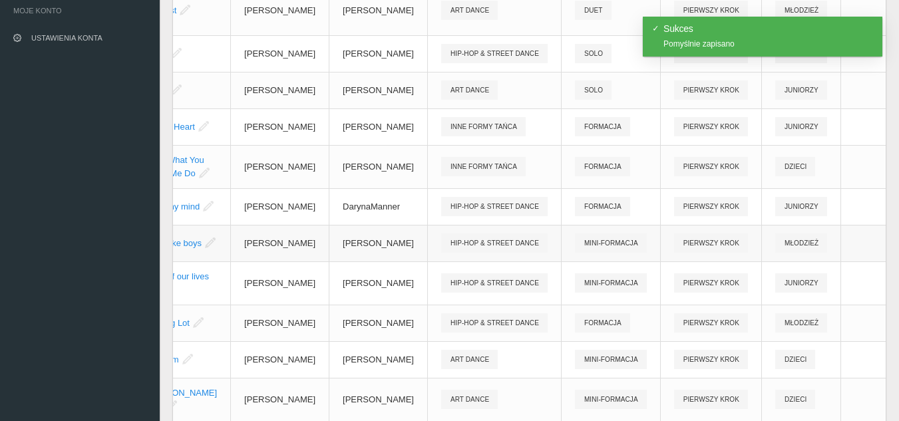
click at [793, 336] on link "Edytuj" at bounding box center [795, 338] width 133 height 24
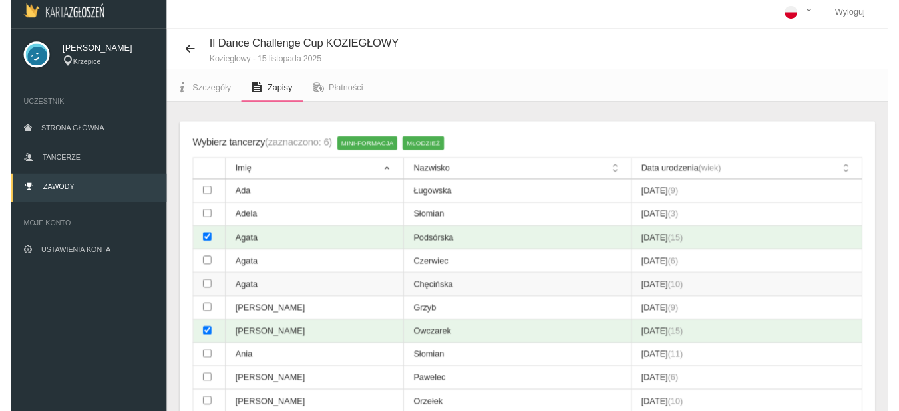
scroll to position [0, 0]
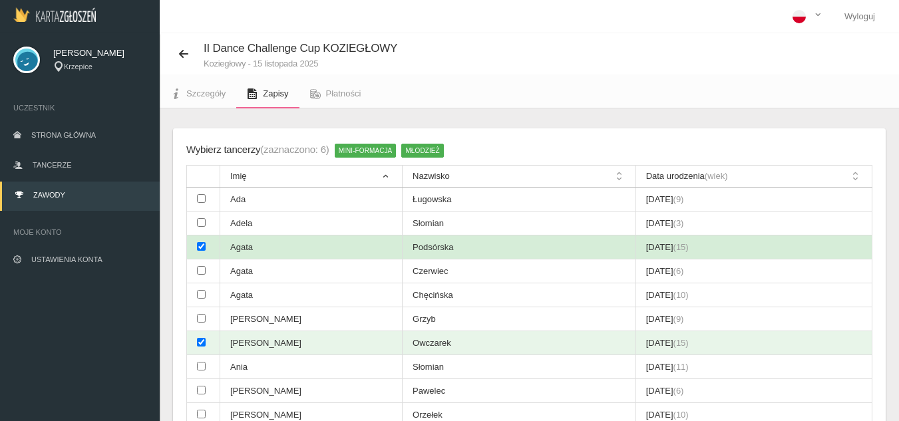
click at [201, 243] on input "checkbox" at bounding box center [201, 246] width 9 height 9
checkbox input "false"
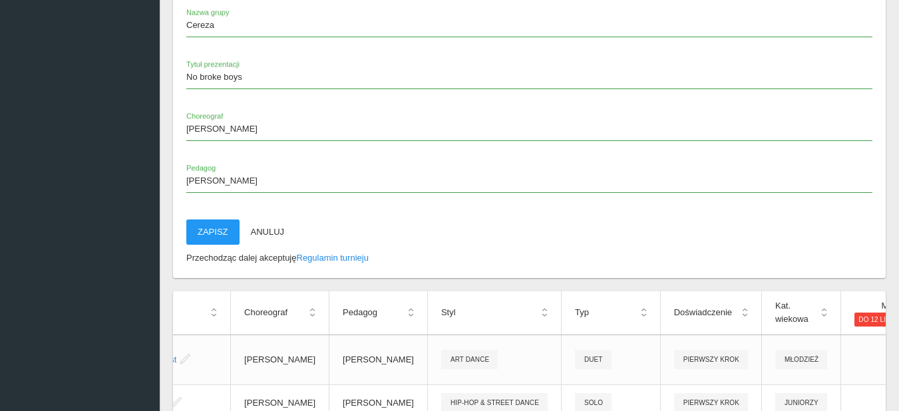
scroll to position [2996, 0]
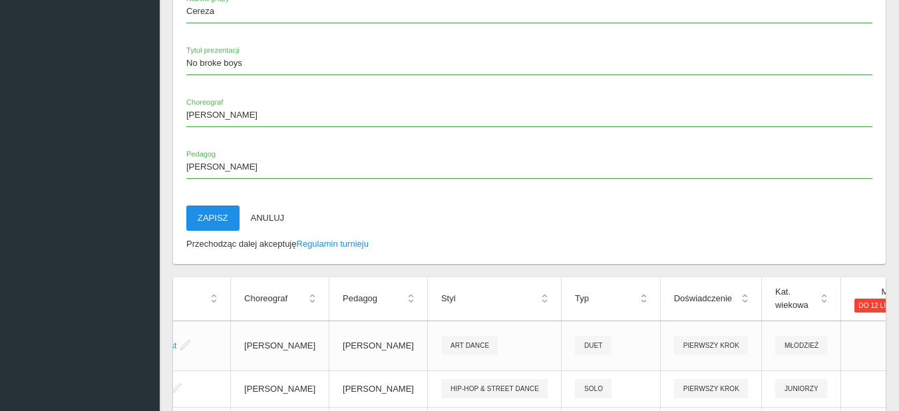
click at [230, 219] on button "Zapisz" at bounding box center [212, 218] width 53 height 25
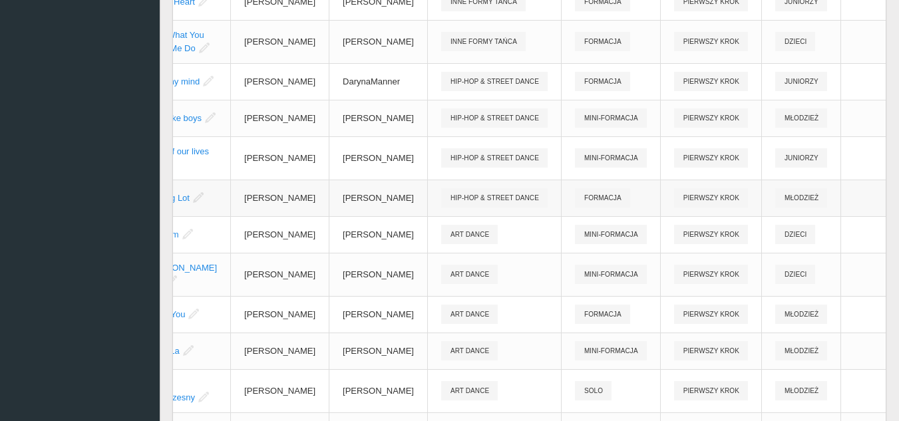
scroll to position [355, 0]
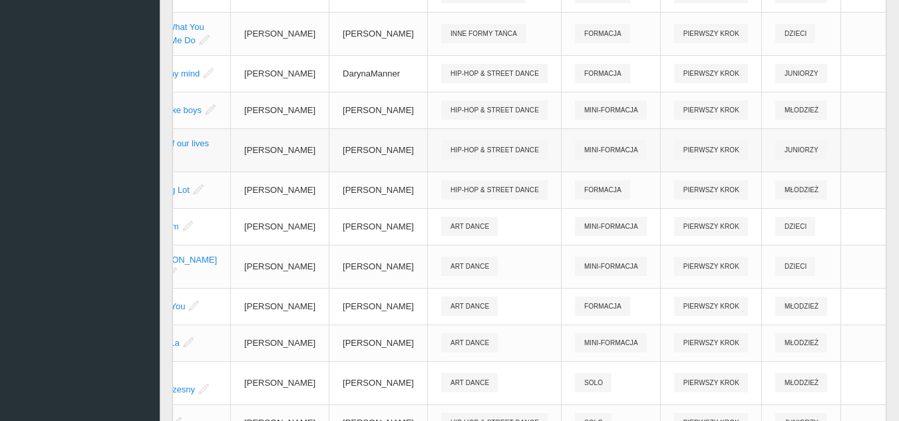
click at [797, 245] on link "Edytuj" at bounding box center [795, 248] width 133 height 24
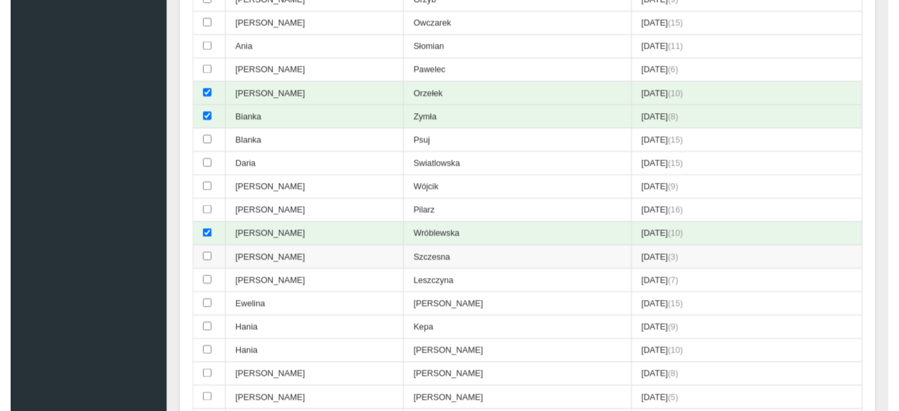
scroll to position [333, 0]
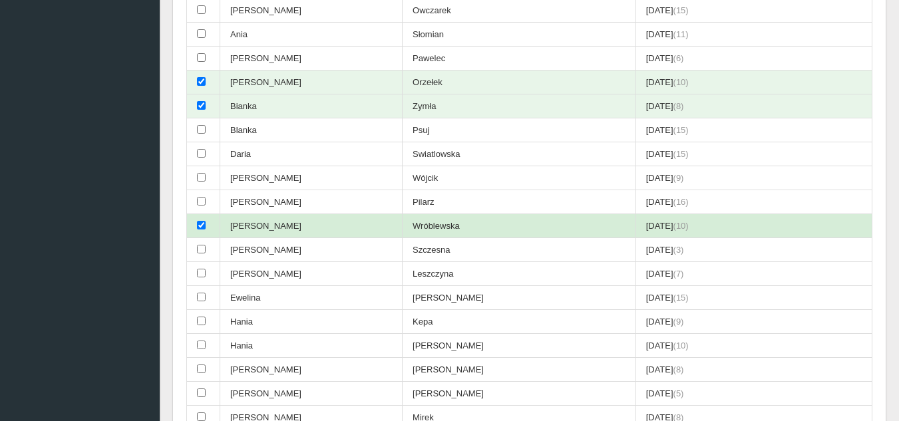
click at [196, 225] on td at bounding box center [203, 226] width 33 height 24
checkbox input "false"
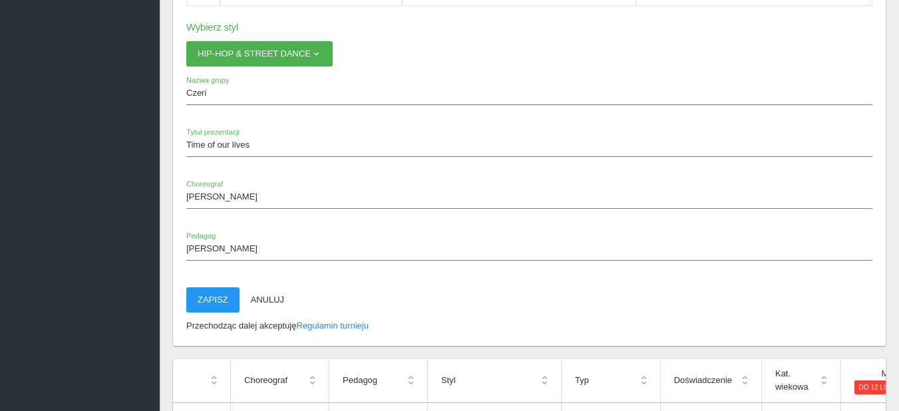
scroll to position [2929, 0]
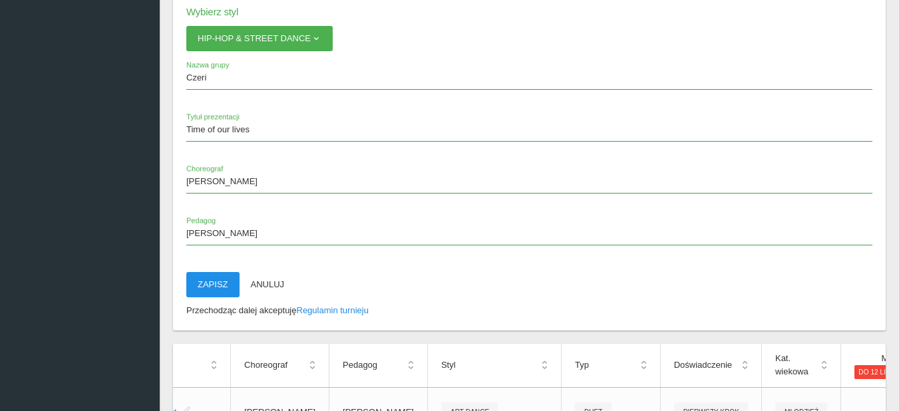
click at [217, 283] on button "Zapisz" at bounding box center [212, 284] width 53 height 25
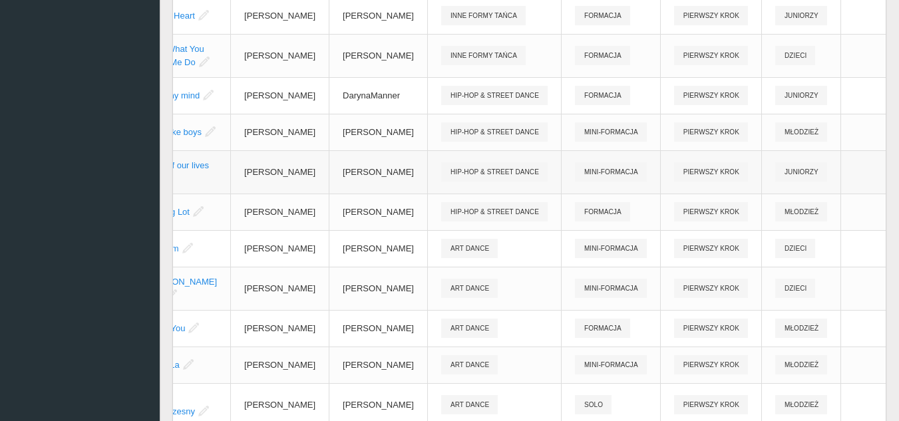
scroll to position [355, 0]
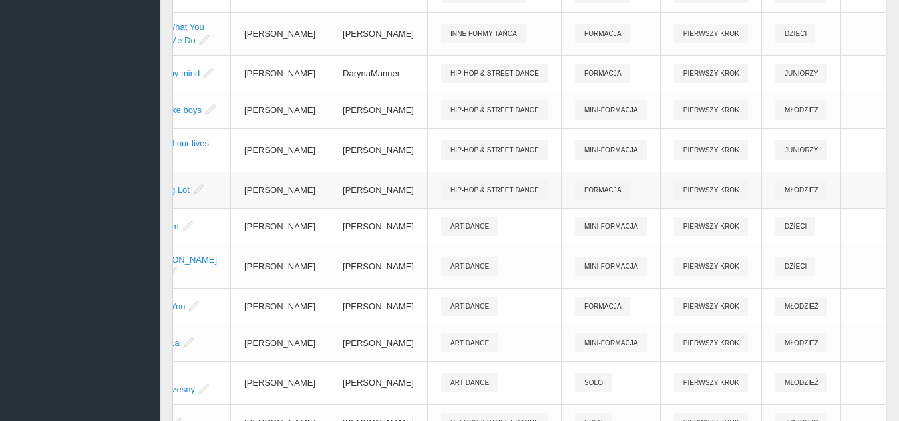
click at [781, 288] on link "Edytuj" at bounding box center [795, 291] width 133 height 24
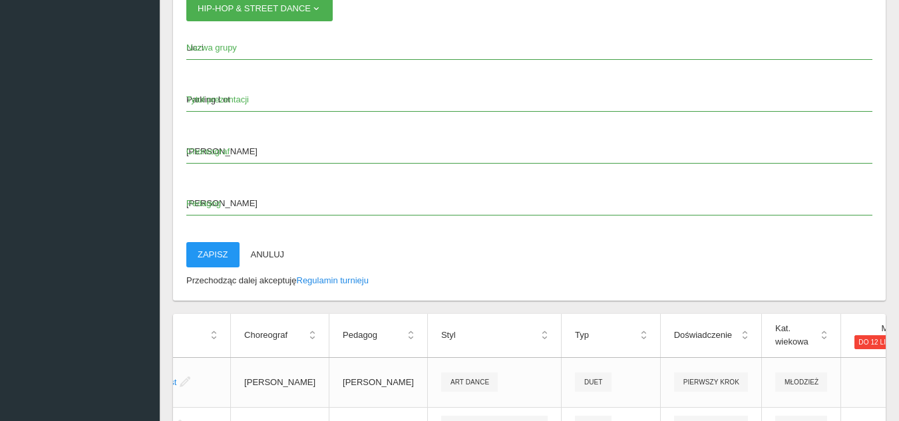
scroll to position [2996, 0]
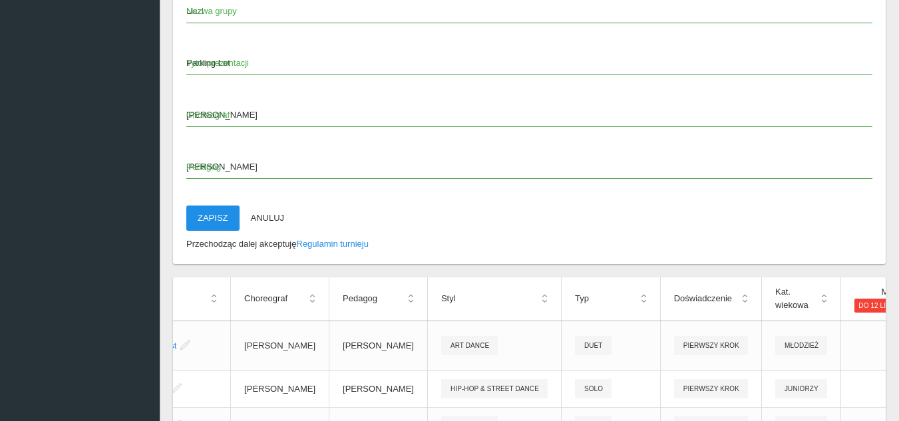
click at [204, 212] on button "Zapisz" at bounding box center [212, 218] width 53 height 25
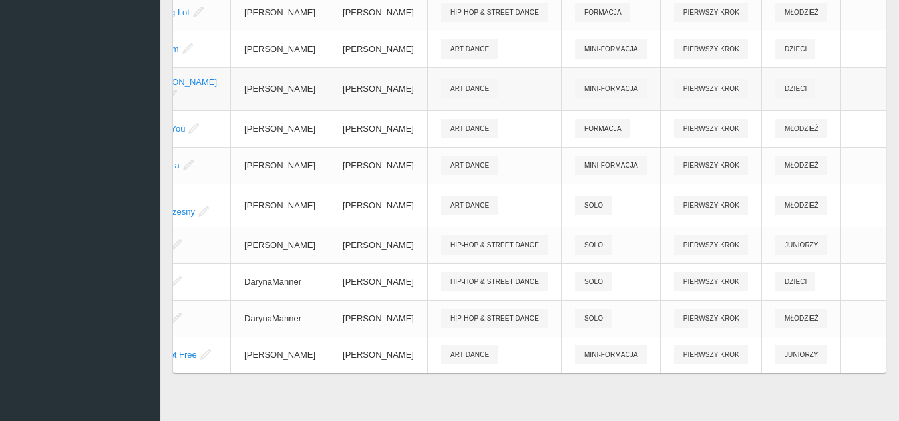
scroll to position [599, 0]
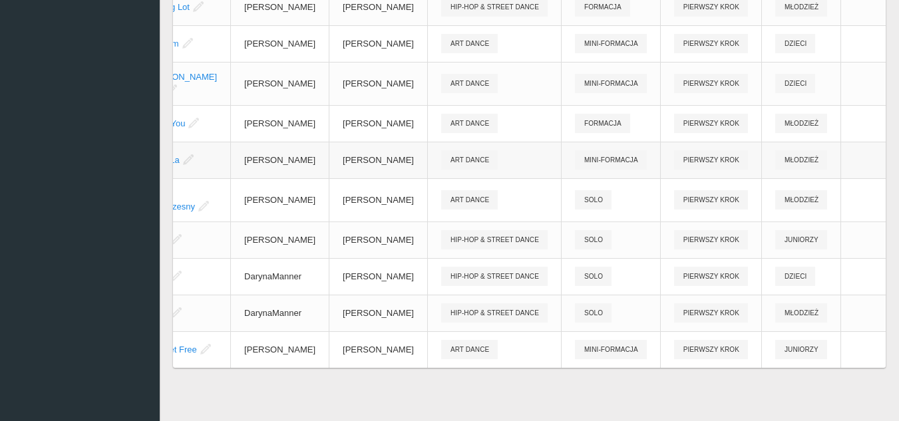
click at [786, 269] on link "Edytuj" at bounding box center [795, 281] width 133 height 24
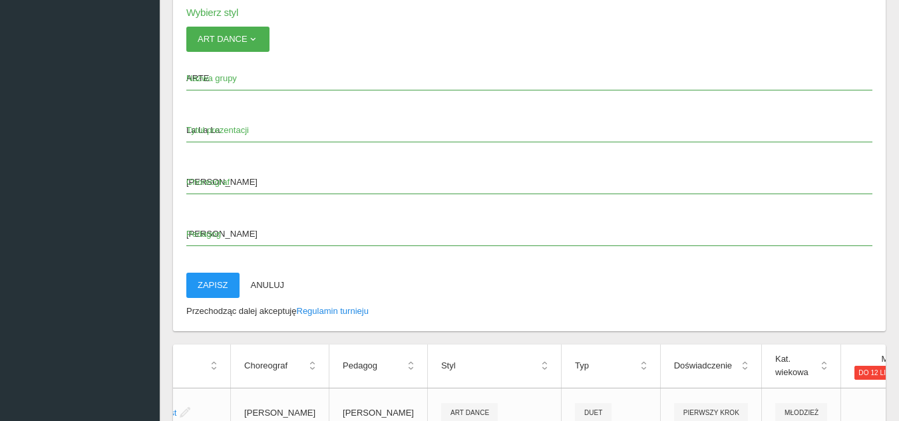
scroll to position [2929, 0]
click at [214, 288] on button "Zapisz" at bounding box center [212, 284] width 53 height 25
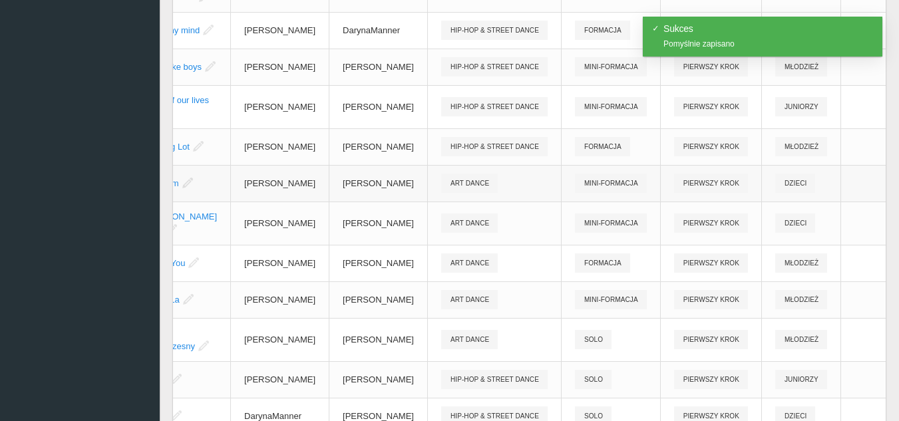
scroll to position [421, 0]
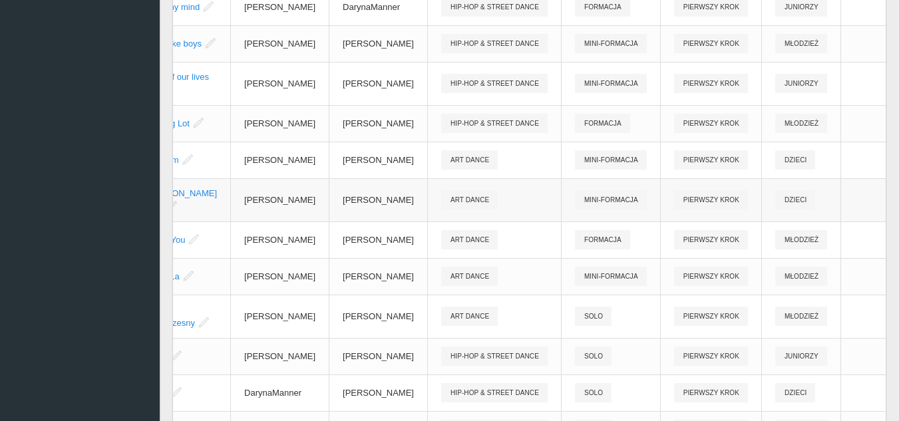
click at [779, 309] on link "Edytuj" at bounding box center [795, 311] width 133 height 24
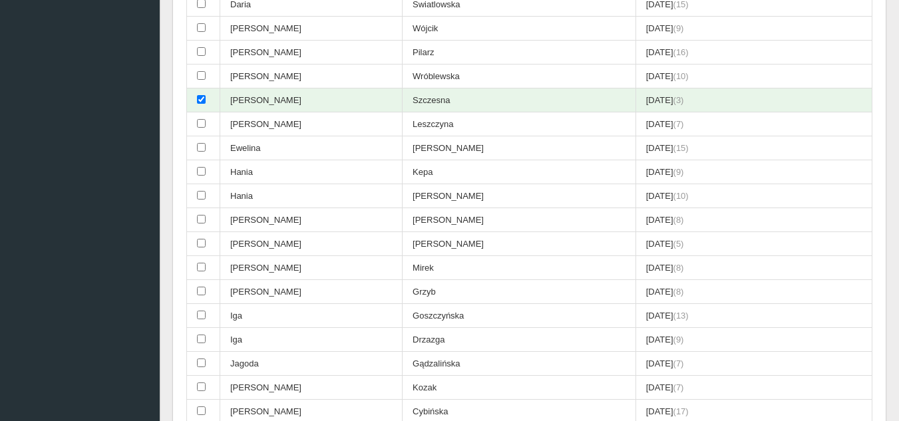
scroll to position [488, 0]
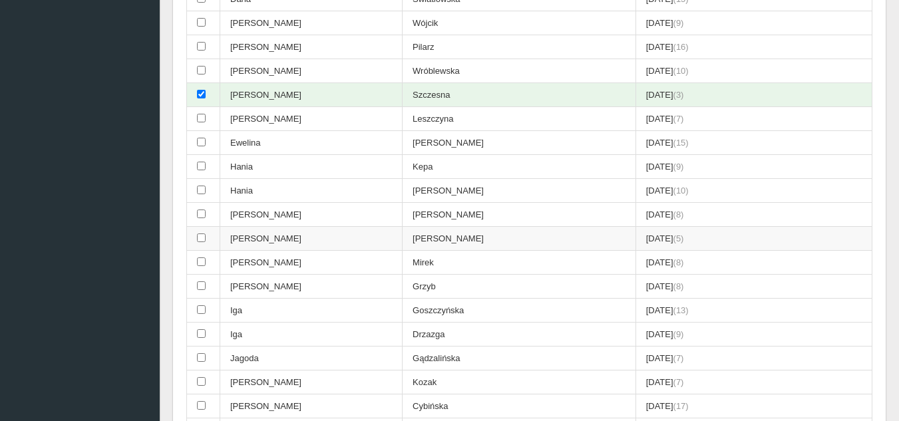
click at [202, 242] on input "checkbox" at bounding box center [201, 238] width 9 height 9
checkbox input "true"
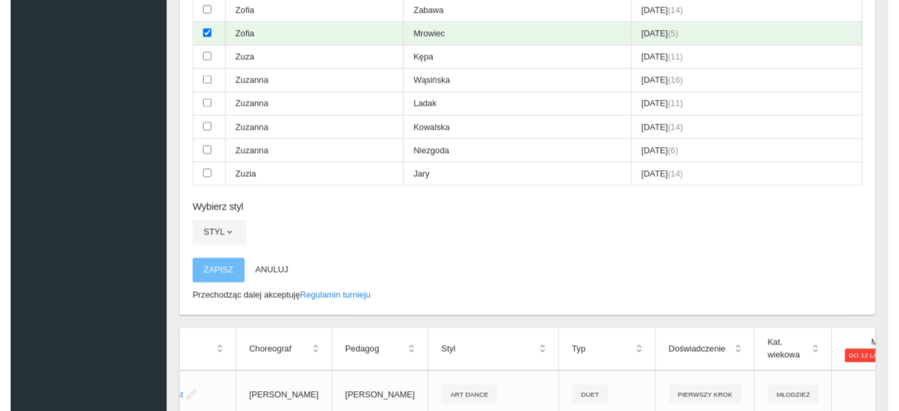
scroll to position [2796, 0]
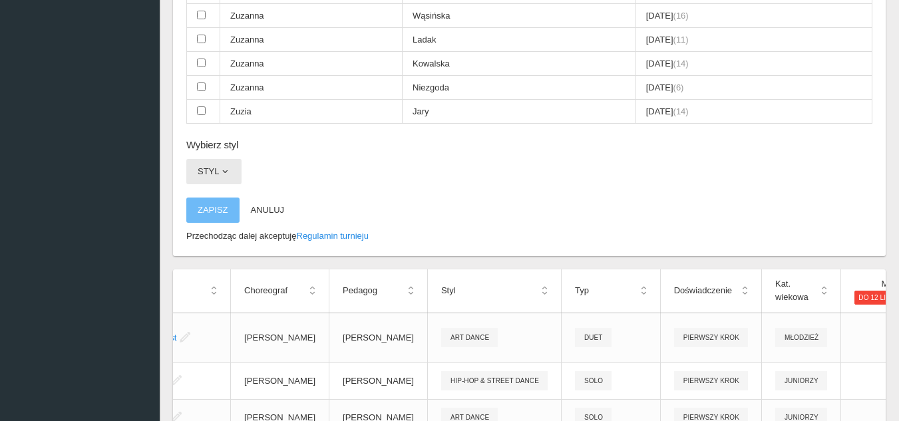
click at [218, 172] on button "Styl" at bounding box center [213, 171] width 55 height 25
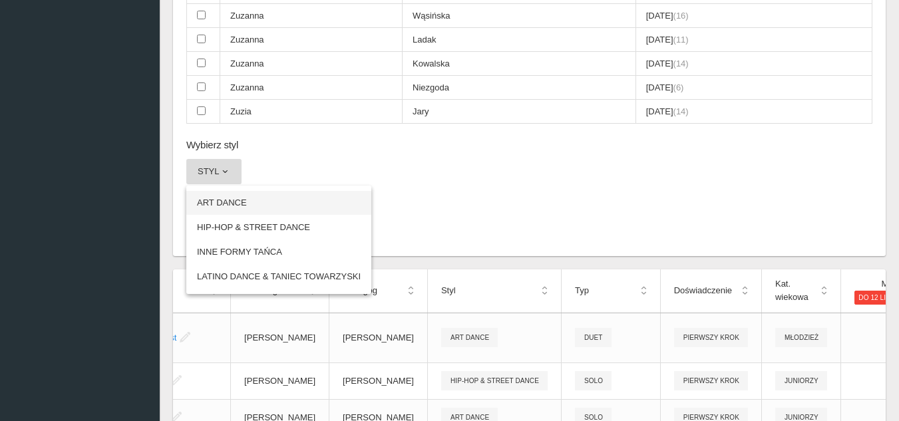
click at [244, 202] on link "ART DANCE" at bounding box center [278, 203] width 185 height 24
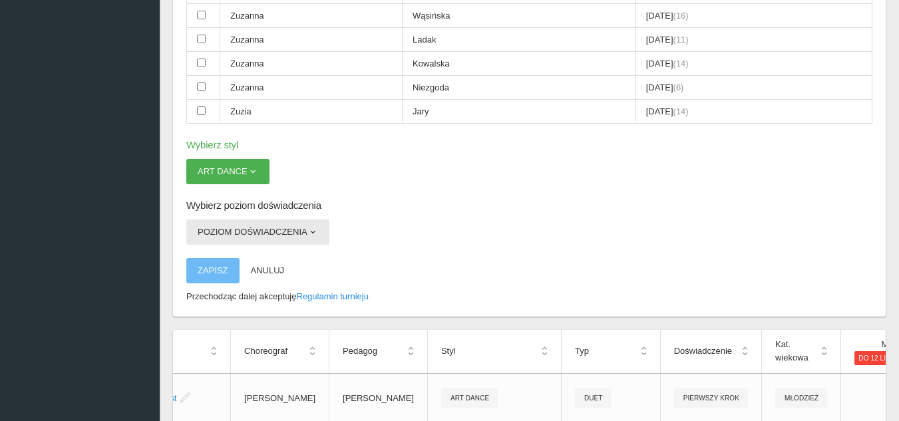
click at [284, 230] on button "Poziom doświadczenia" at bounding box center [257, 232] width 143 height 25
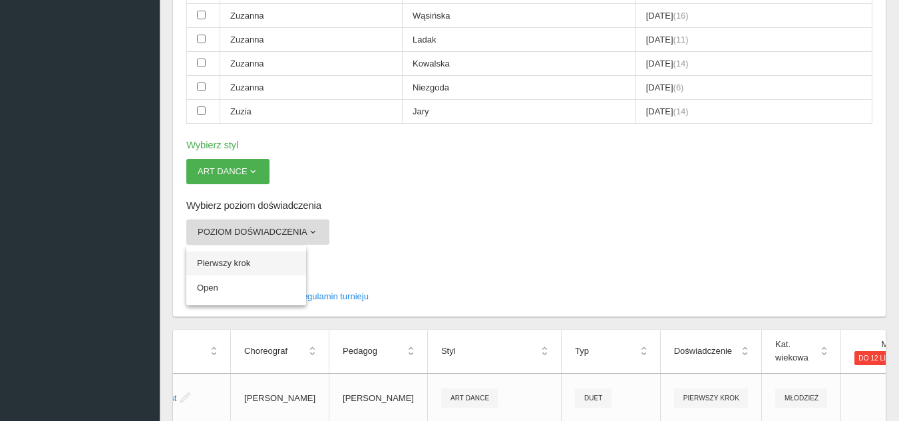
click at [218, 264] on link "Pierwszy krok" at bounding box center [246, 264] width 120 height 24
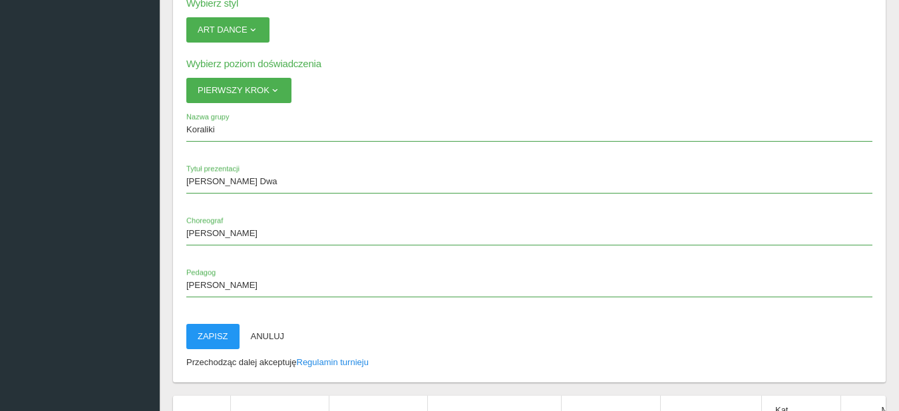
scroll to position [2996, 0]
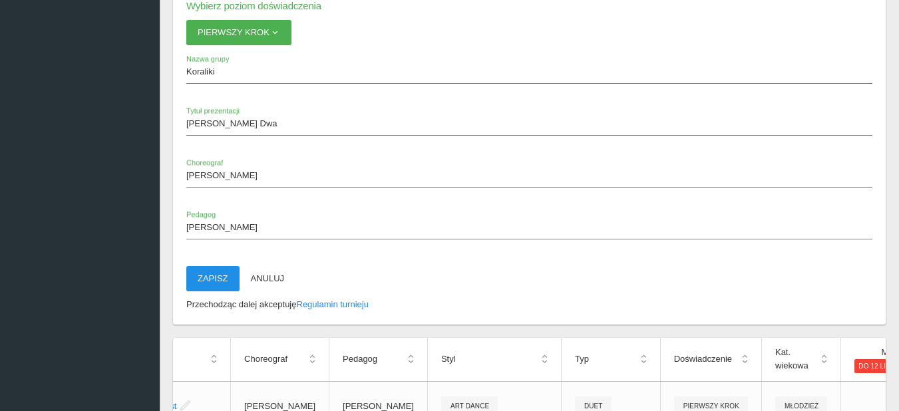
click at [214, 278] on button "Zapisz" at bounding box center [212, 278] width 53 height 25
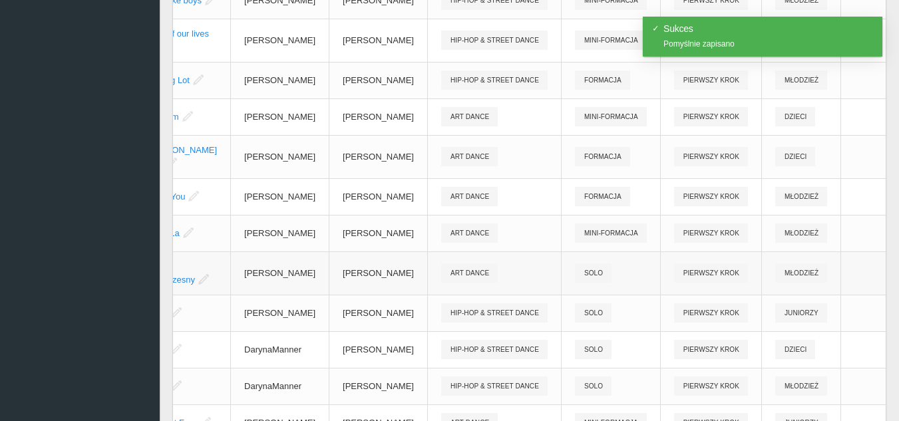
scroll to position [488, 0]
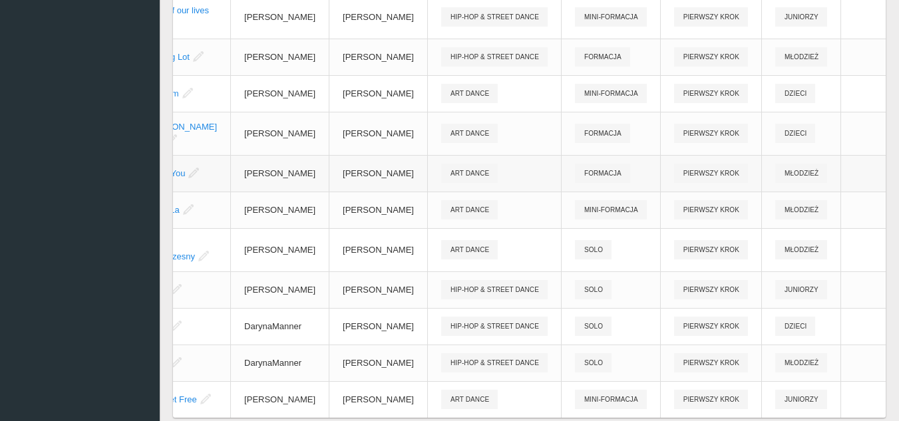
click at [807, 288] on link "Edytuj" at bounding box center [795, 288] width 133 height 24
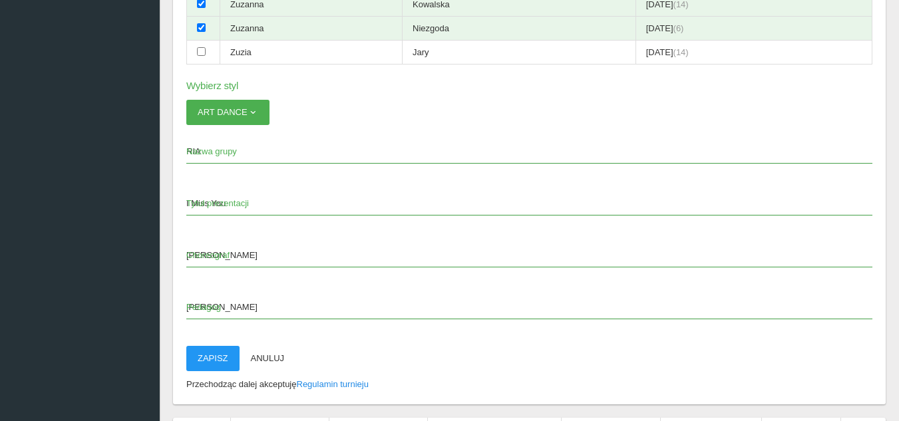
scroll to position [2862, 0]
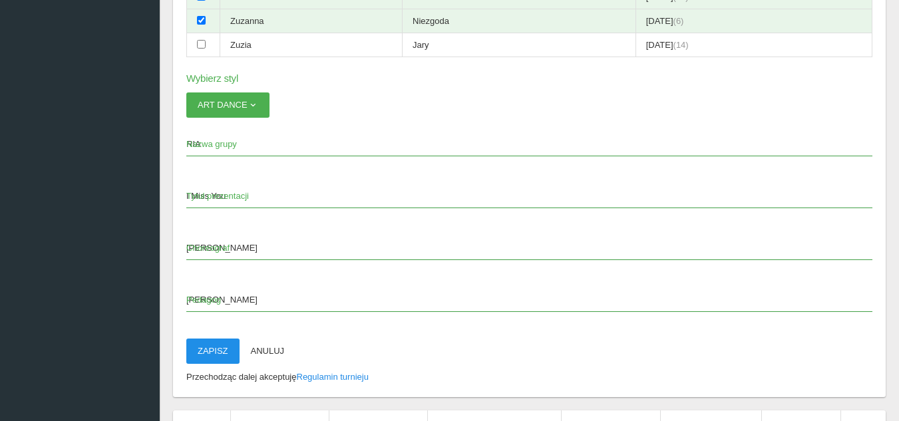
click at [221, 349] on button "Zapisz" at bounding box center [212, 351] width 53 height 25
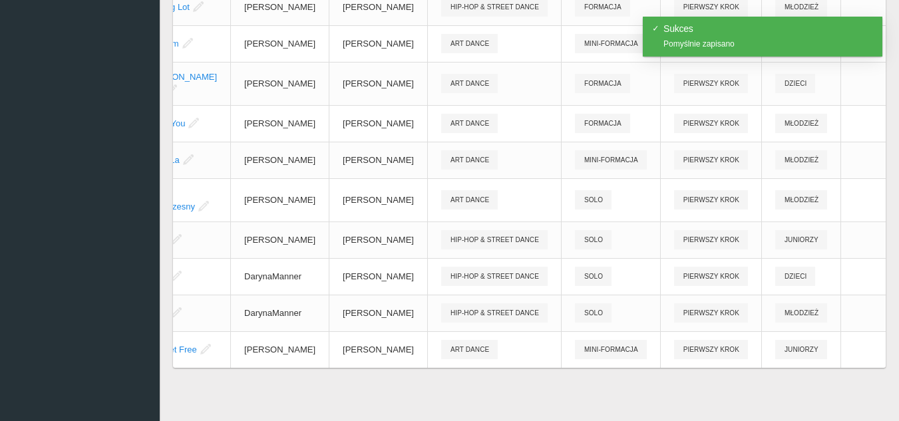
scroll to position [555, 0]
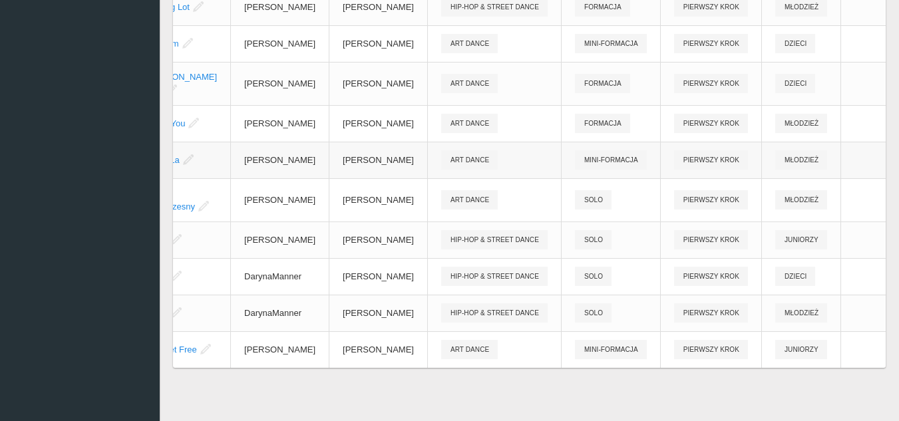
click at [794, 269] on link "Edytuj" at bounding box center [795, 281] width 133 height 24
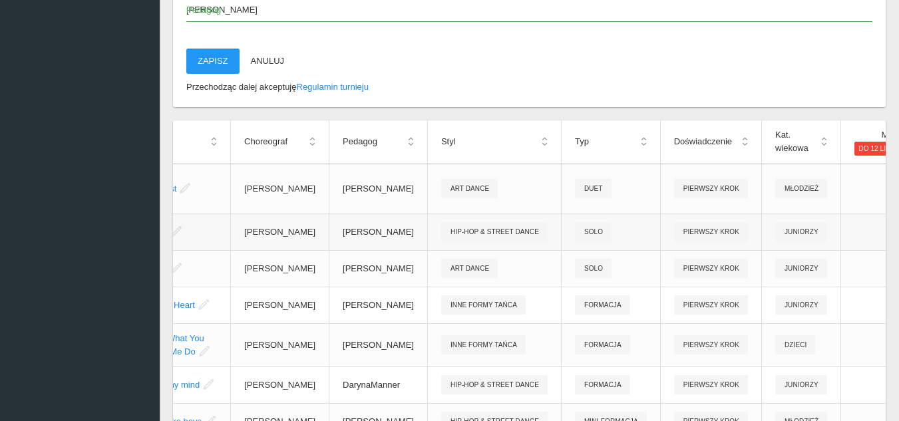
scroll to position [3084, 0]
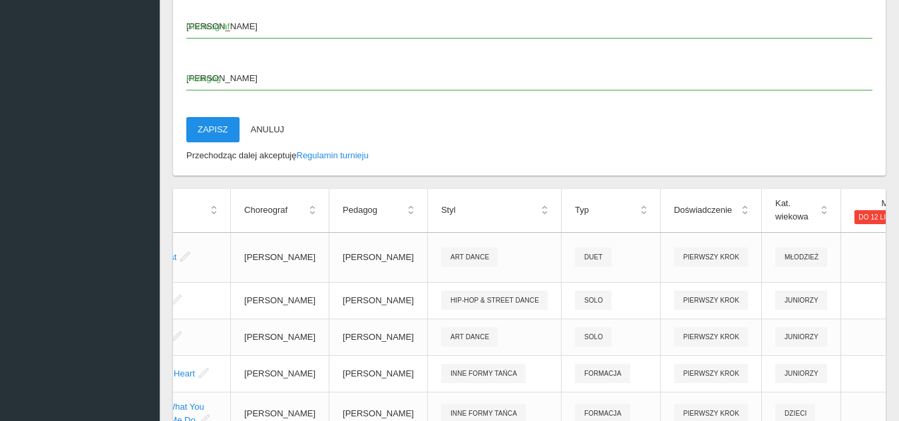
click at [203, 129] on button "Zapisz" at bounding box center [212, 129] width 53 height 25
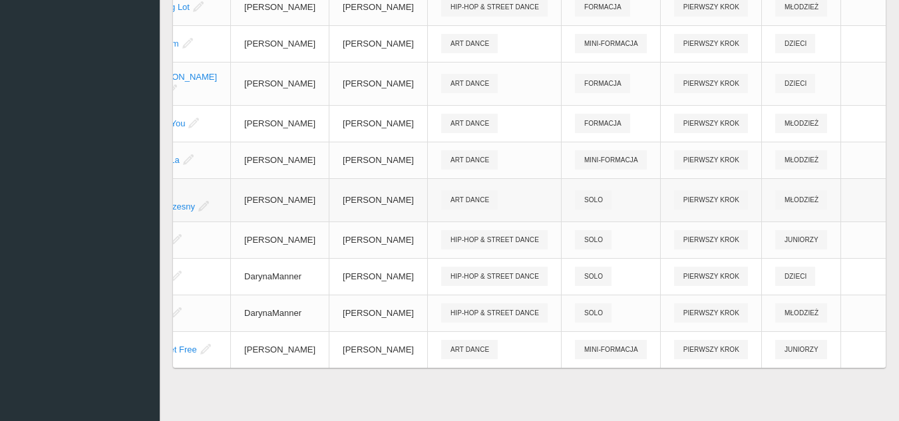
scroll to position [688, 0]
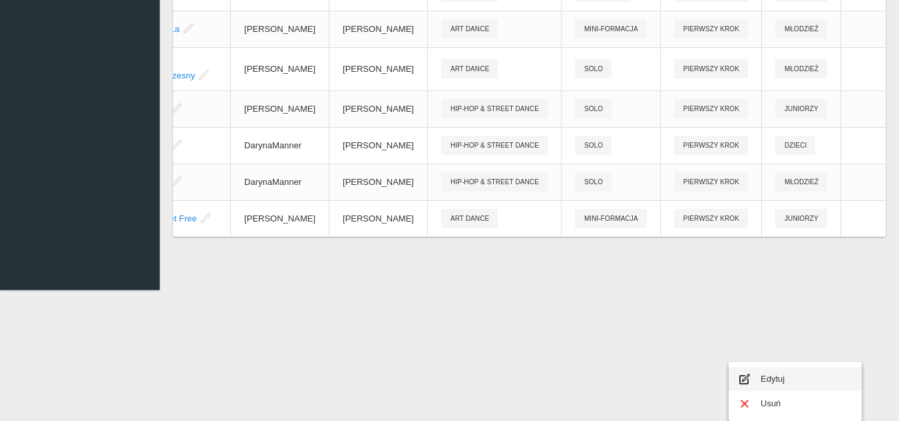
click at [772, 367] on link "Edytuj" at bounding box center [795, 379] width 133 height 24
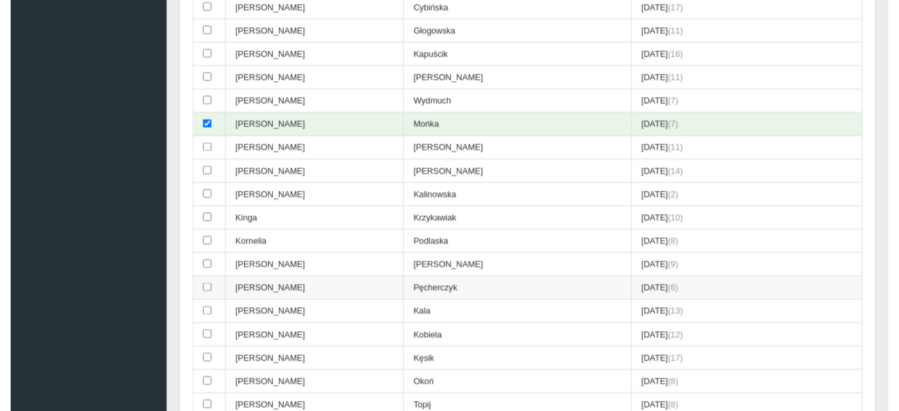
scroll to position [954, 0]
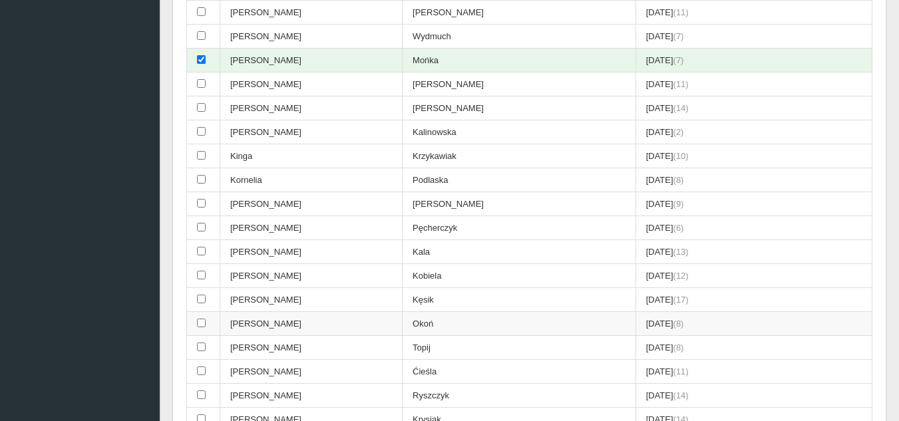
click at [202, 324] on input "checkbox" at bounding box center [201, 323] width 9 height 9
checkbox input "true"
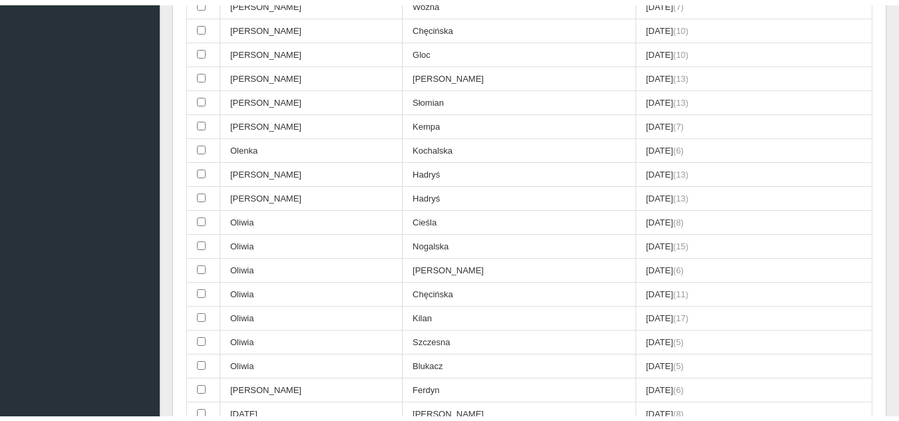
scroll to position [2086, 0]
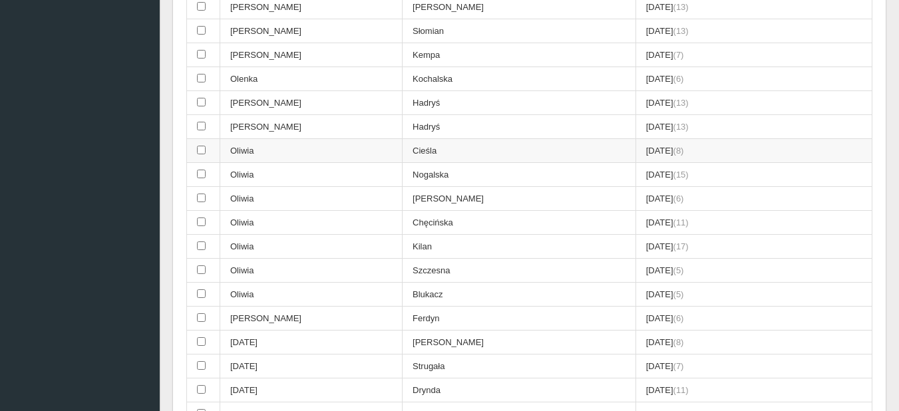
click at [202, 152] on input "checkbox" at bounding box center [201, 150] width 9 height 9
checkbox input "true"
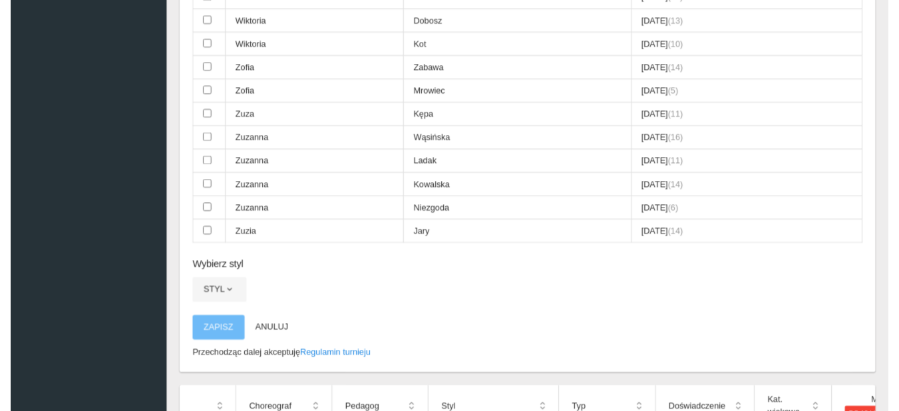
scroll to position [2796, 0]
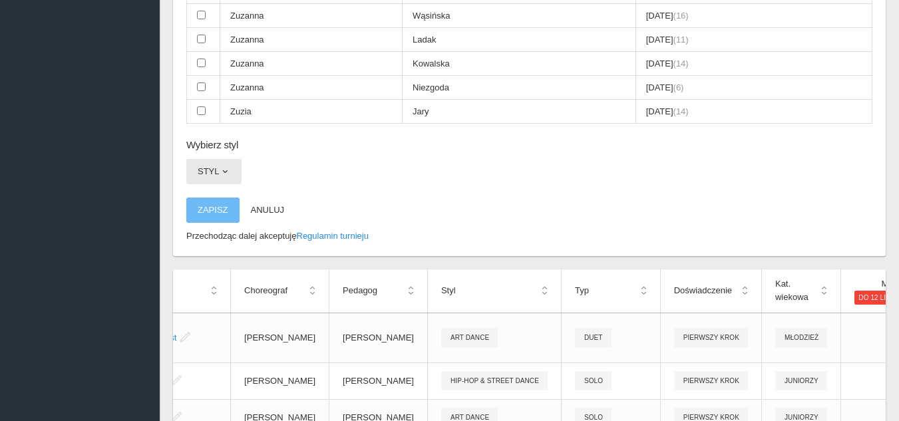
click at [207, 169] on button "Styl" at bounding box center [213, 171] width 55 height 25
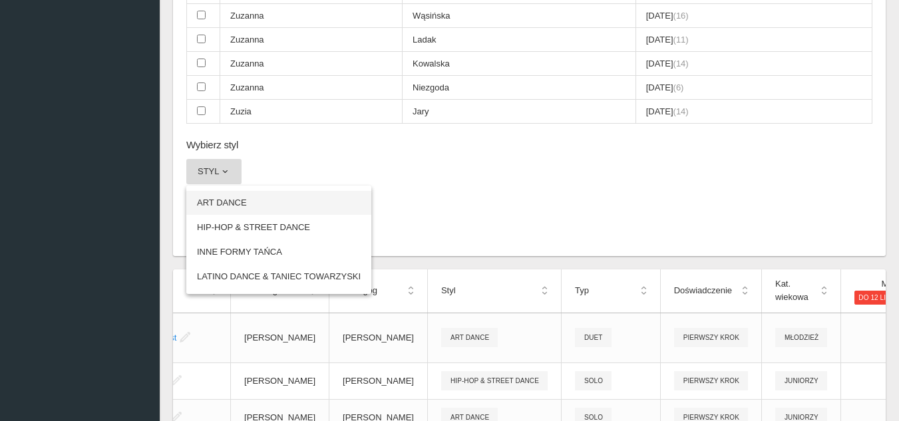
click at [229, 201] on link "ART DANCE" at bounding box center [278, 203] width 185 height 24
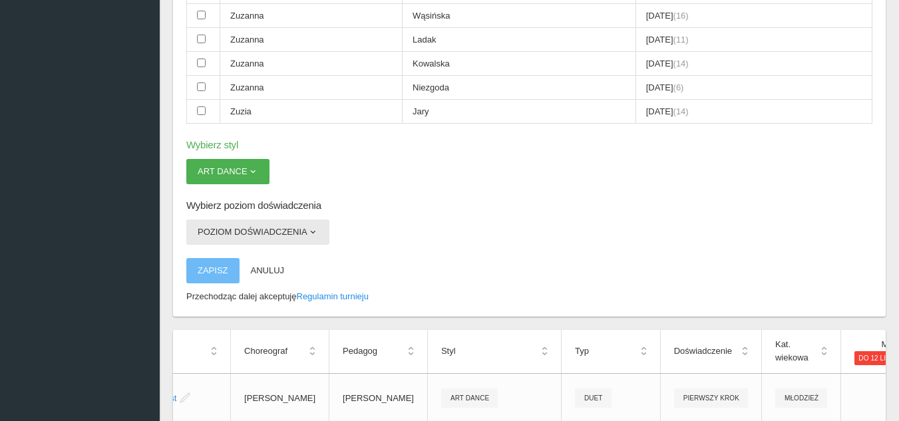
click at [292, 237] on button "Poziom doświadczenia" at bounding box center [257, 232] width 143 height 25
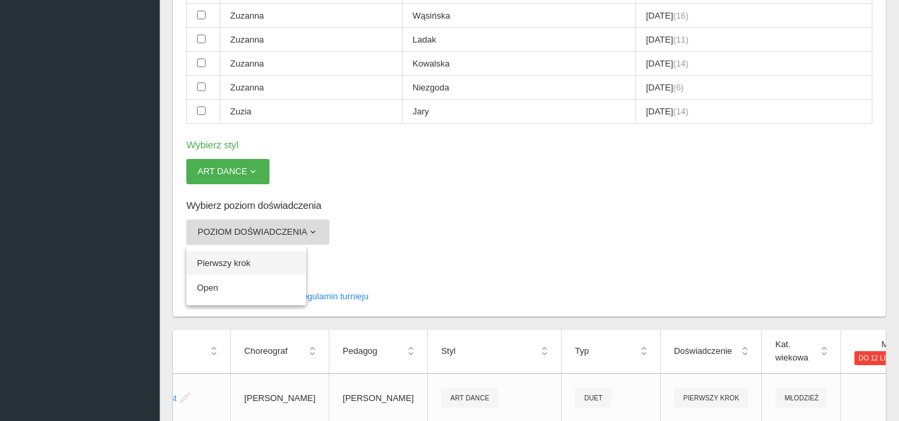
click at [250, 265] on link "Pierwszy krok" at bounding box center [246, 264] width 120 height 24
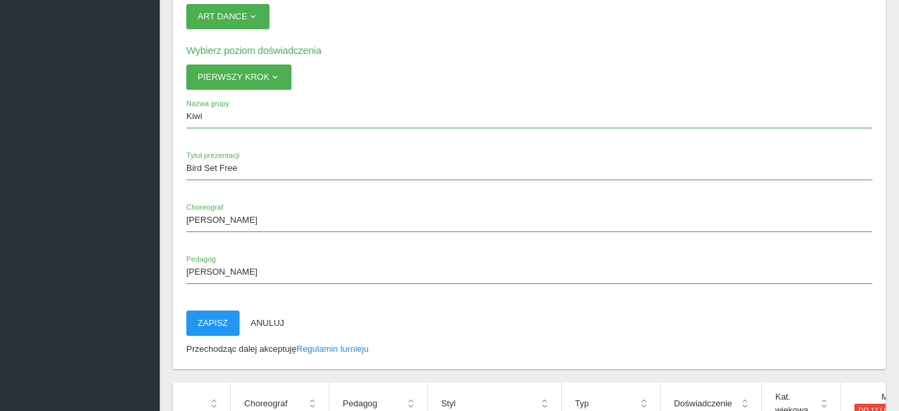
scroll to position [2996, 0]
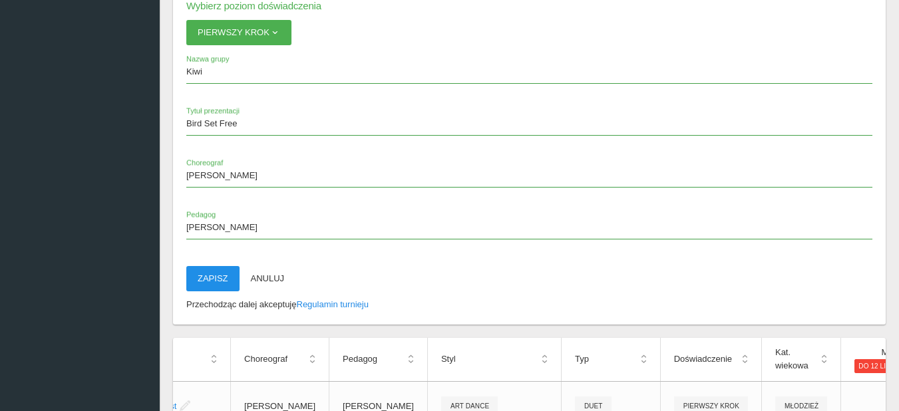
click at [212, 275] on button "Zapisz" at bounding box center [212, 278] width 53 height 25
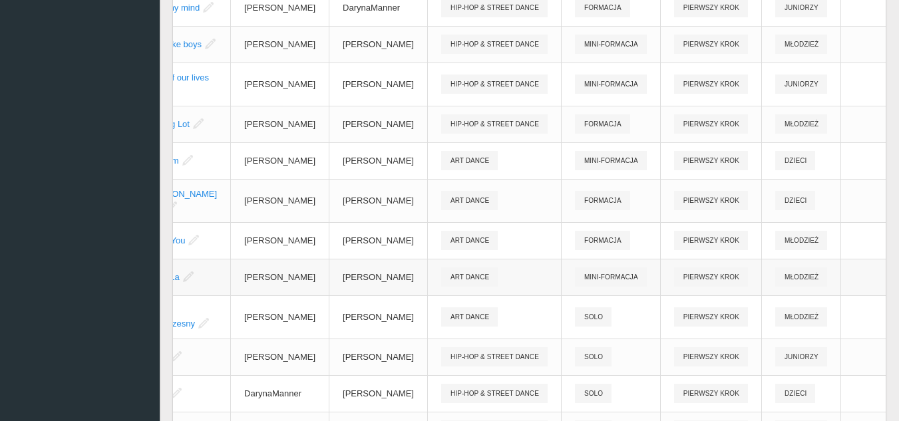
scroll to position [421, 0]
click at [803, 265] on link "Edytuj" at bounding box center [795, 268] width 133 height 24
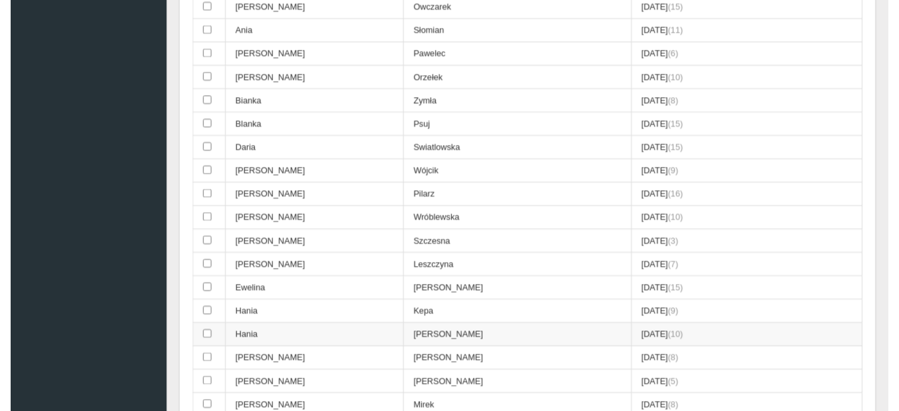
scroll to position [22, 0]
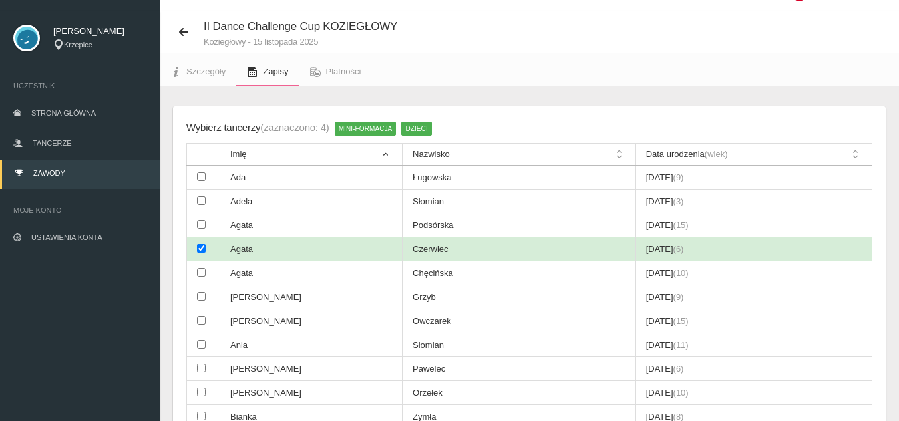
click at [202, 252] on input "checkbox" at bounding box center [201, 248] width 9 height 9
checkbox input "false"
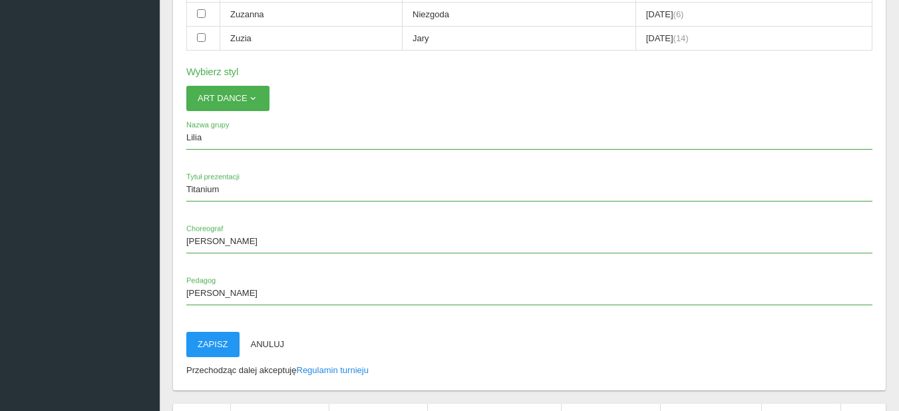
scroll to position [2884, 0]
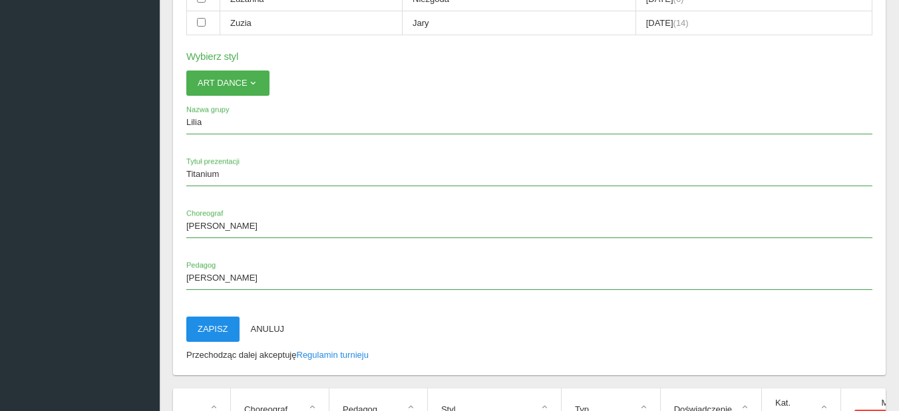
click at [212, 334] on button "Zapisz" at bounding box center [212, 329] width 53 height 25
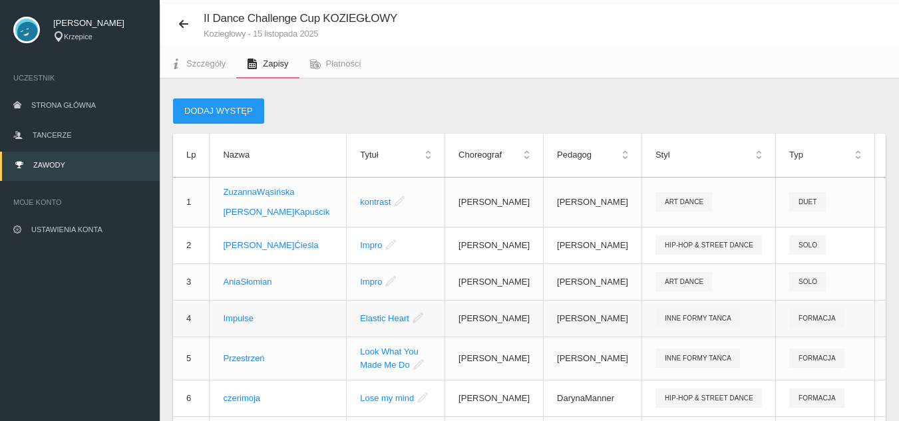
scroll to position [0, 0]
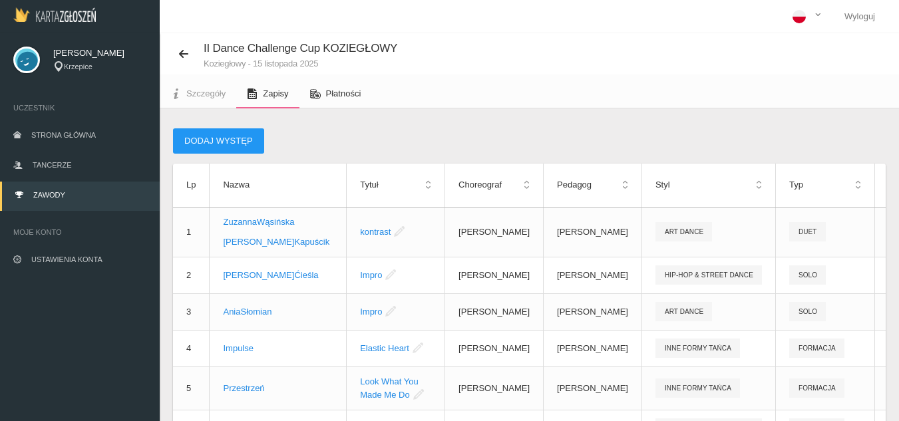
click at [337, 89] on span "Płatności" at bounding box center [343, 94] width 35 height 10
